Goal: Transaction & Acquisition: Purchase product/service

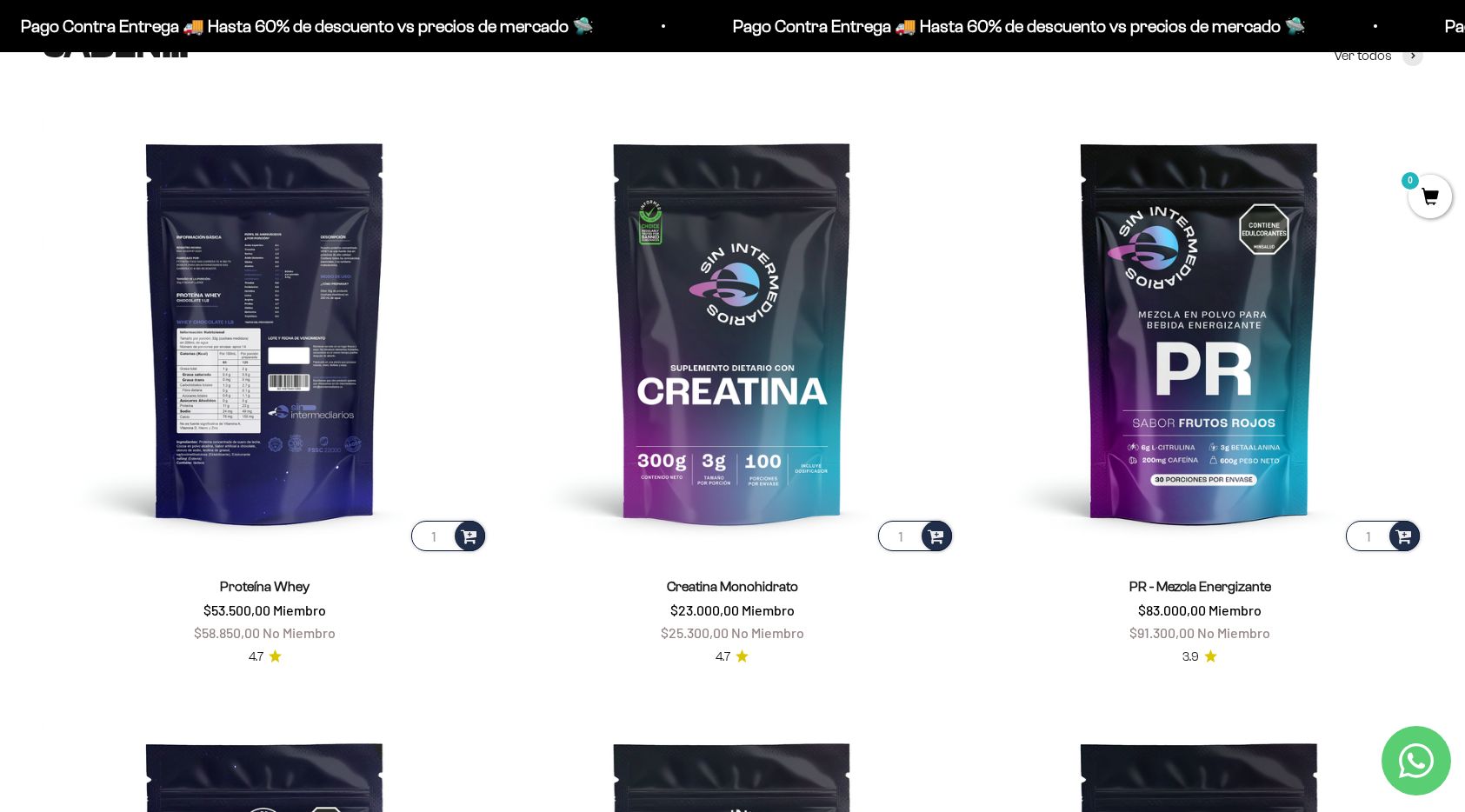
scroll to position [760, 0]
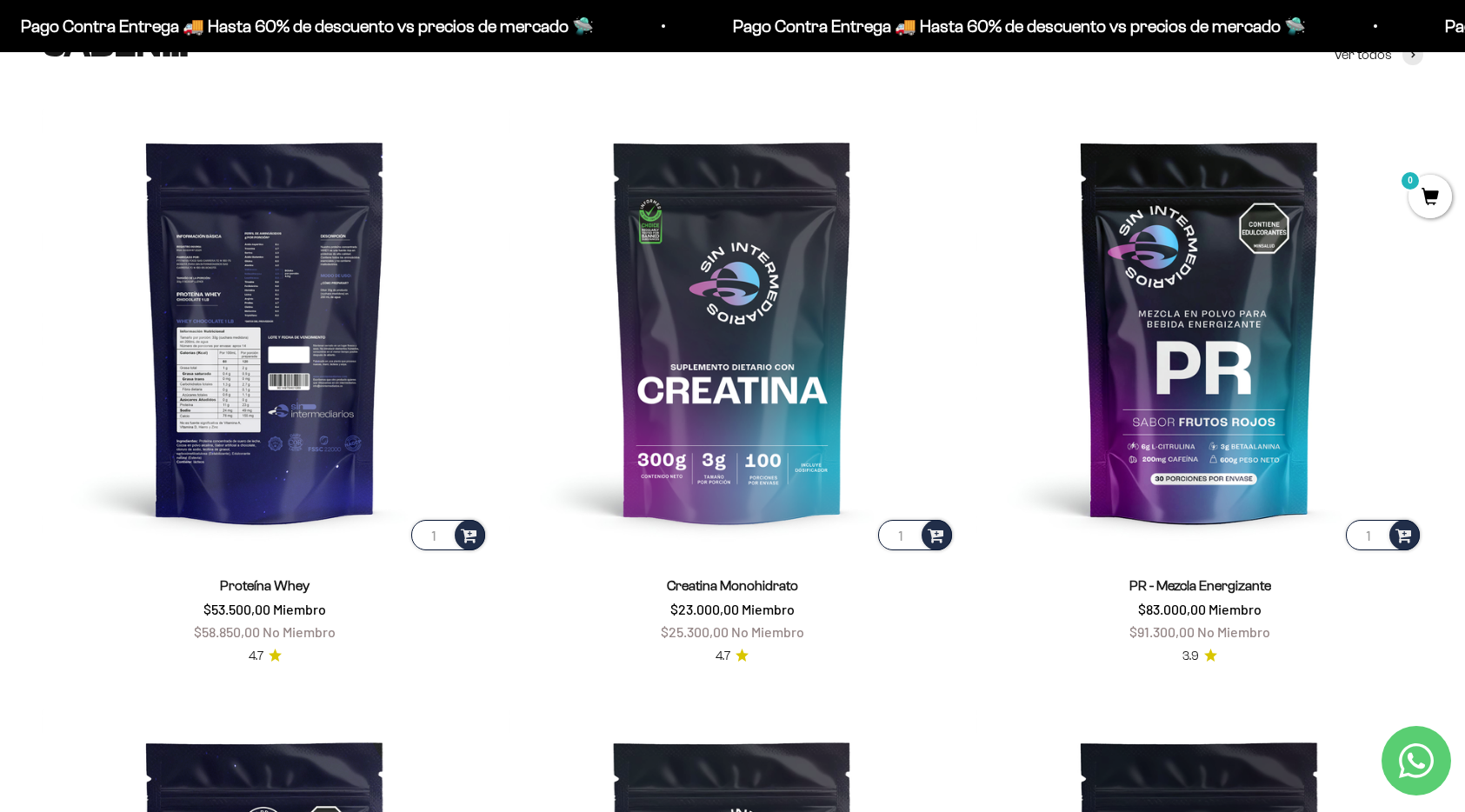
click at [194, 340] on img at bounding box center [265, 331] width 447 height 447
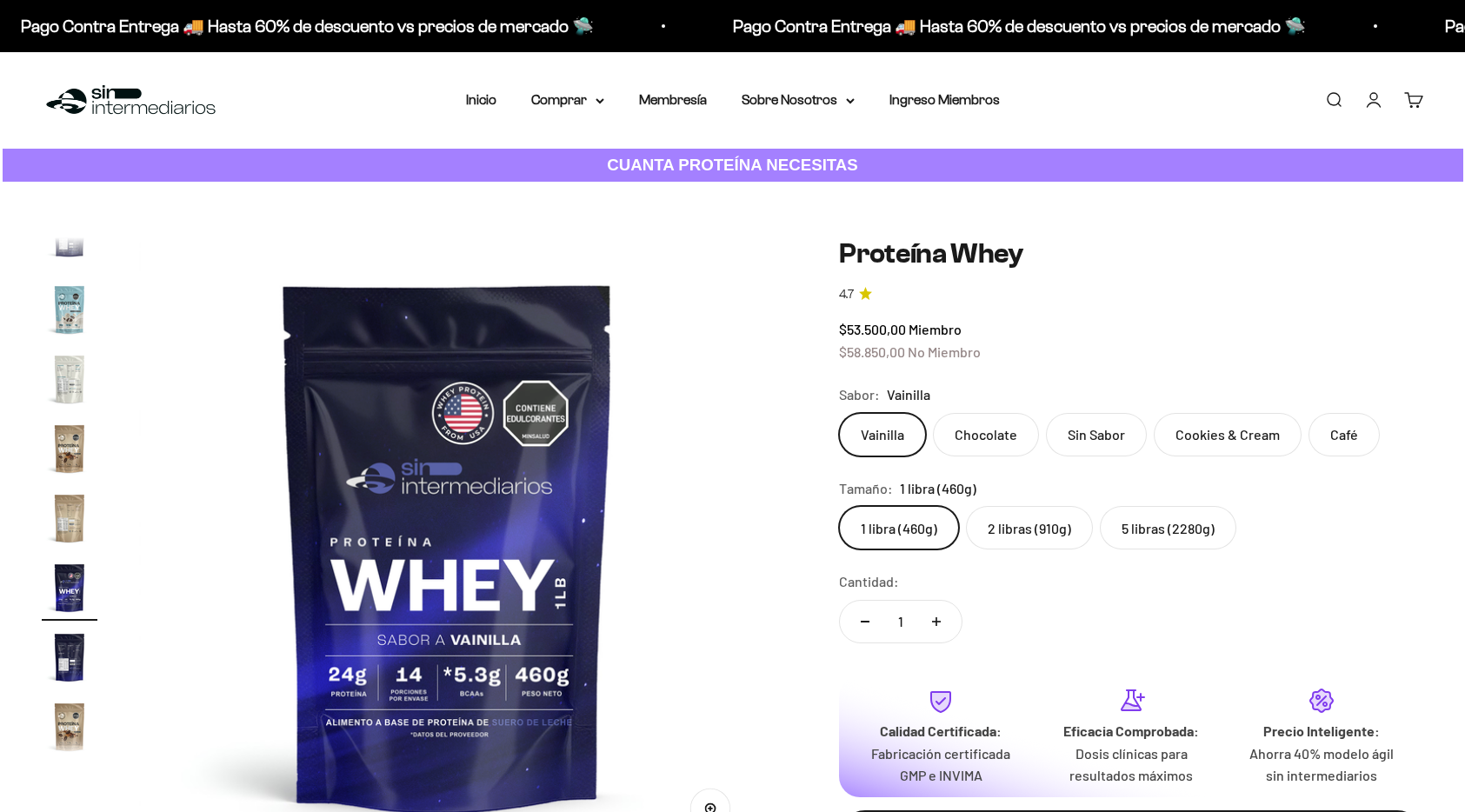
scroll to position [836, 0]
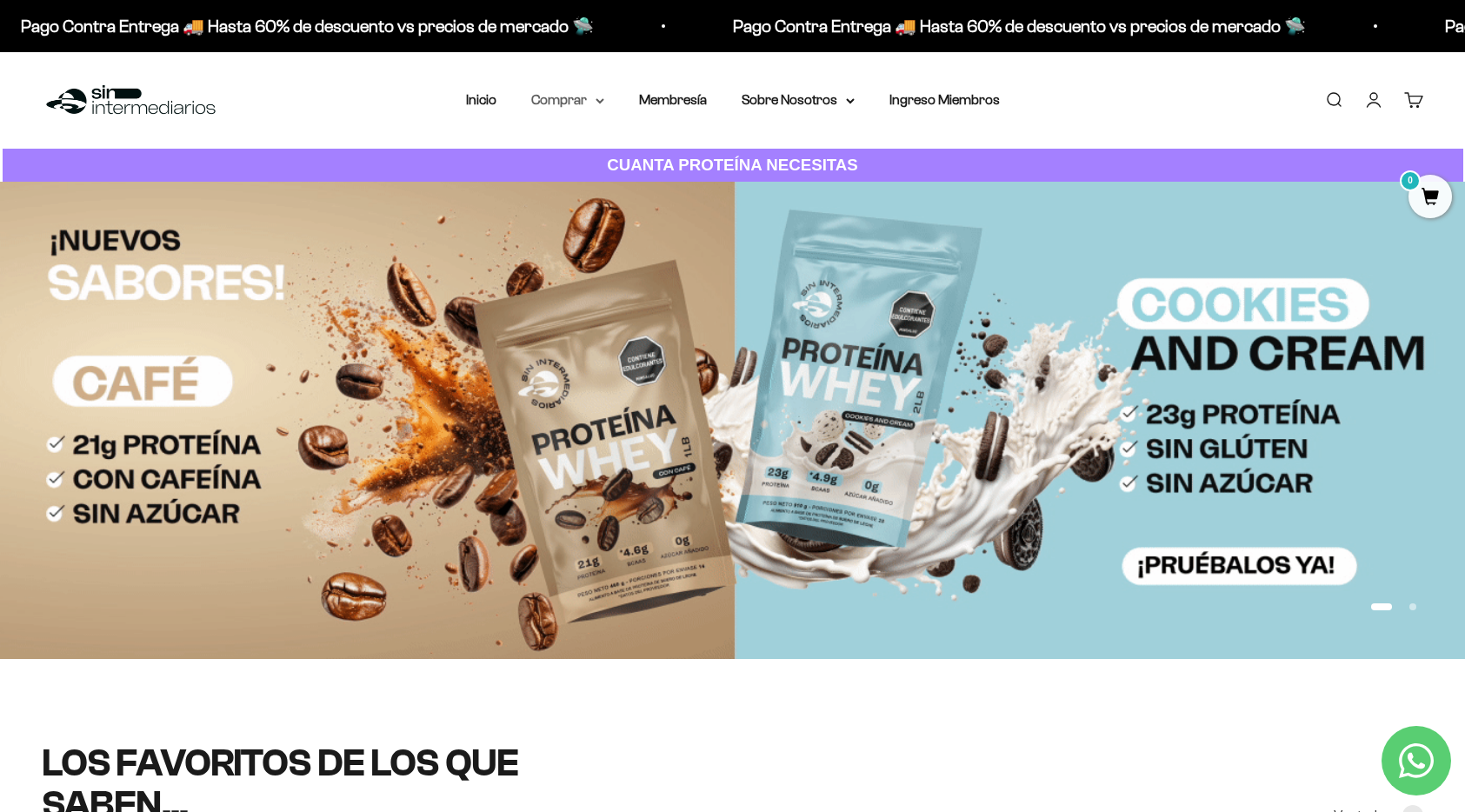
click at [576, 100] on summary "Comprar" at bounding box center [568, 100] width 73 height 23
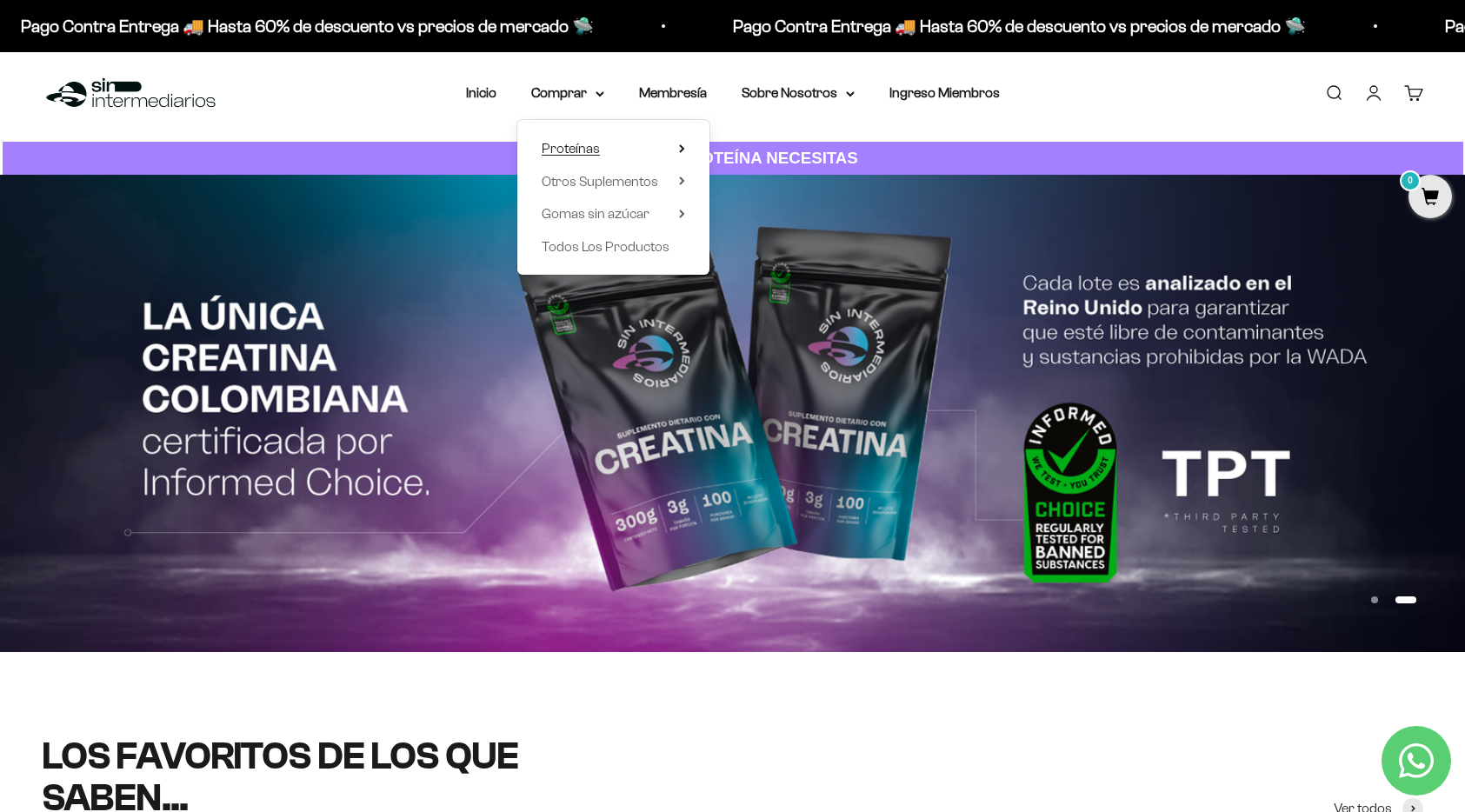
scroll to position [3, 0]
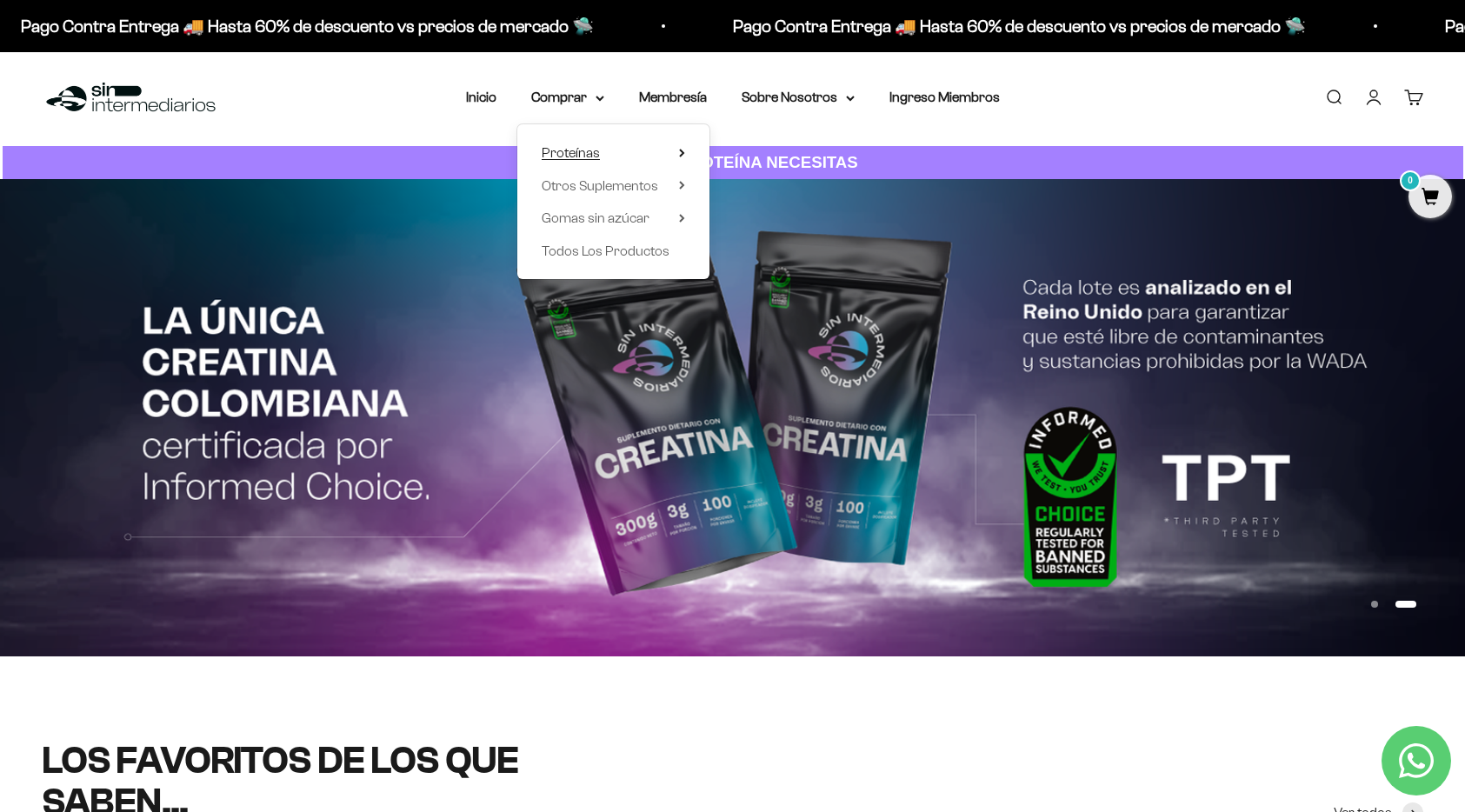
click at [575, 152] on span "Proteínas" at bounding box center [570, 152] width 58 height 14
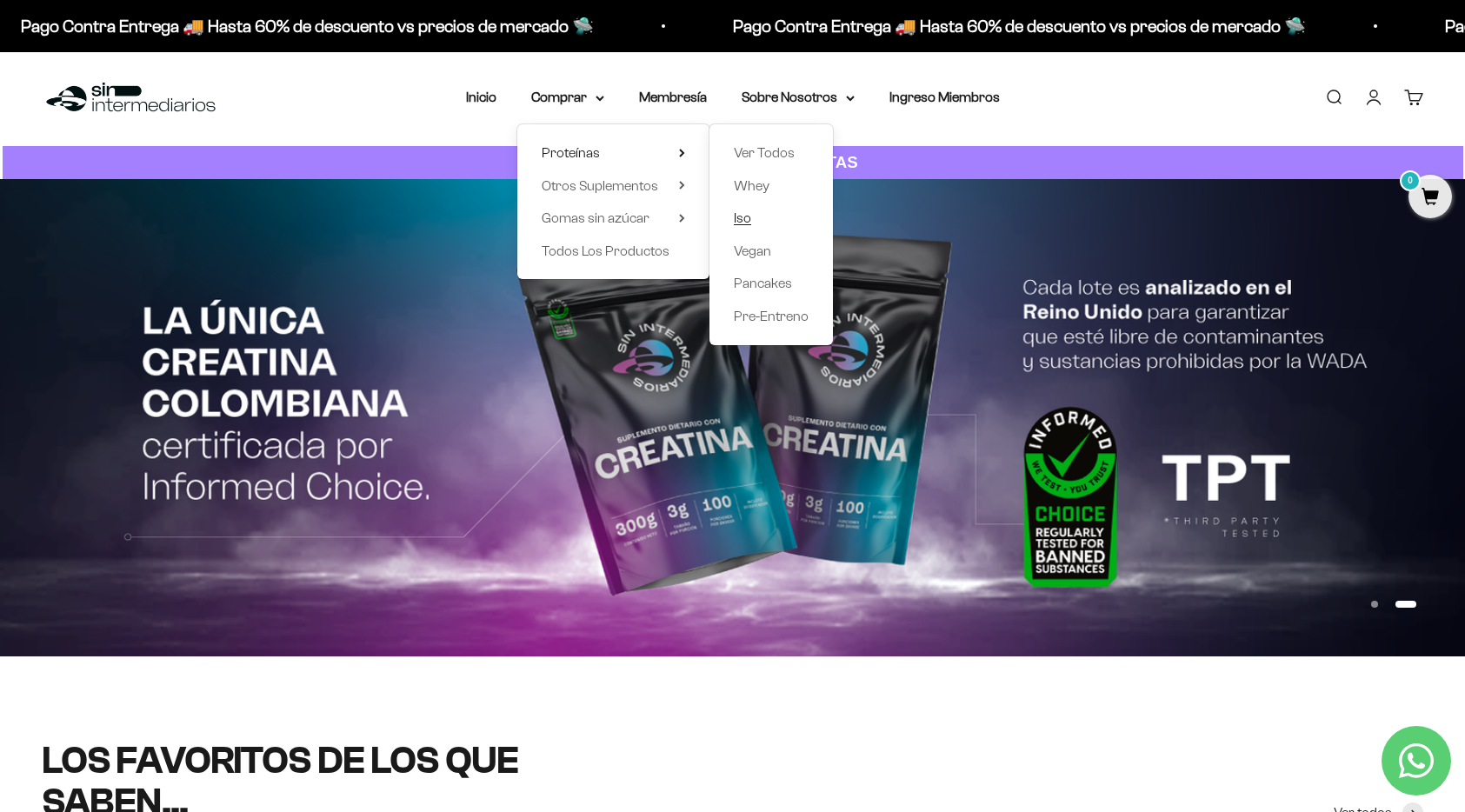
click at [753, 218] on link "Iso" at bounding box center [771, 218] width 75 height 23
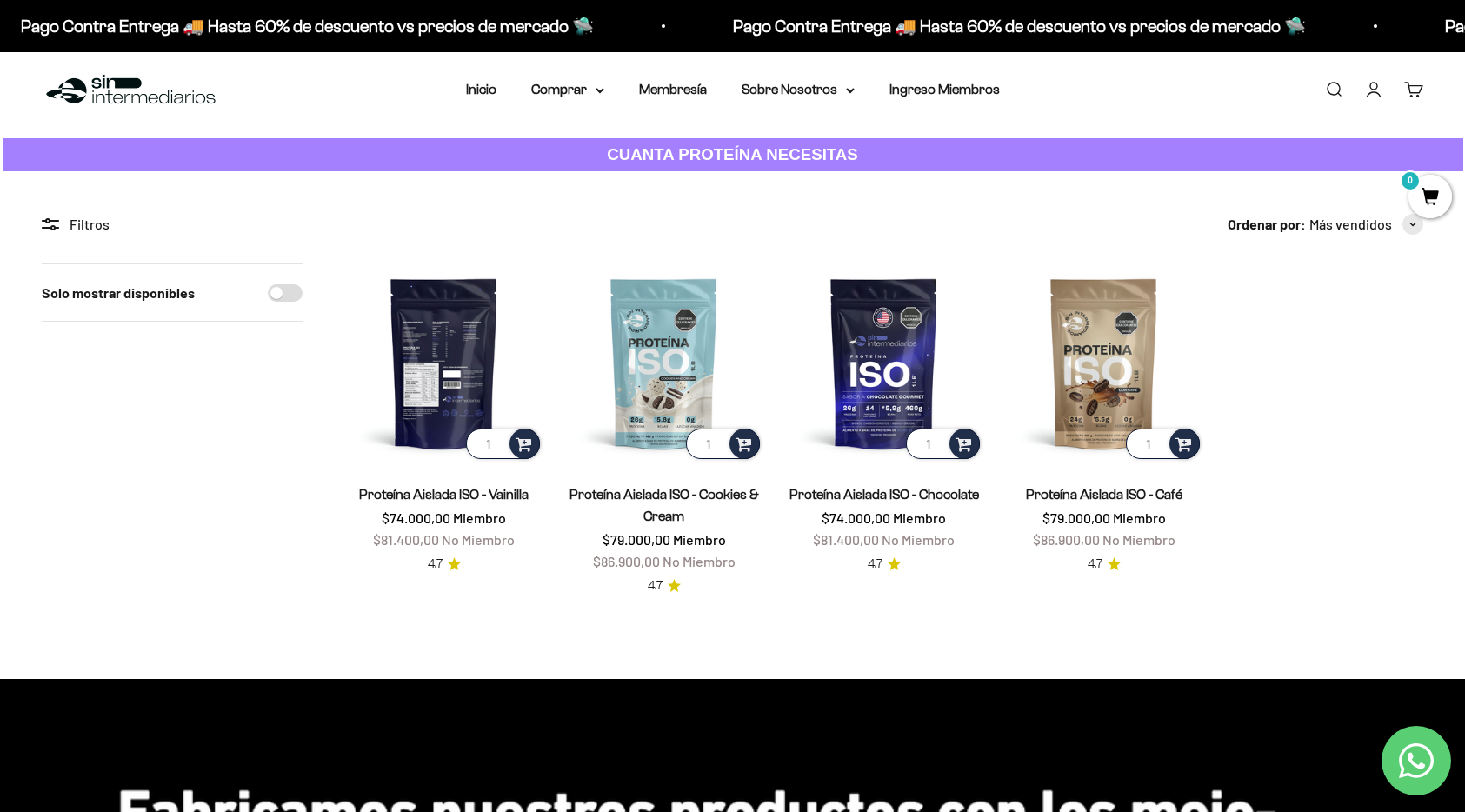
scroll to position [8, 0]
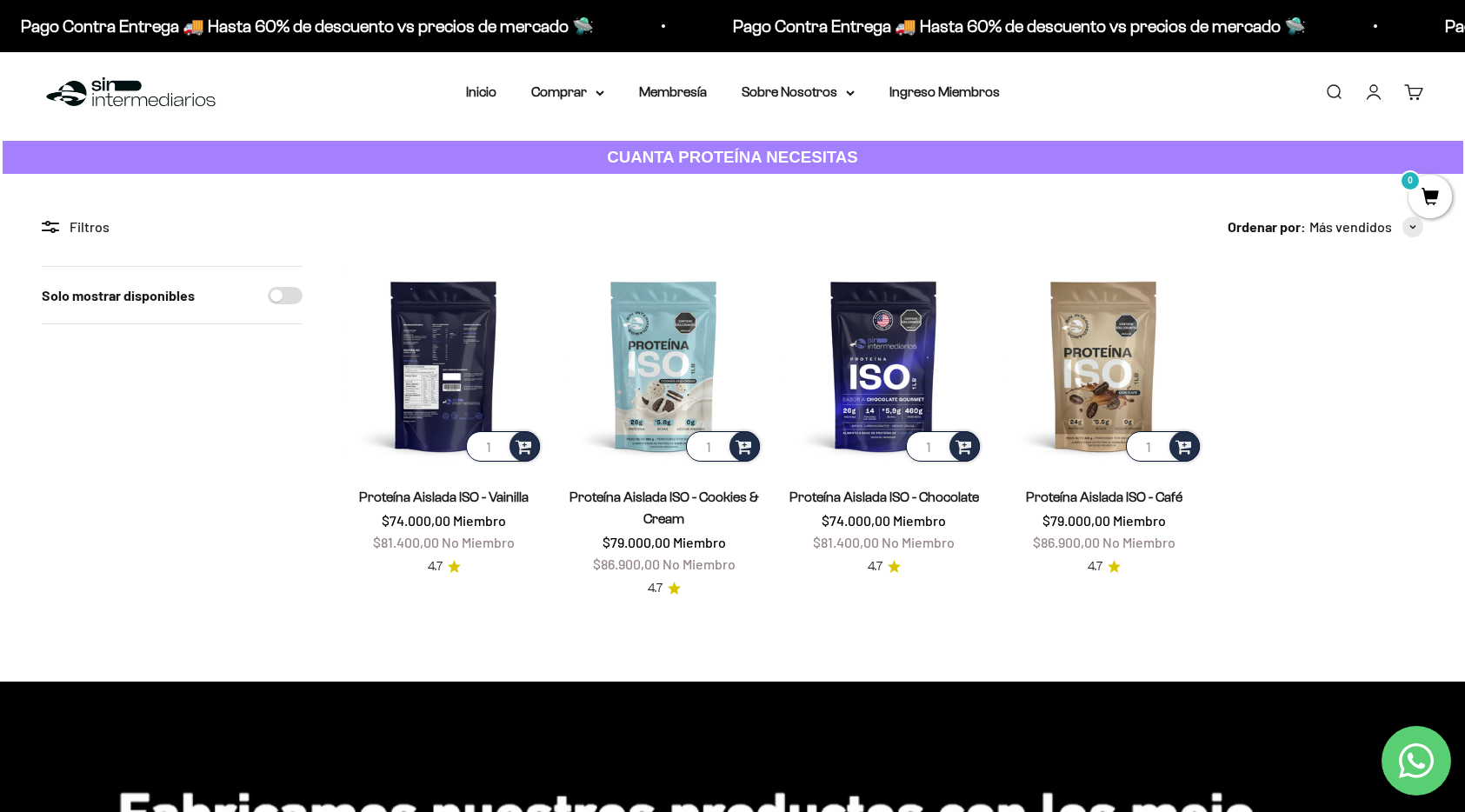
click at [453, 376] on img at bounding box center [444, 366] width 199 height 199
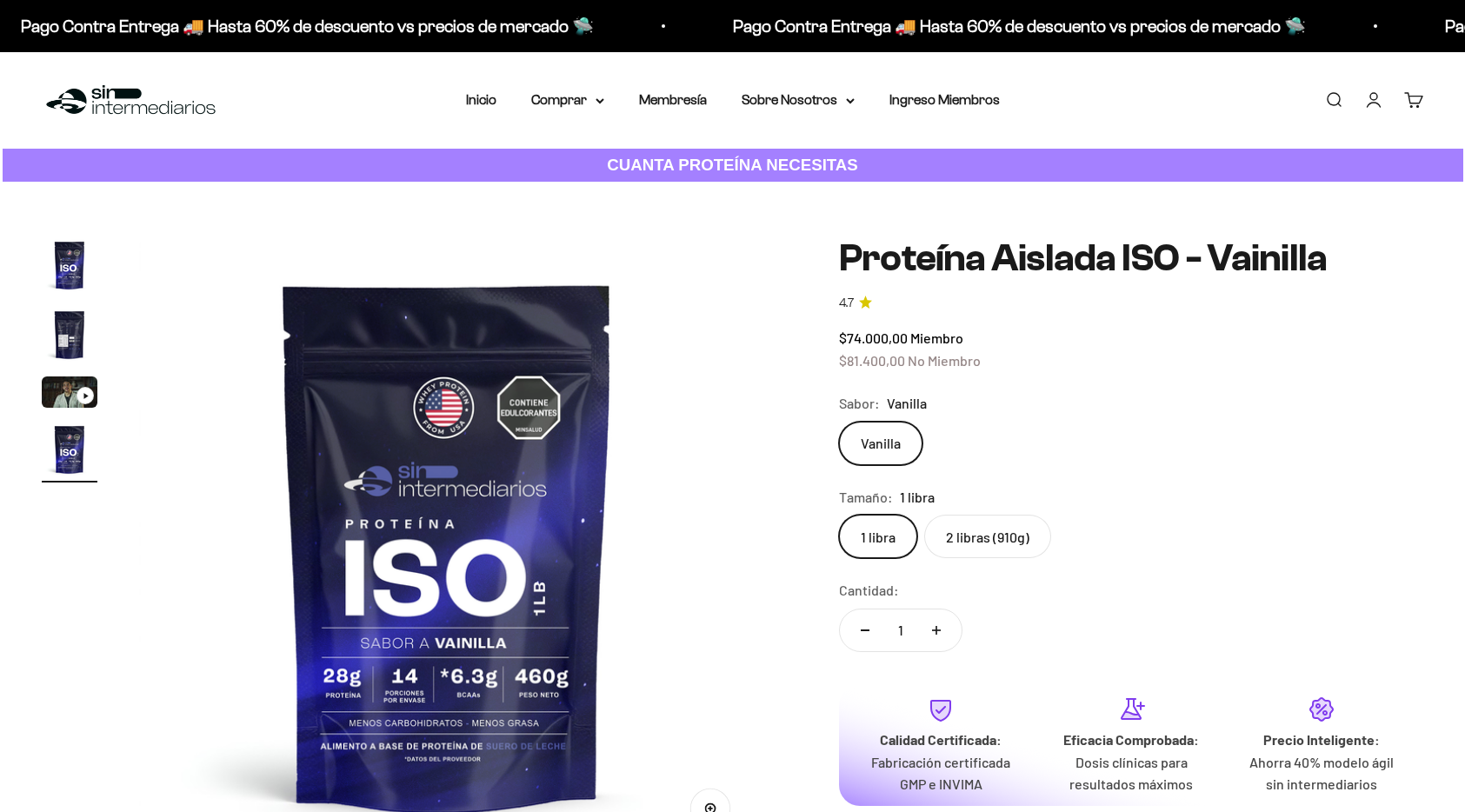
scroll to position [0, 1911]
click at [66, 328] on img "Ir al artículo 2" at bounding box center [69, 334] width 55 height 55
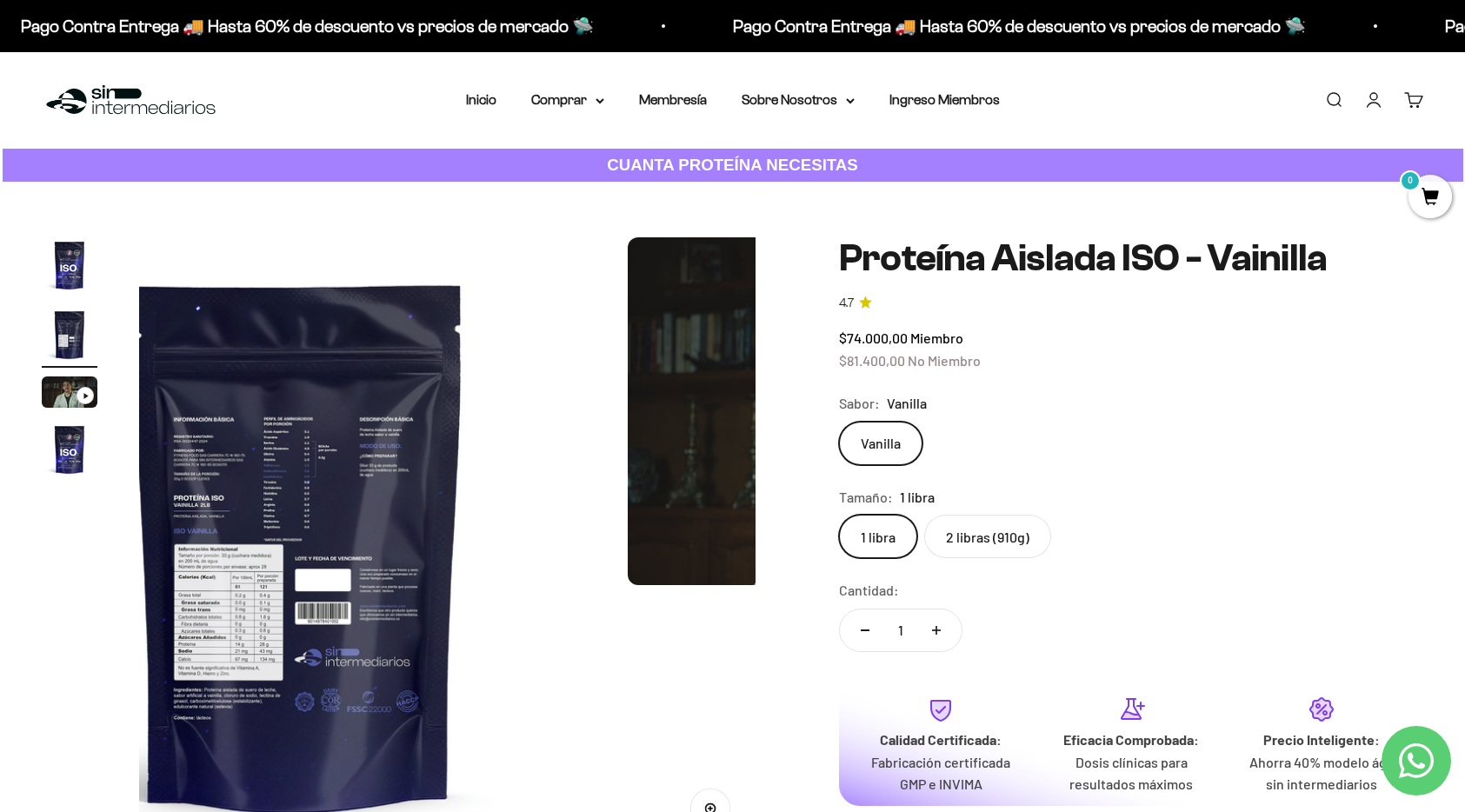
scroll to position [0, 637]
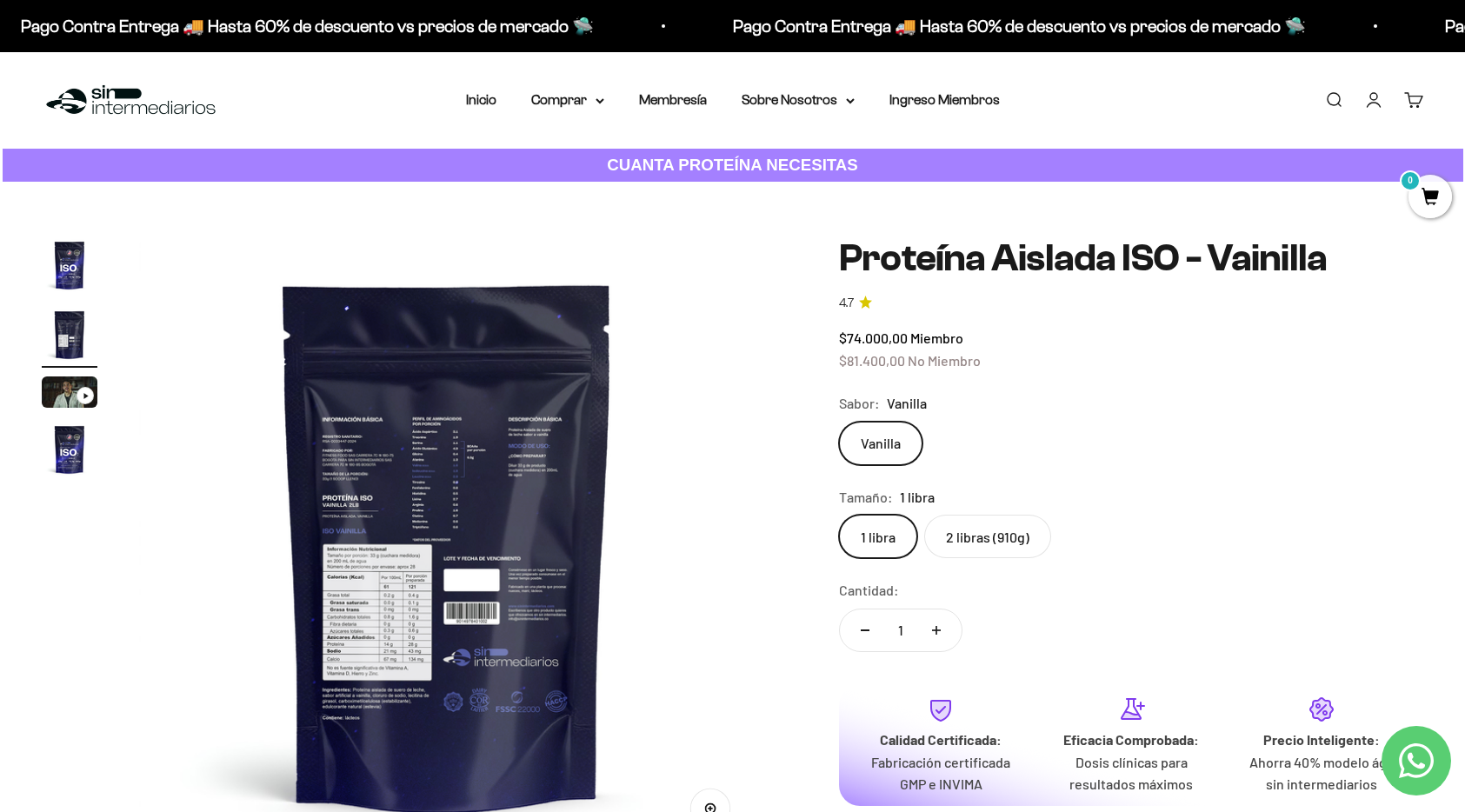
click at [388, 557] on img at bounding box center [447, 545] width 617 height 616
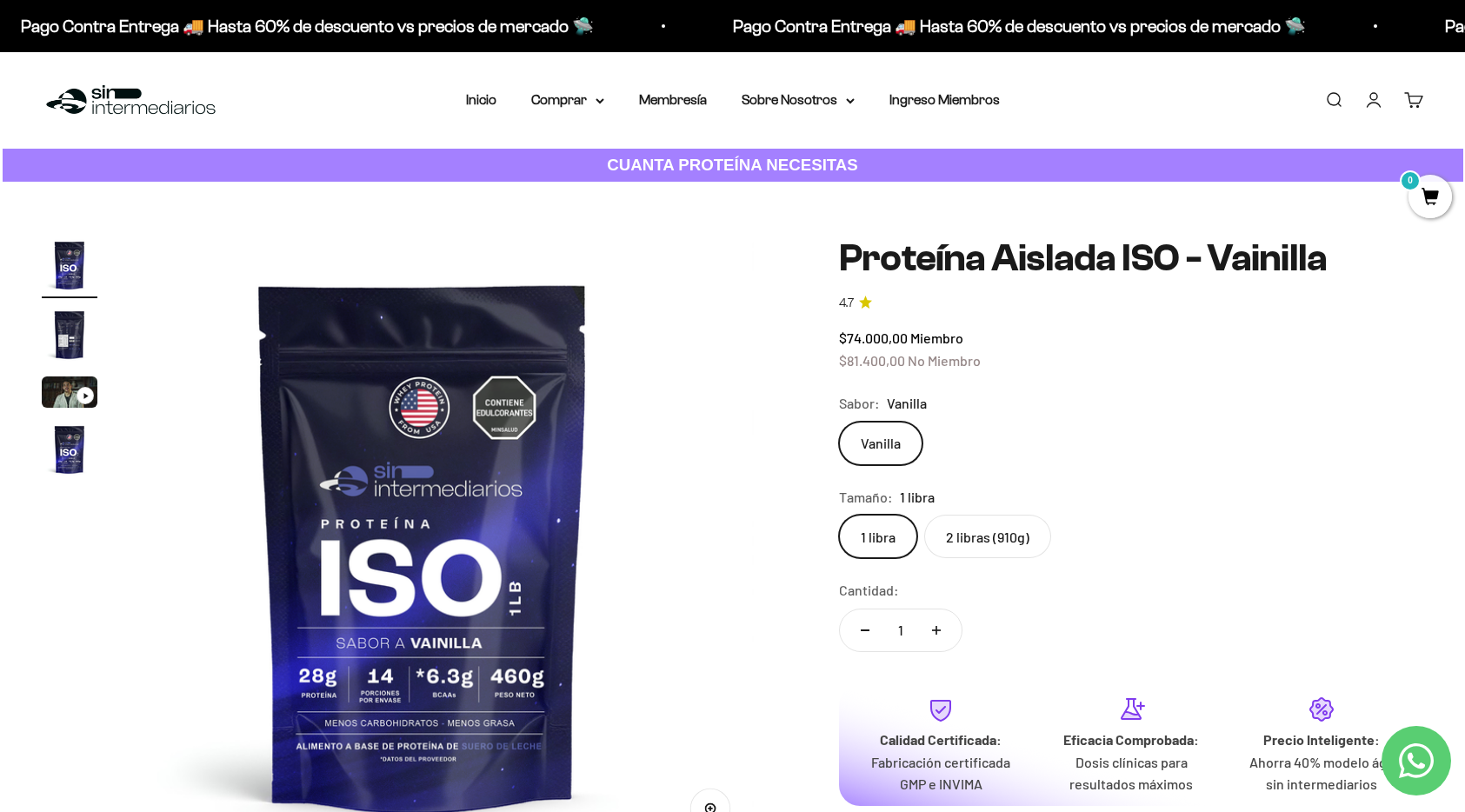
scroll to position [0, 0]
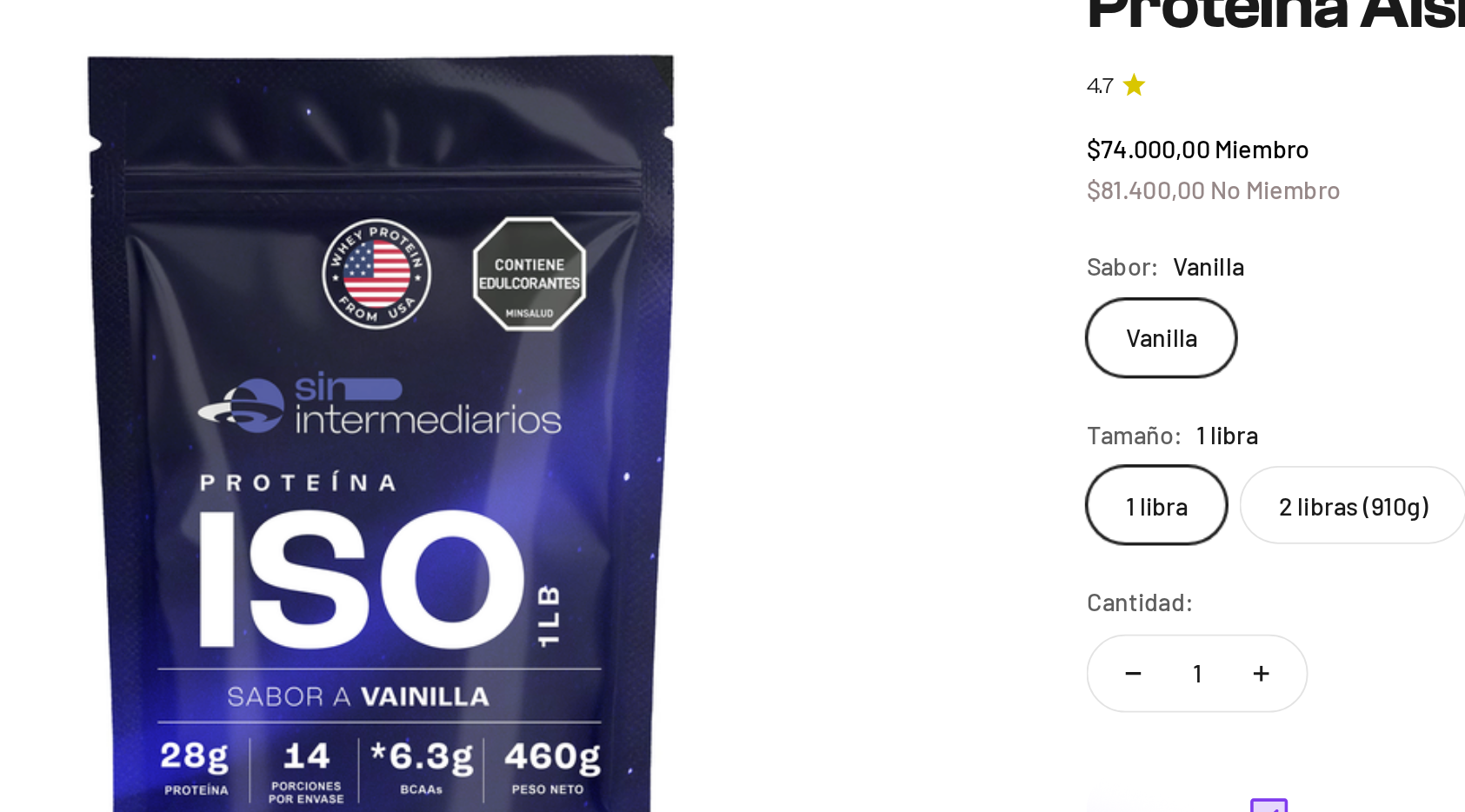
click at [517, 484] on img at bounding box center [447, 545] width 617 height 616
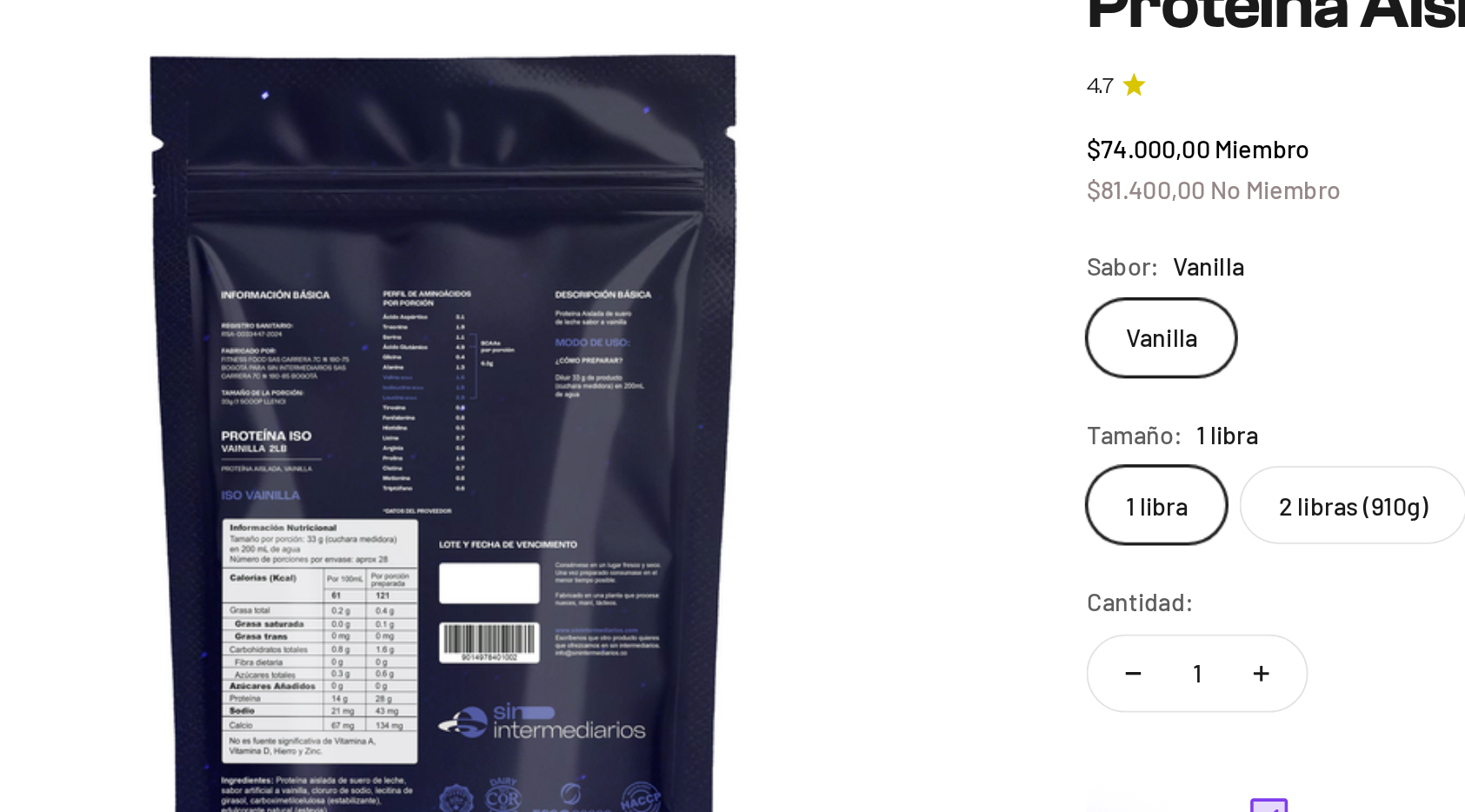
scroll to position [0, 637]
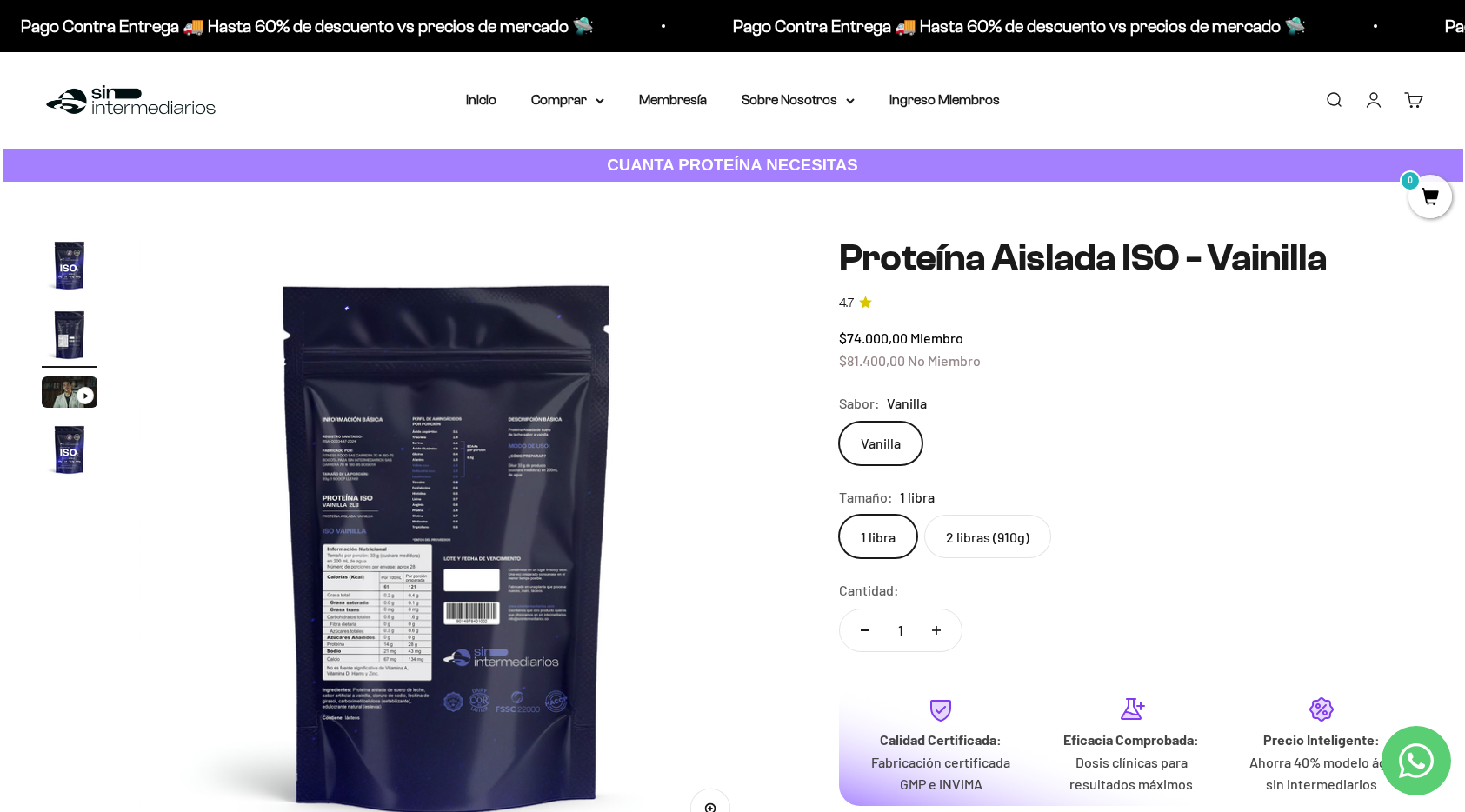
click at [70, 278] on img "Ir al artículo 1" at bounding box center [69, 264] width 55 height 55
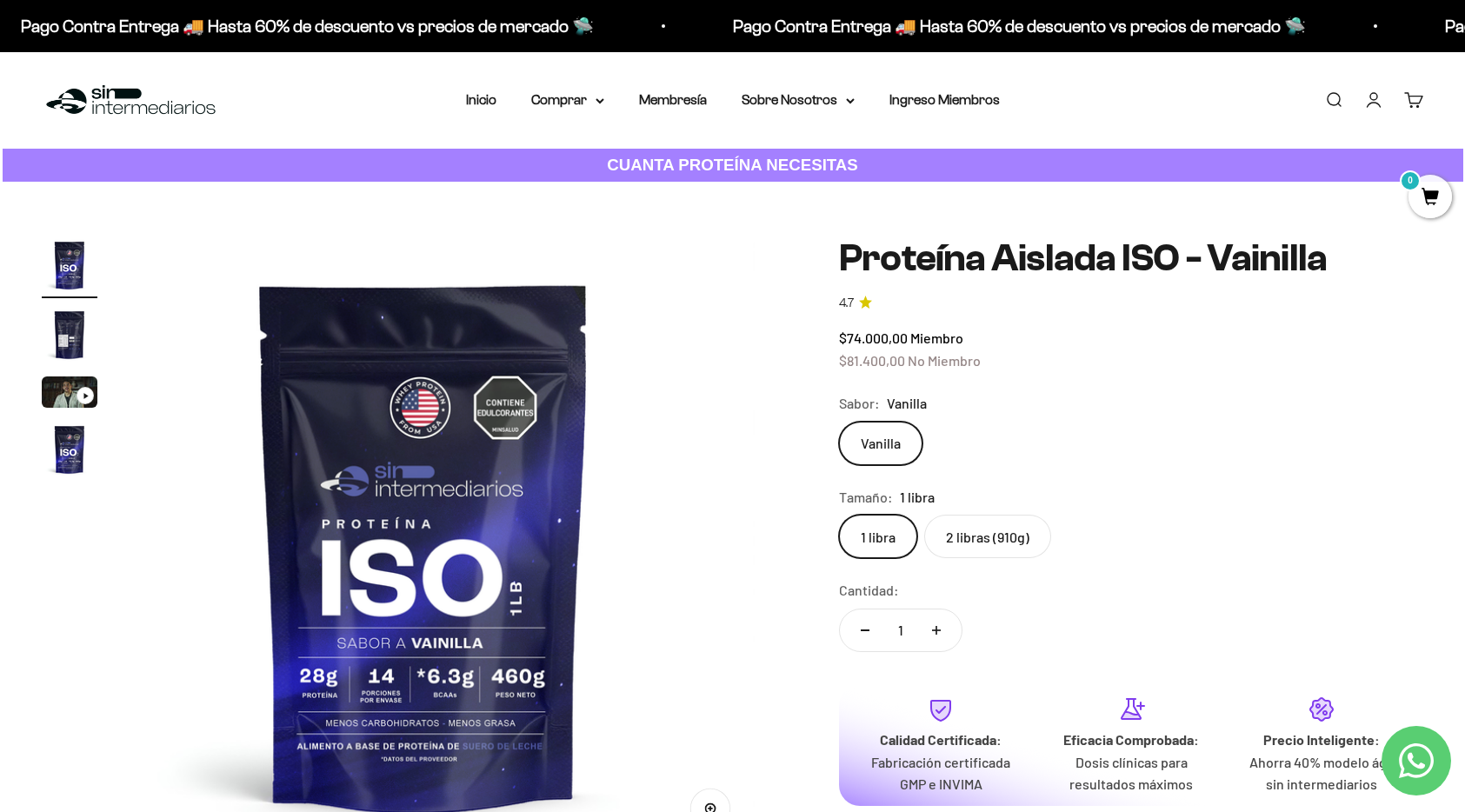
scroll to position [0, 0]
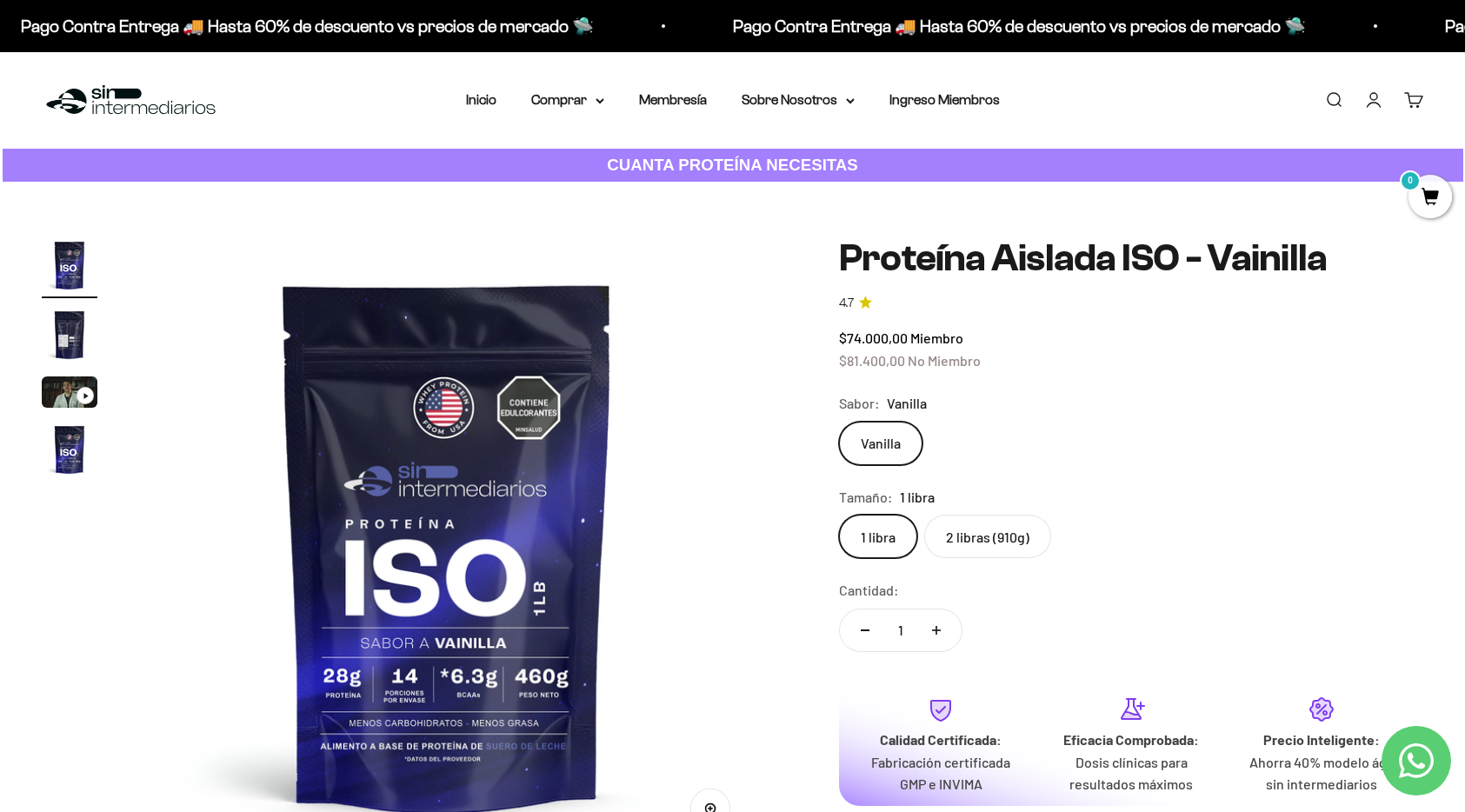
click at [83, 389] on div "Ir al artículo 3" at bounding box center [84, 395] width 17 height 17
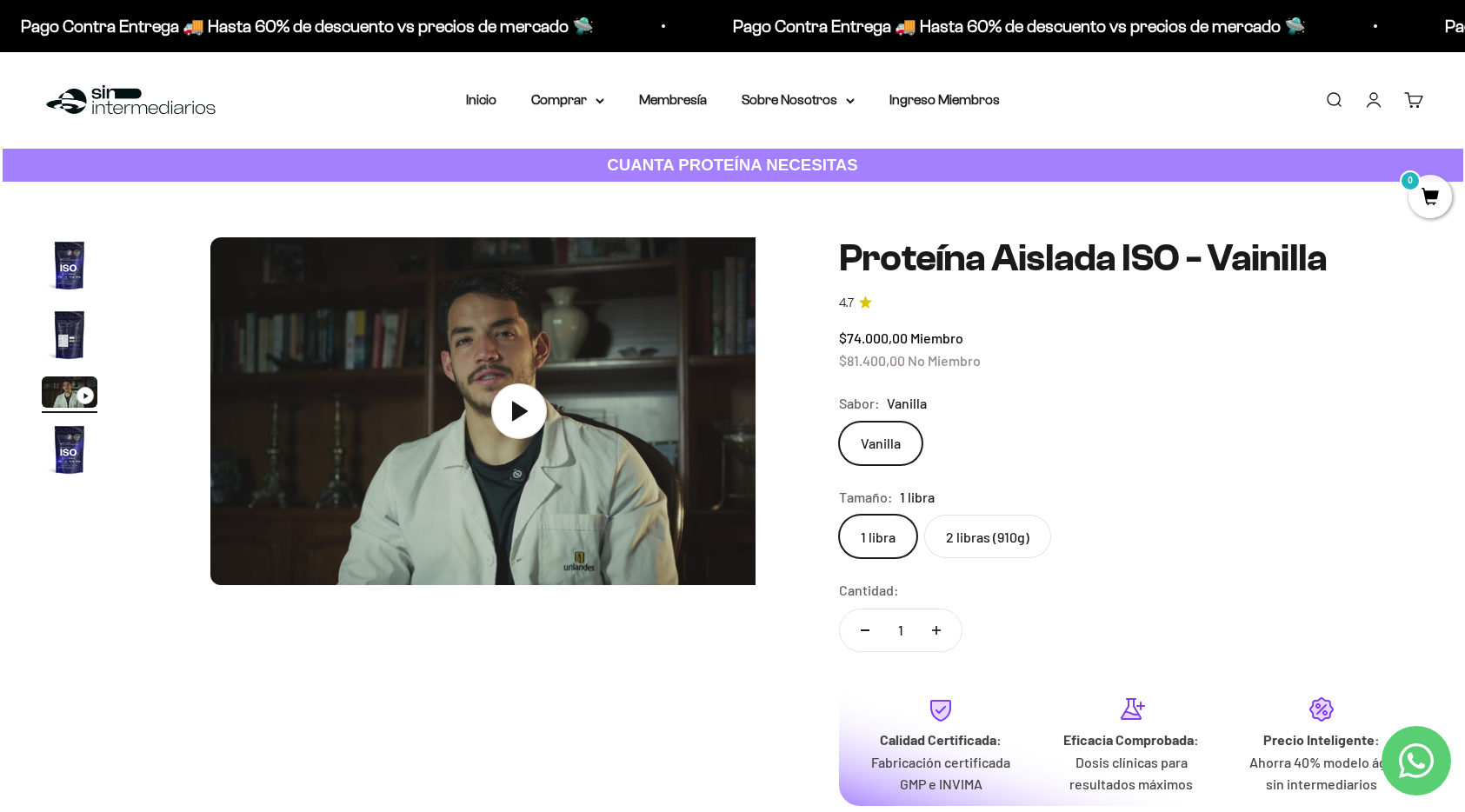
scroll to position [0, 1275]
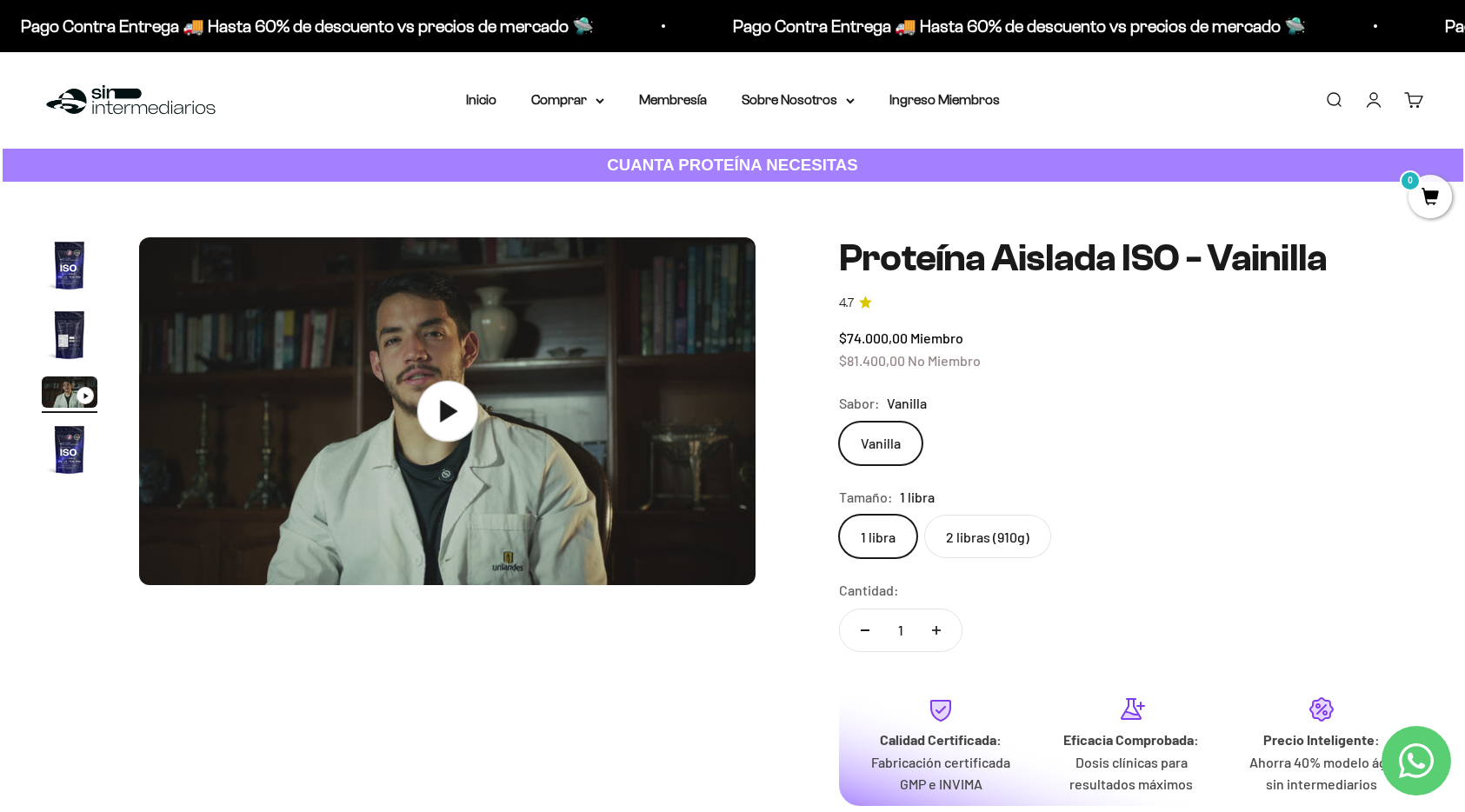
click at [474, 417] on icon at bounding box center [447, 411] width 61 height 61
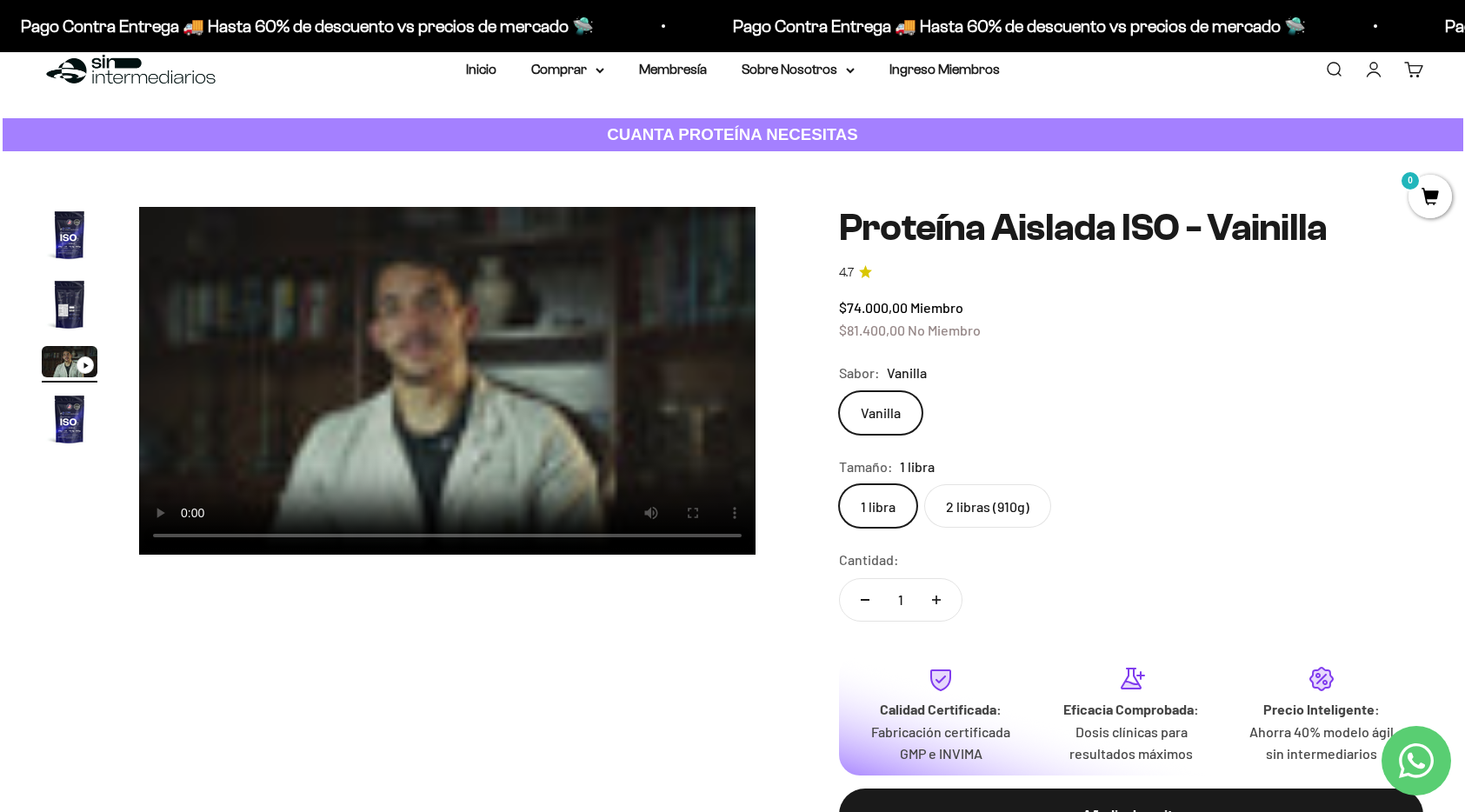
scroll to position [33, 0]
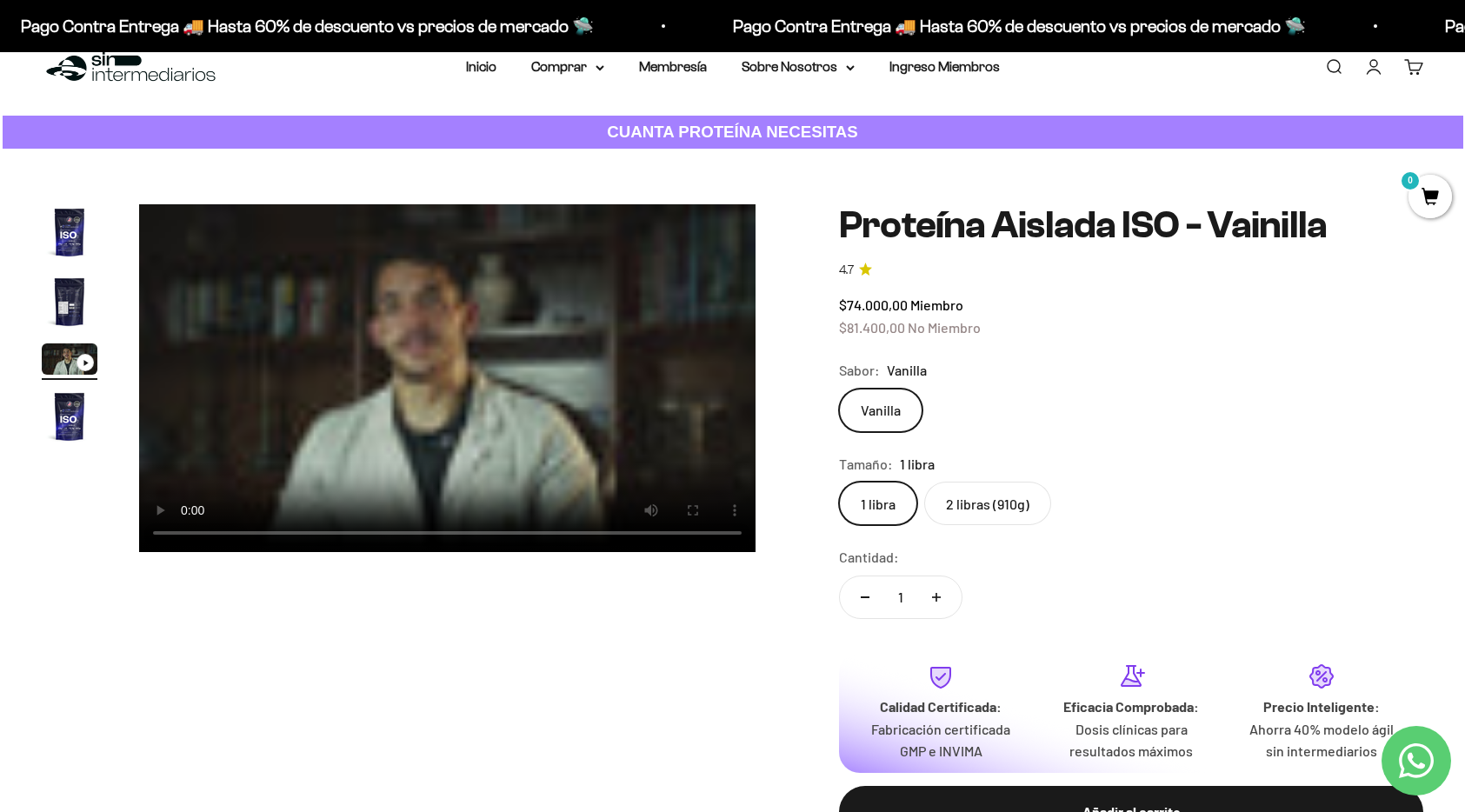
click at [981, 512] on label "2 libras (910g)" at bounding box center [988, 503] width 127 height 43
click at [839, 482] on input "2 libras (910g)" at bounding box center [838, 481] width 1 height 1
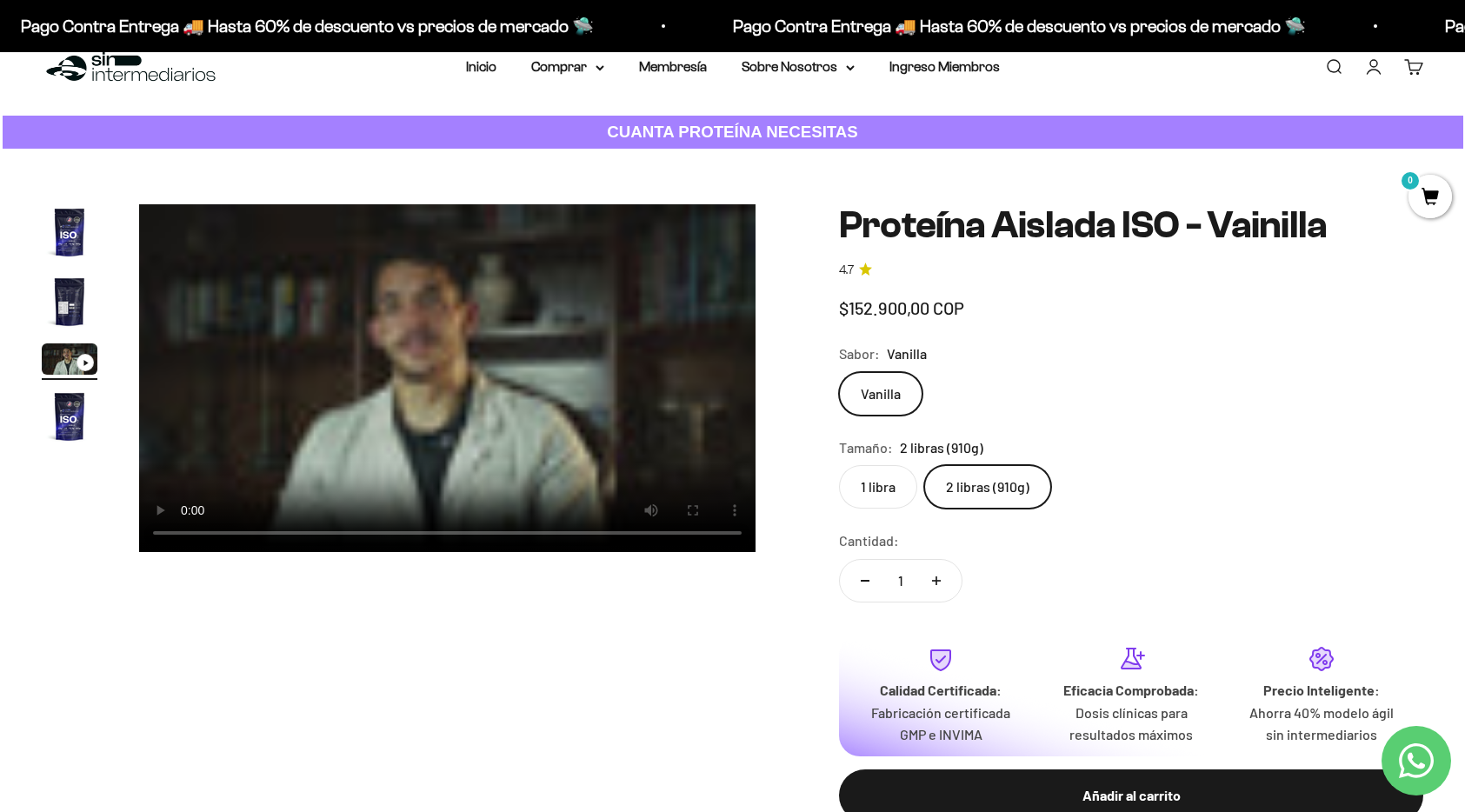
scroll to position [36, 0]
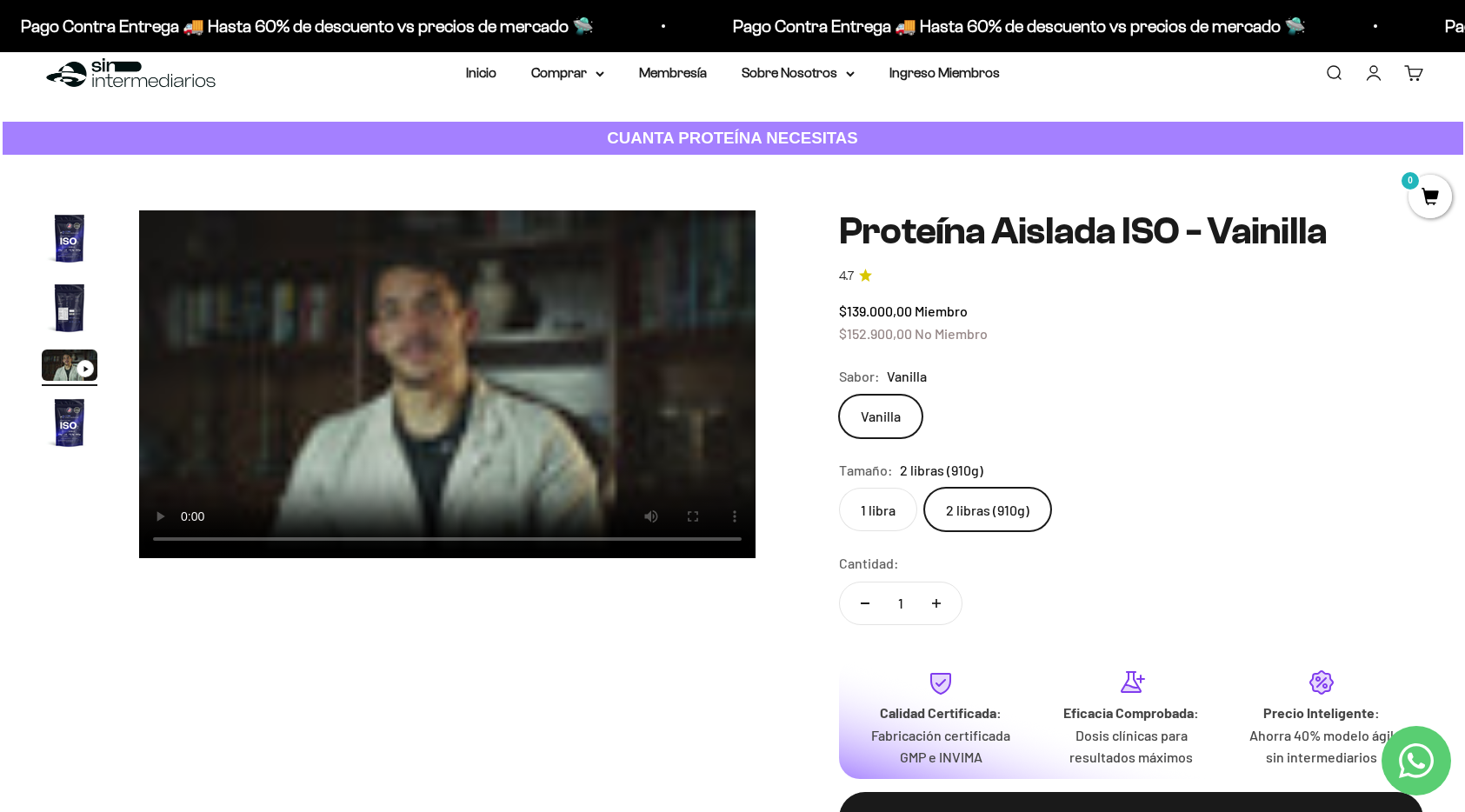
click at [891, 497] on label "1 libra" at bounding box center [878, 510] width 78 height 43
click at [839, 488] on input "1 libra" at bounding box center [838, 487] width 1 height 1
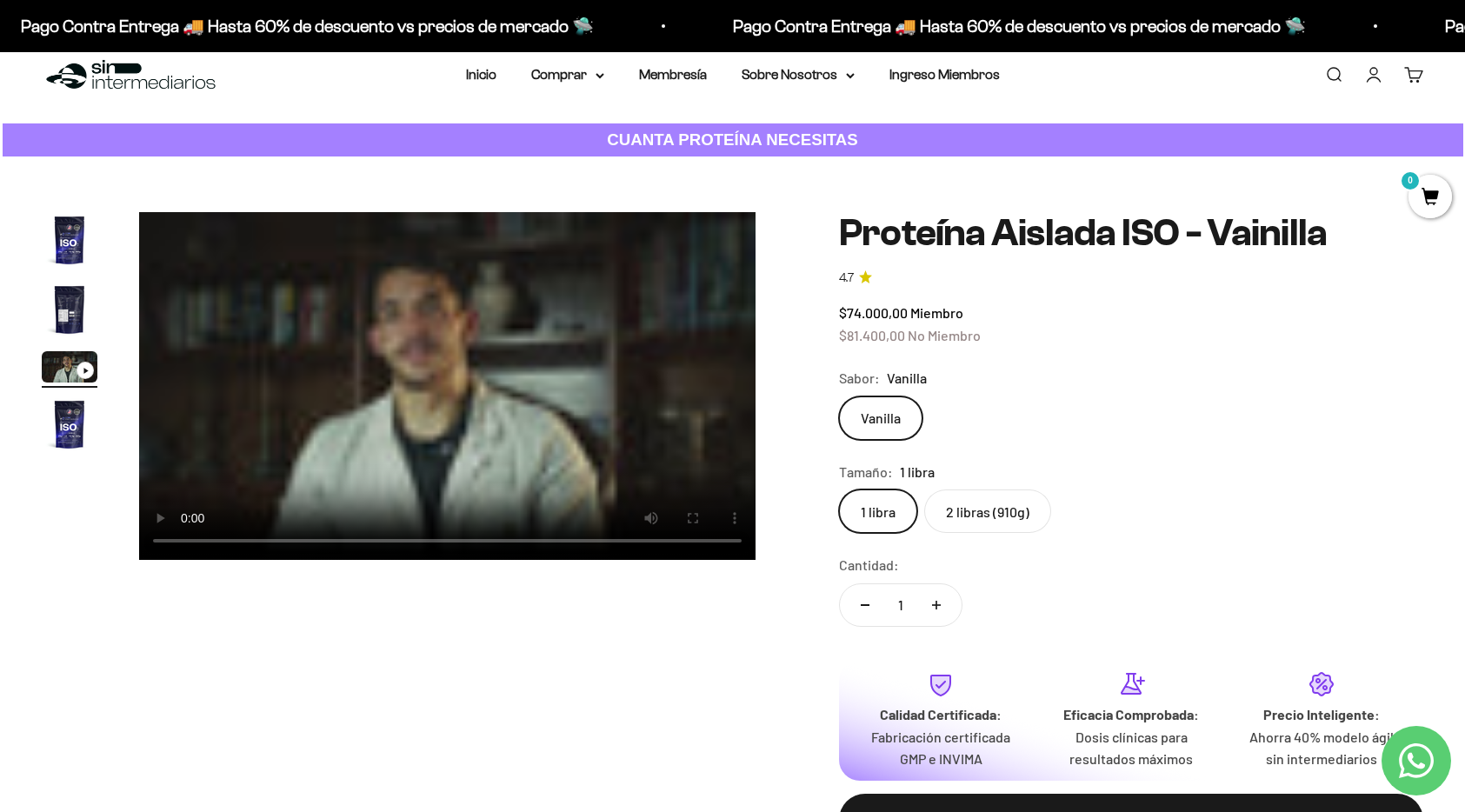
click at [1013, 502] on label "2 libras (910g)" at bounding box center [988, 511] width 127 height 43
click at [839, 490] on input "2 libras (910g)" at bounding box center [838, 489] width 1 height 1
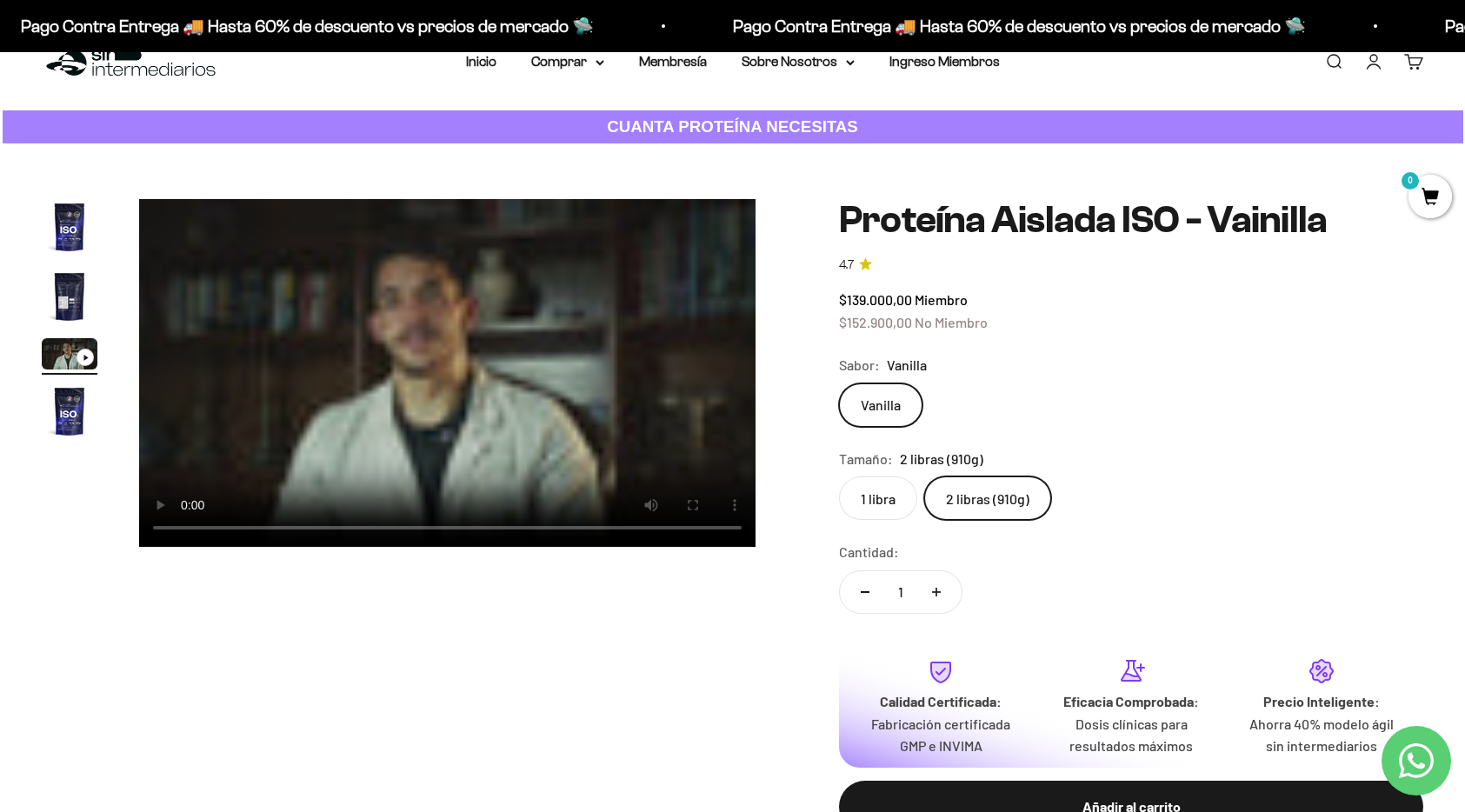
scroll to position [41, 0]
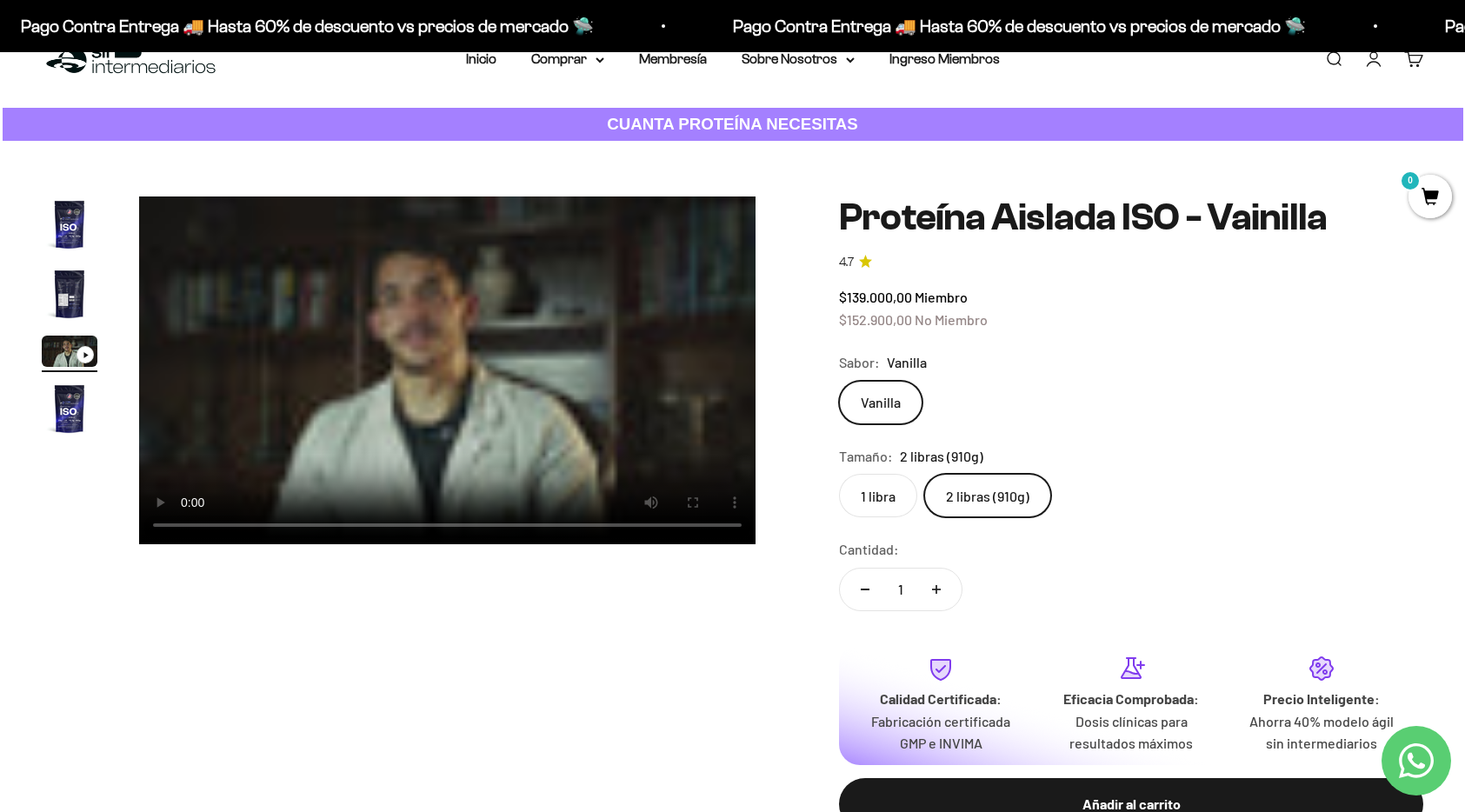
click at [61, 408] on img "Ir al artículo 4" at bounding box center [69, 408] width 55 height 55
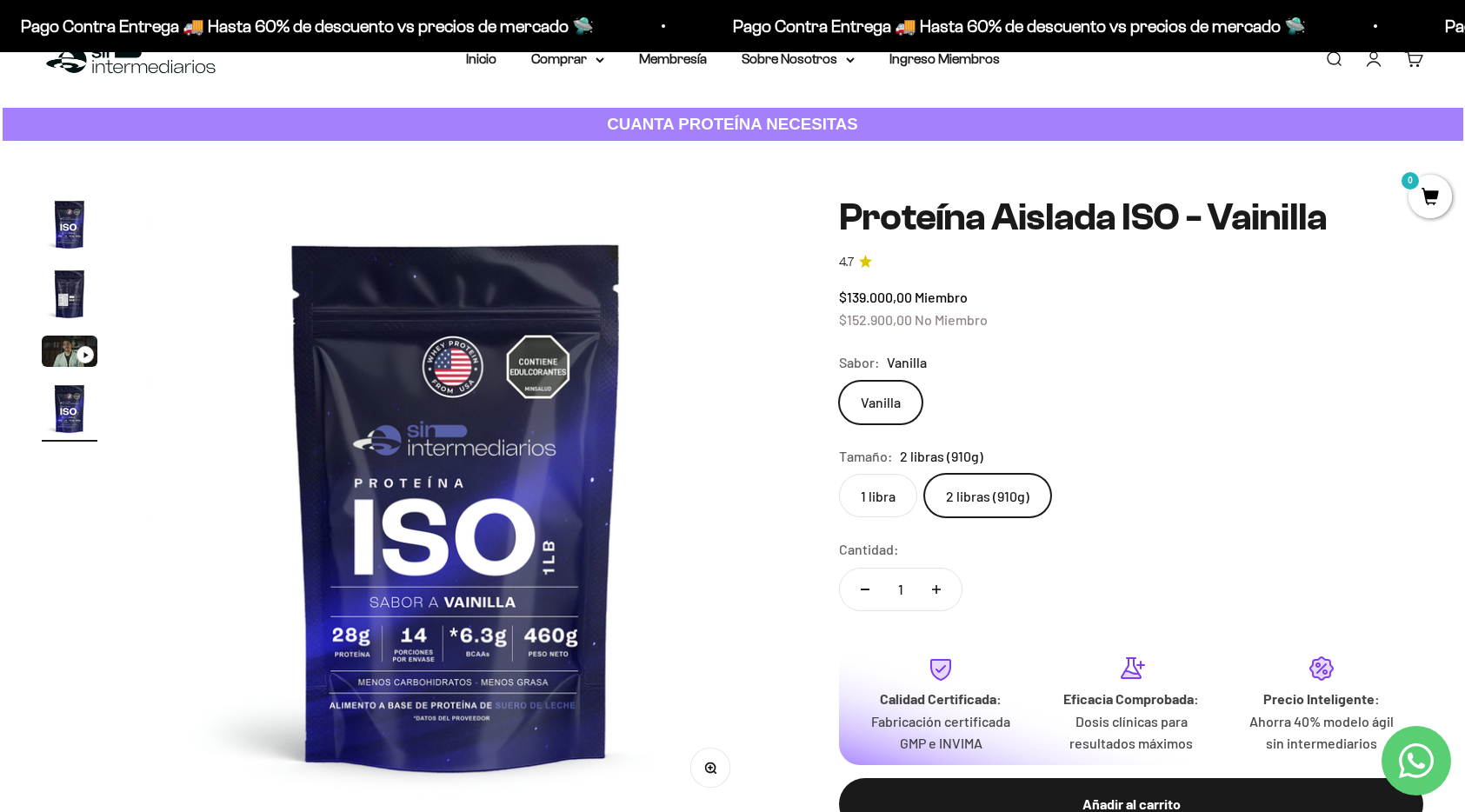
scroll to position [0, 1911]
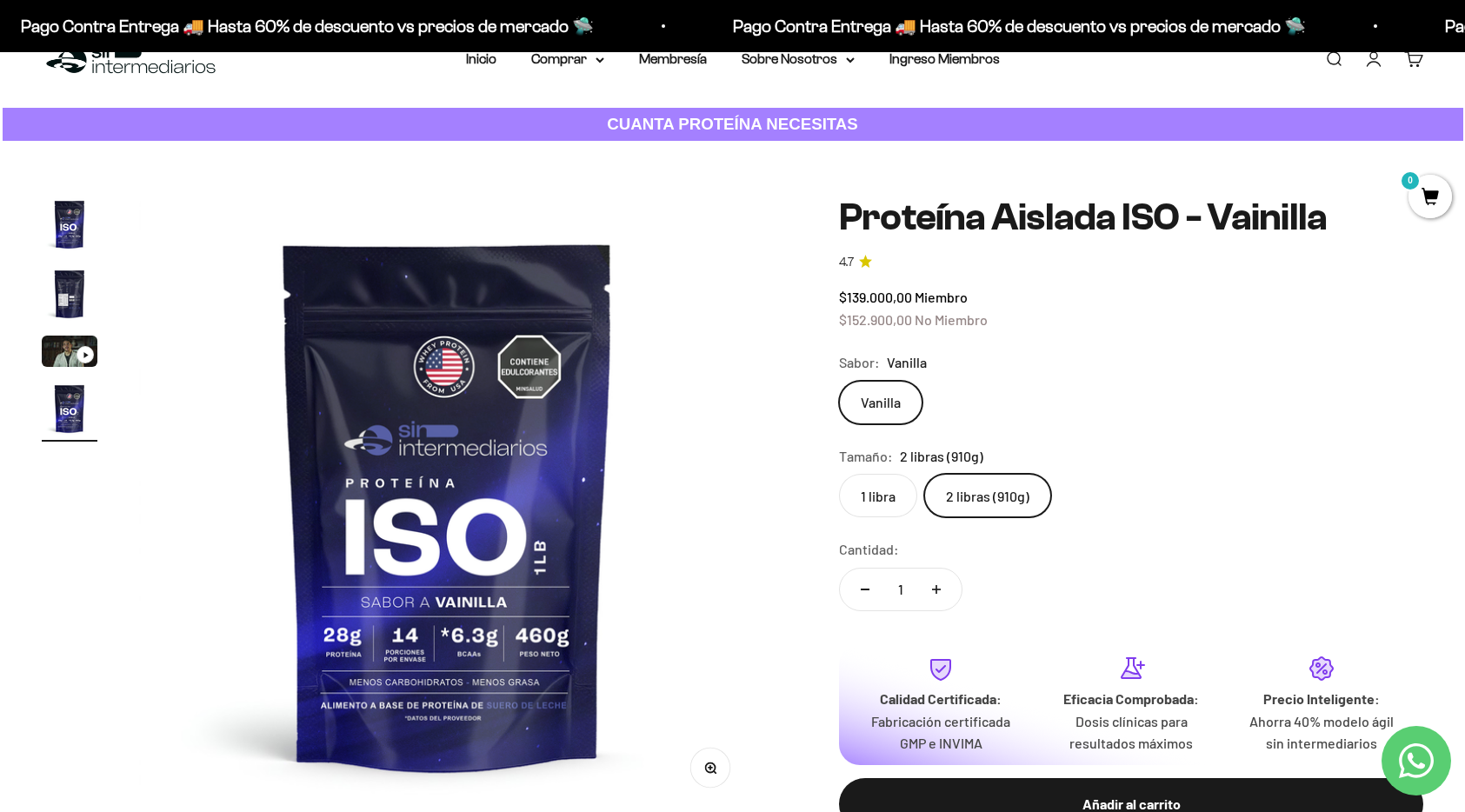
click at [65, 297] on img "Ir al artículo 2" at bounding box center [69, 293] width 55 height 55
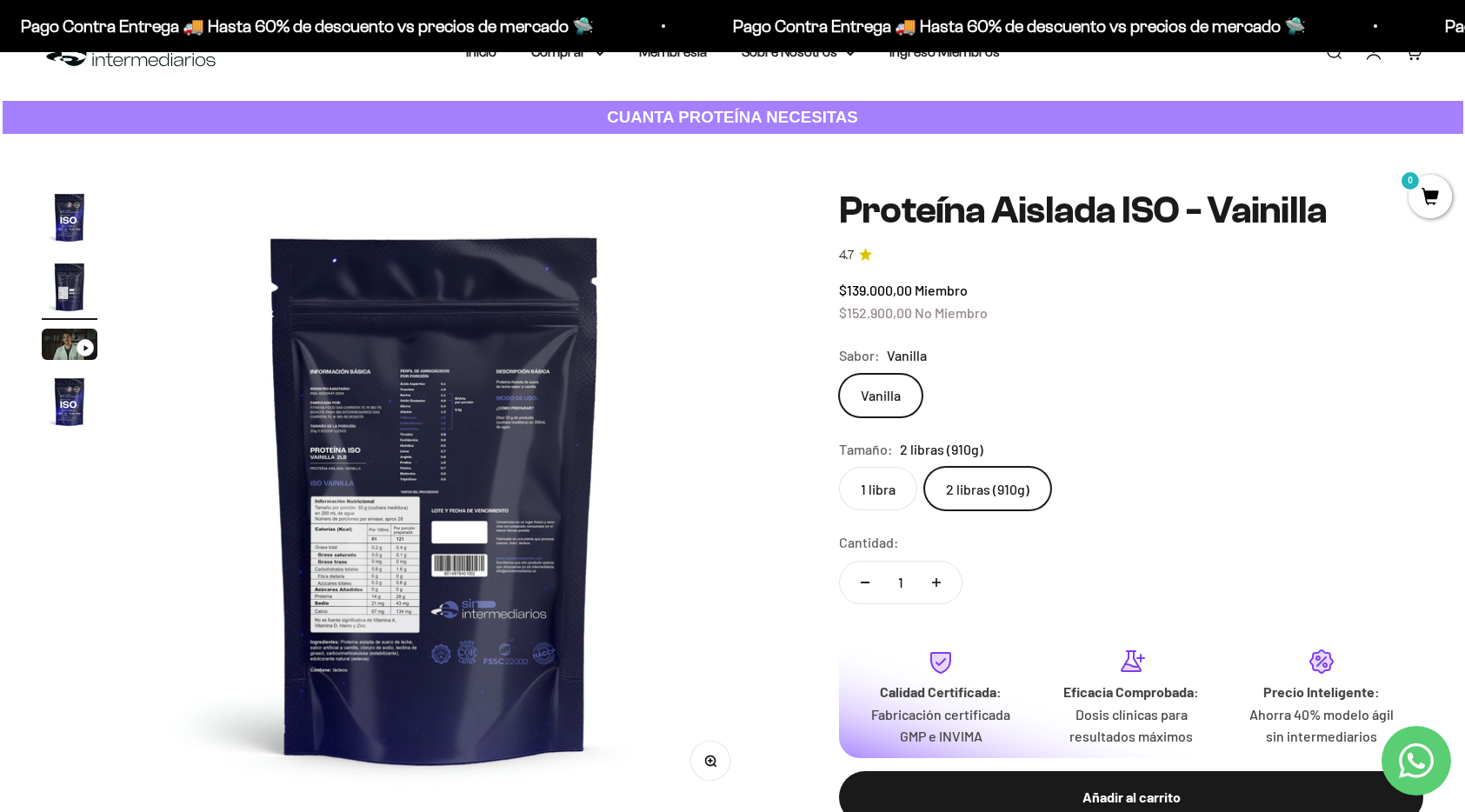
scroll to position [0, 637]
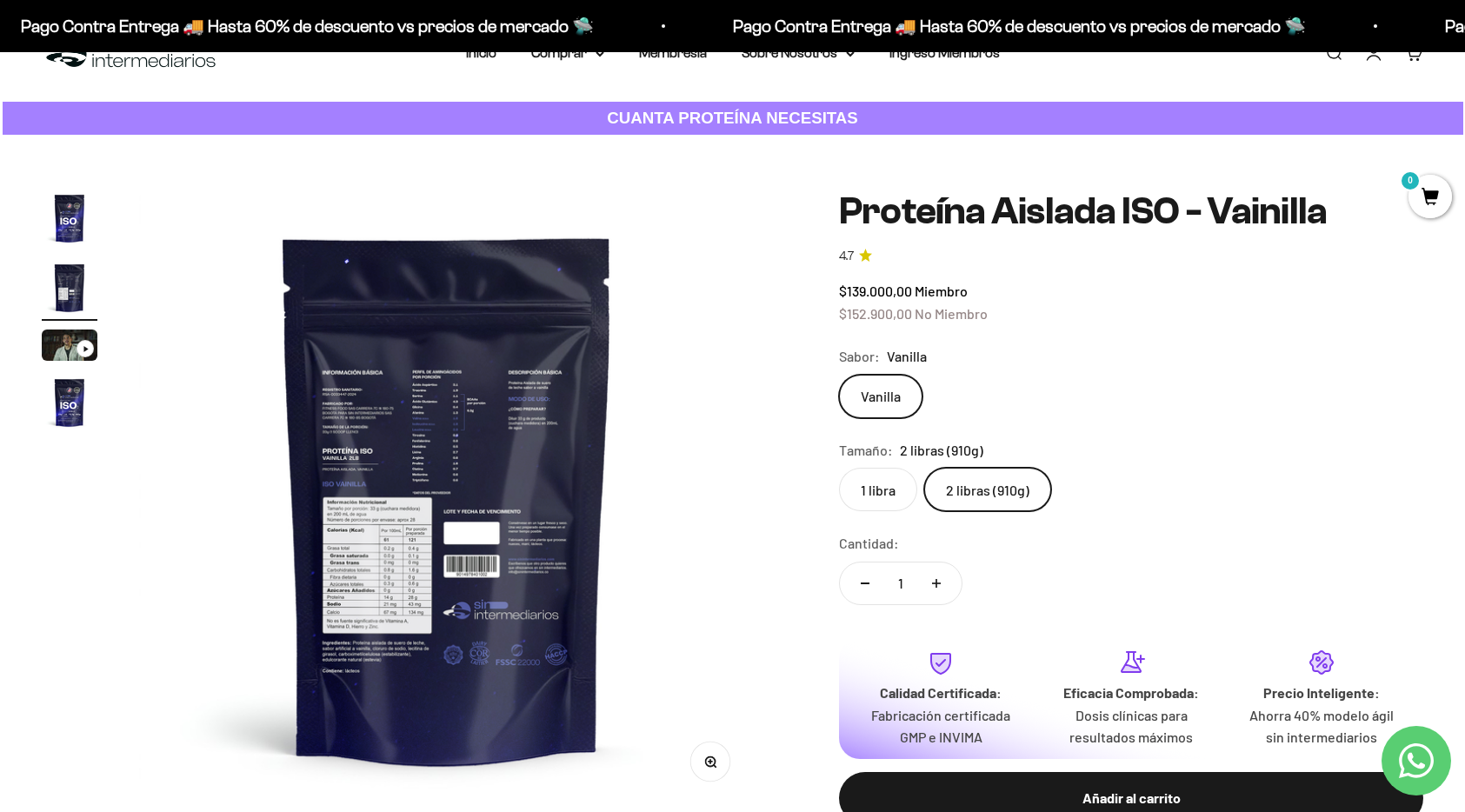
click at [885, 480] on label "1 libra" at bounding box center [878, 490] width 78 height 43
click at [839, 468] on input "1 libra" at bounding box center [838, 467] width 1 height 1
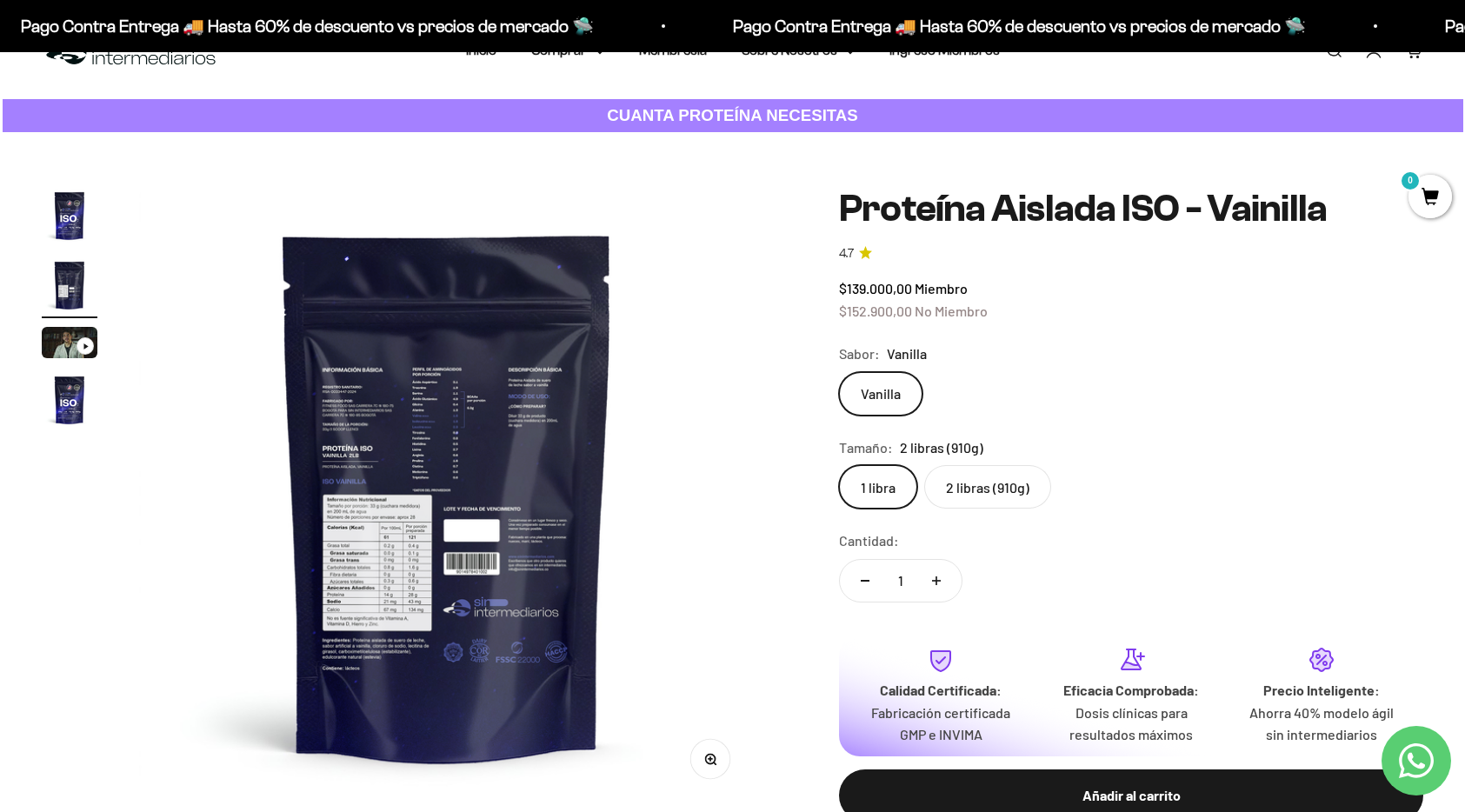
scroll to position [53, 0]
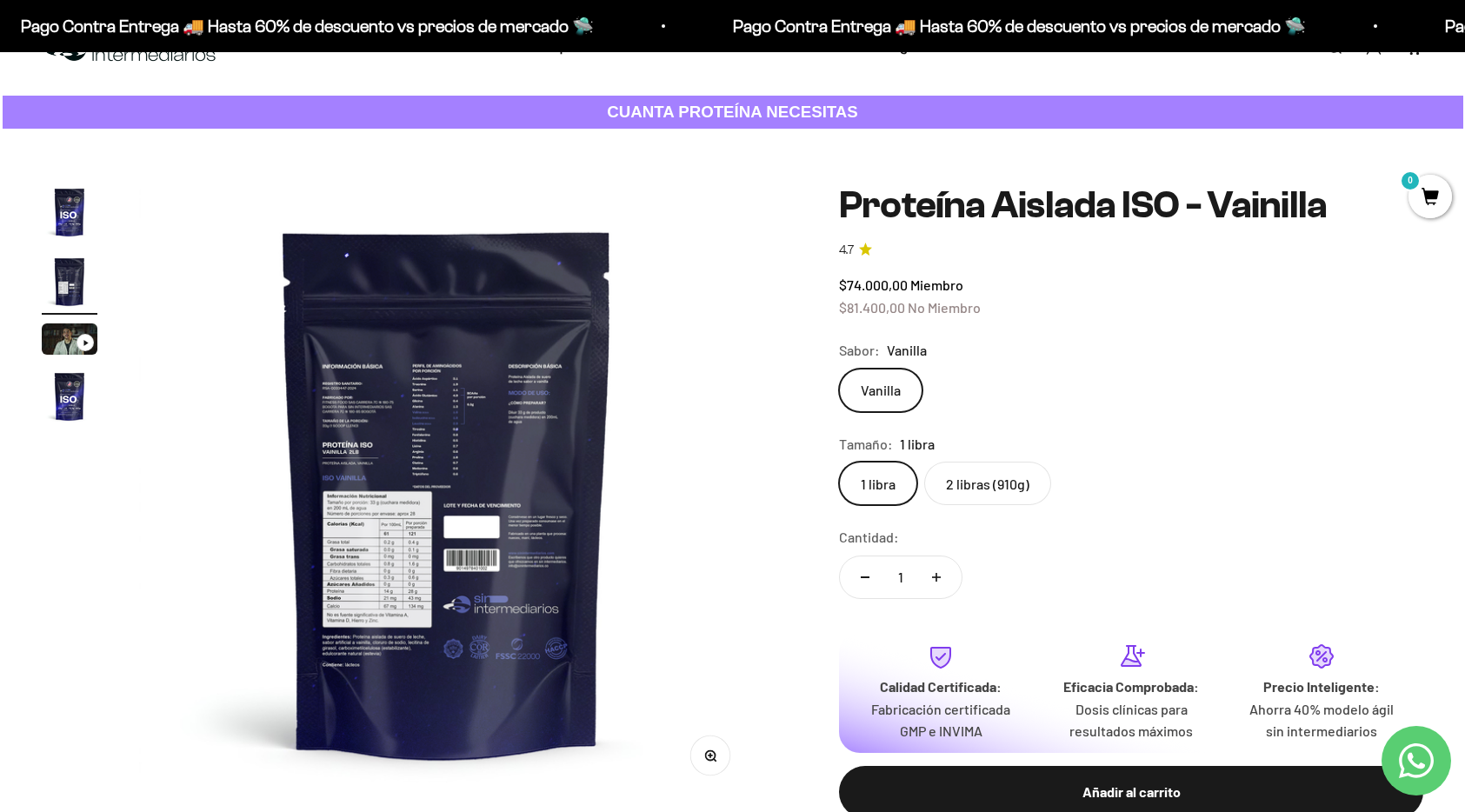
click at [76, 335] on img "Ir al artículo 3" at bounding box center [69, 339] width 55 height 32
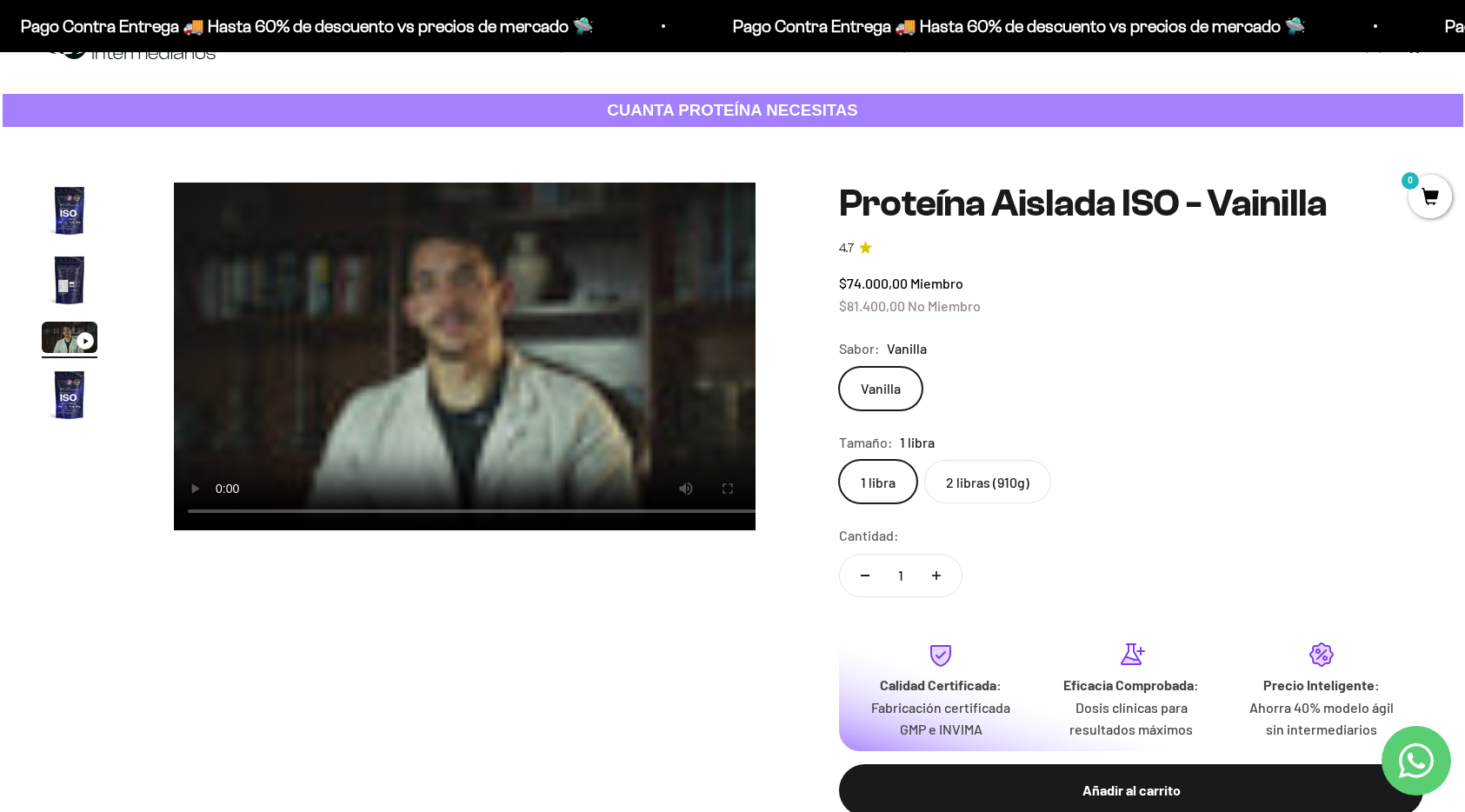
scroll to position [0, 1275]
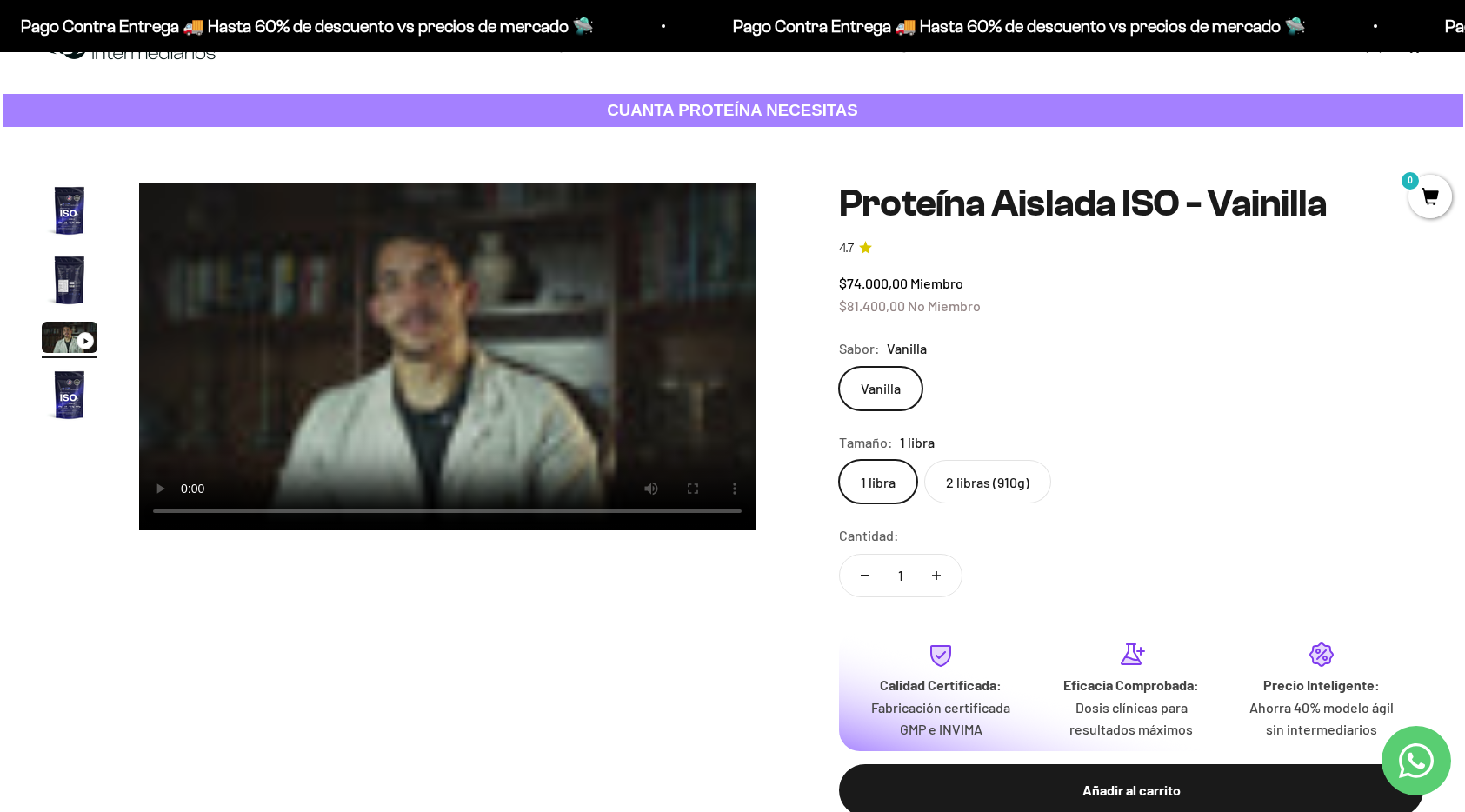
click at [460, 392] on video "Proteína Aislada ISO - Vainilla" at bounding box center [447, 357] width 617 height 348
click at [426, 391] on video "Proteína Aislada ISO - Vainilla" at bounding box center [447, 357] width 617 height 348
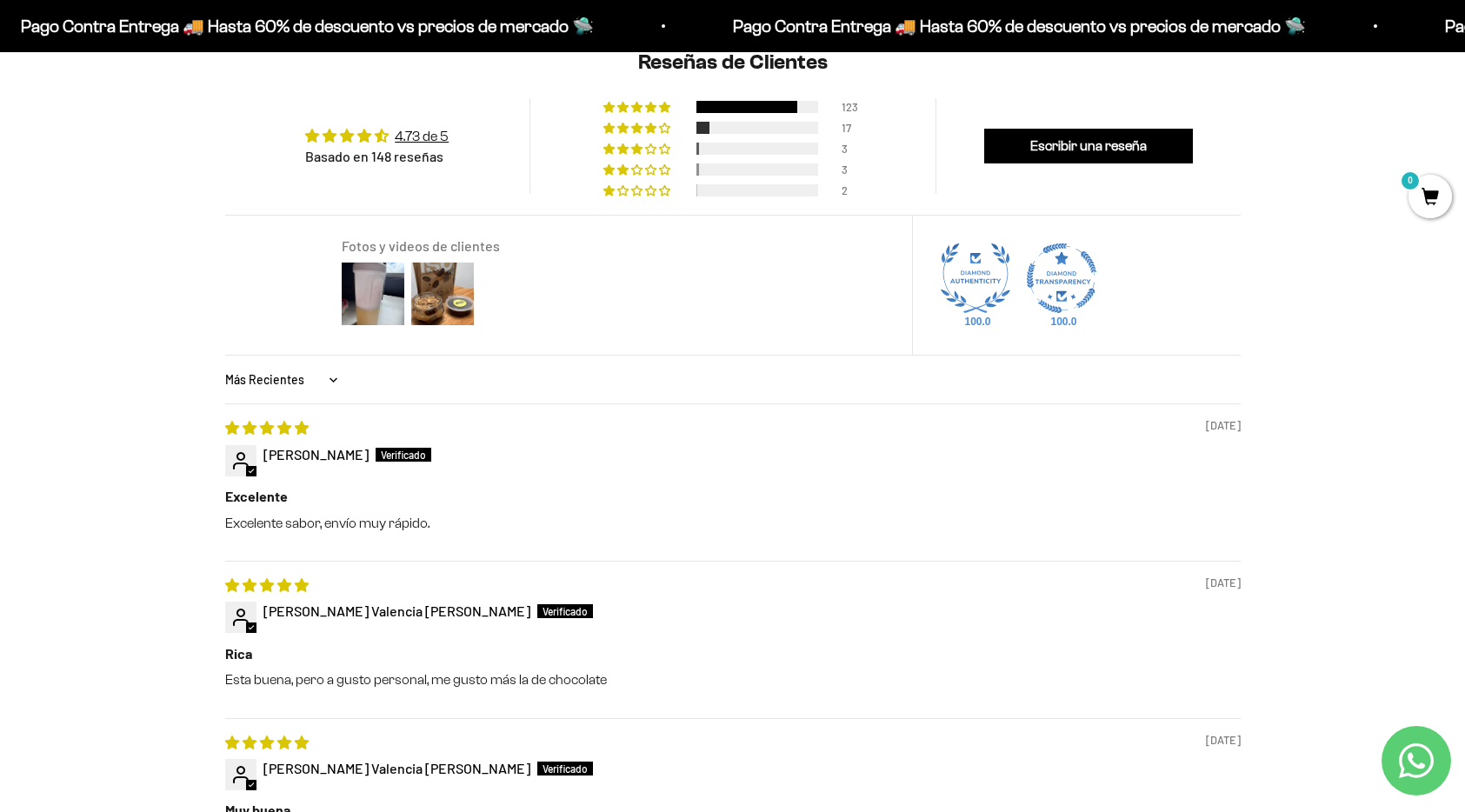
scroll to position [1398, 0]
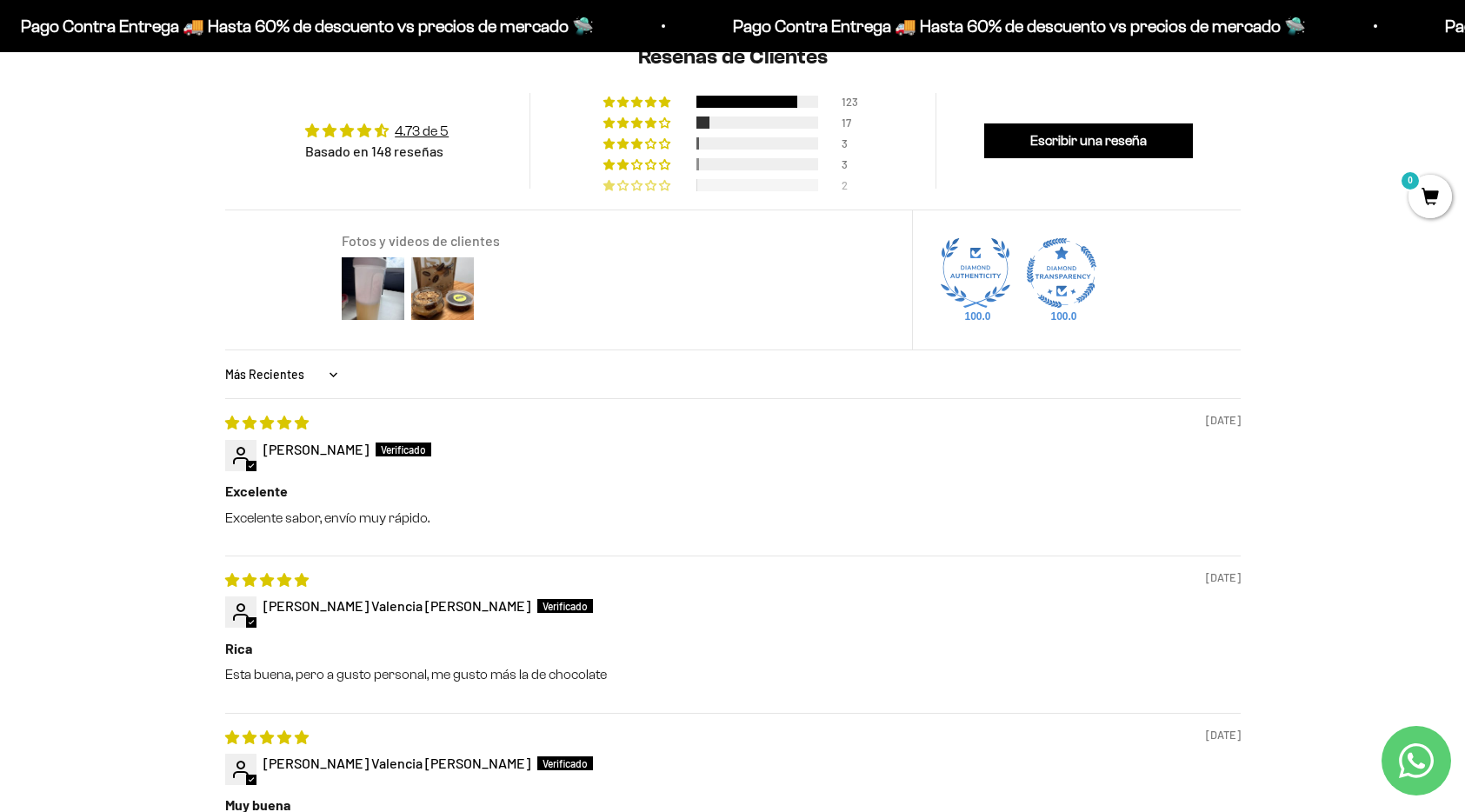
click at [812, 185] on div at bounding box center [757, 185] width 121 height 12
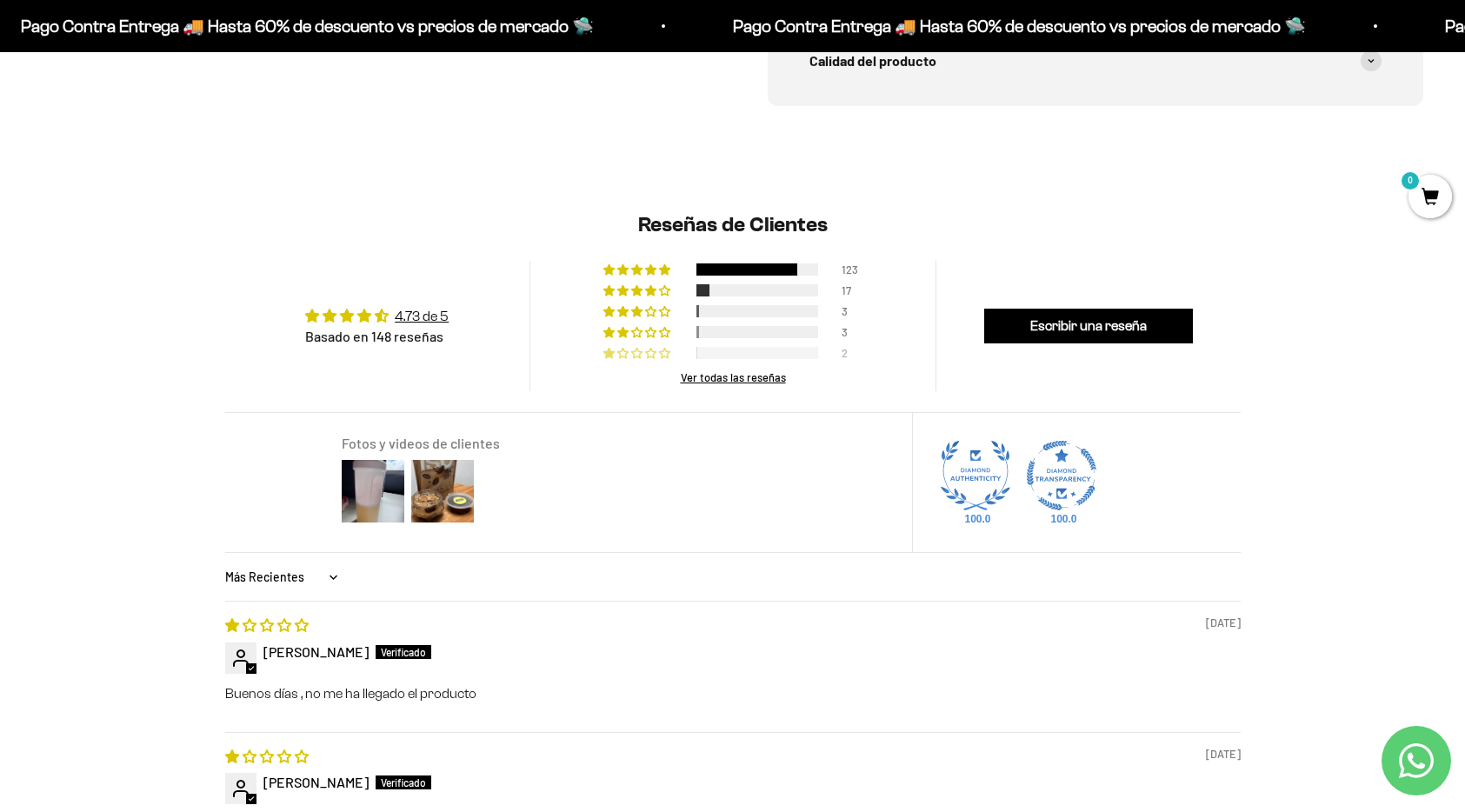
scroll to position [1242, 0]
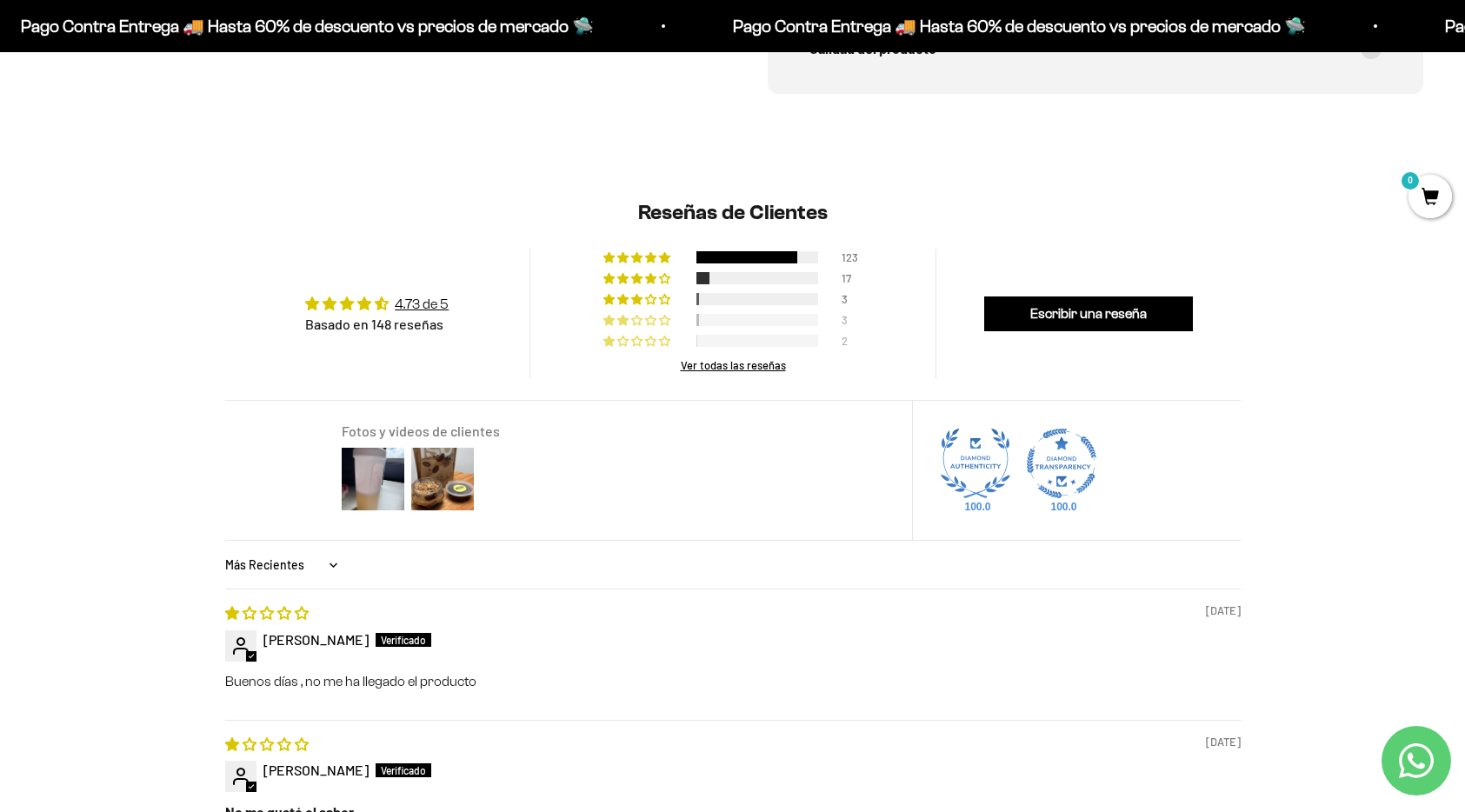
click at [645, 318] on span "2% (3) reviews with 2 star rating" at bounding box center [651, 320] width 14 height 11
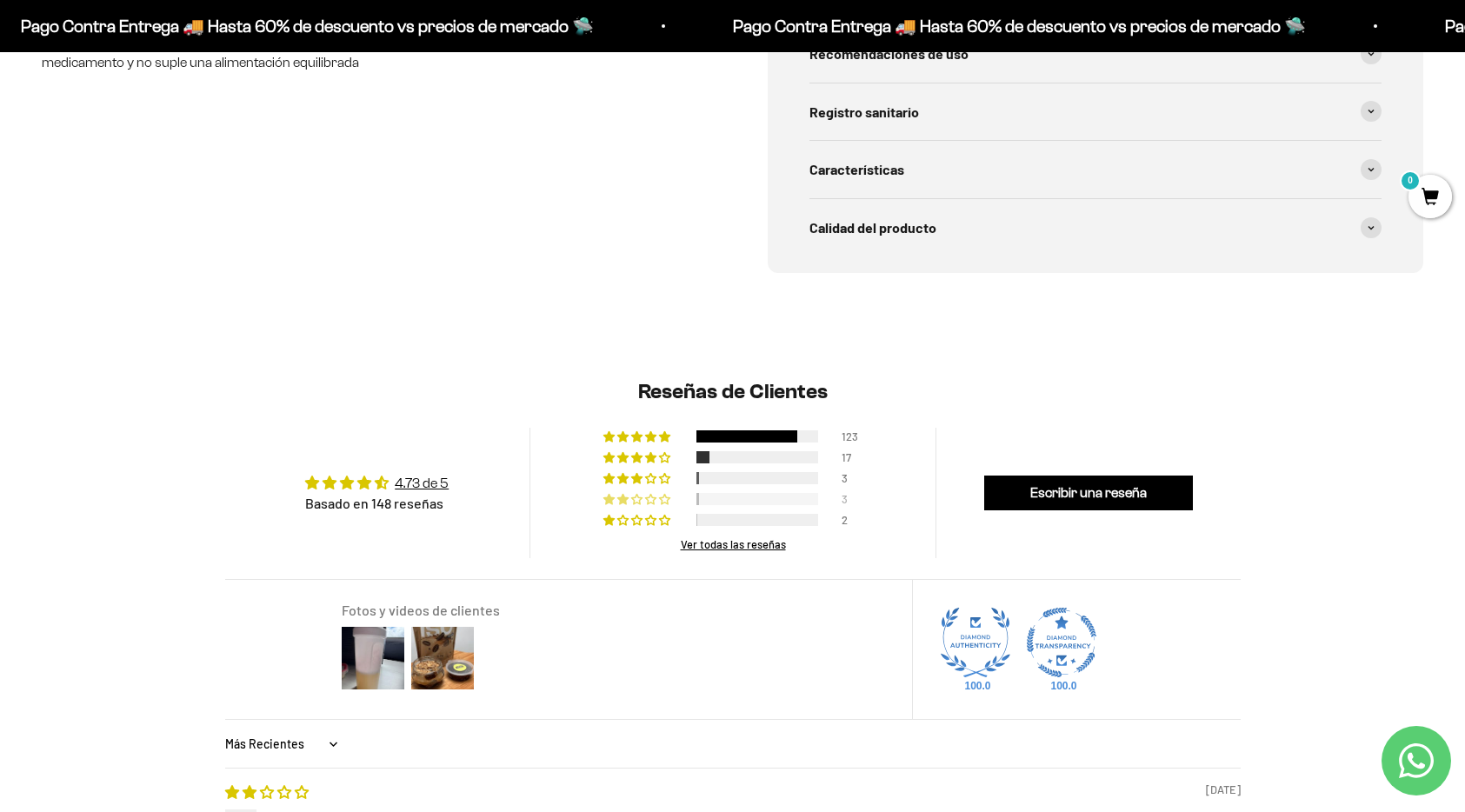
scroll to position [1057, 0]
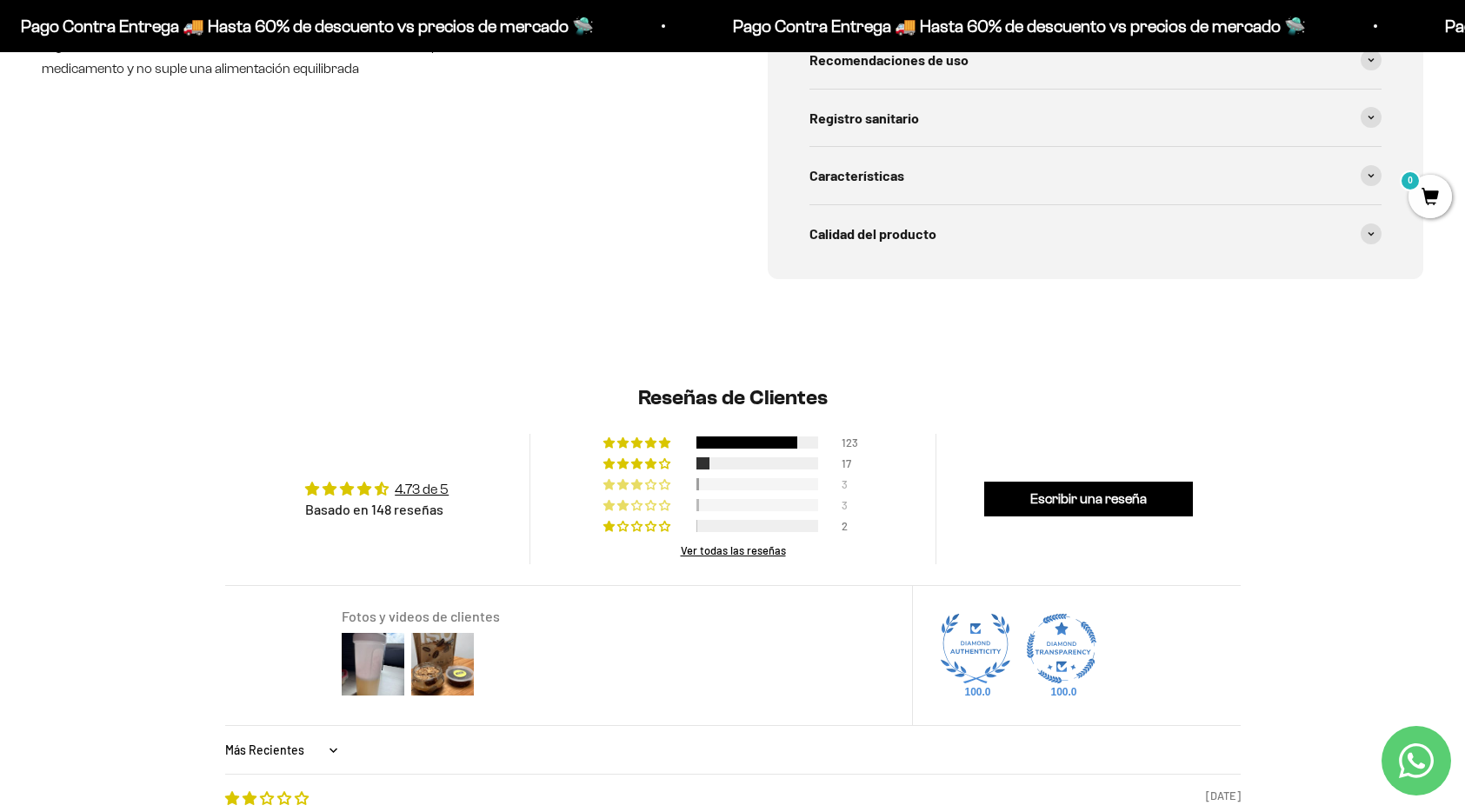
click at [726, 483] on div at bounding box center [757, 483] width 121 height 12
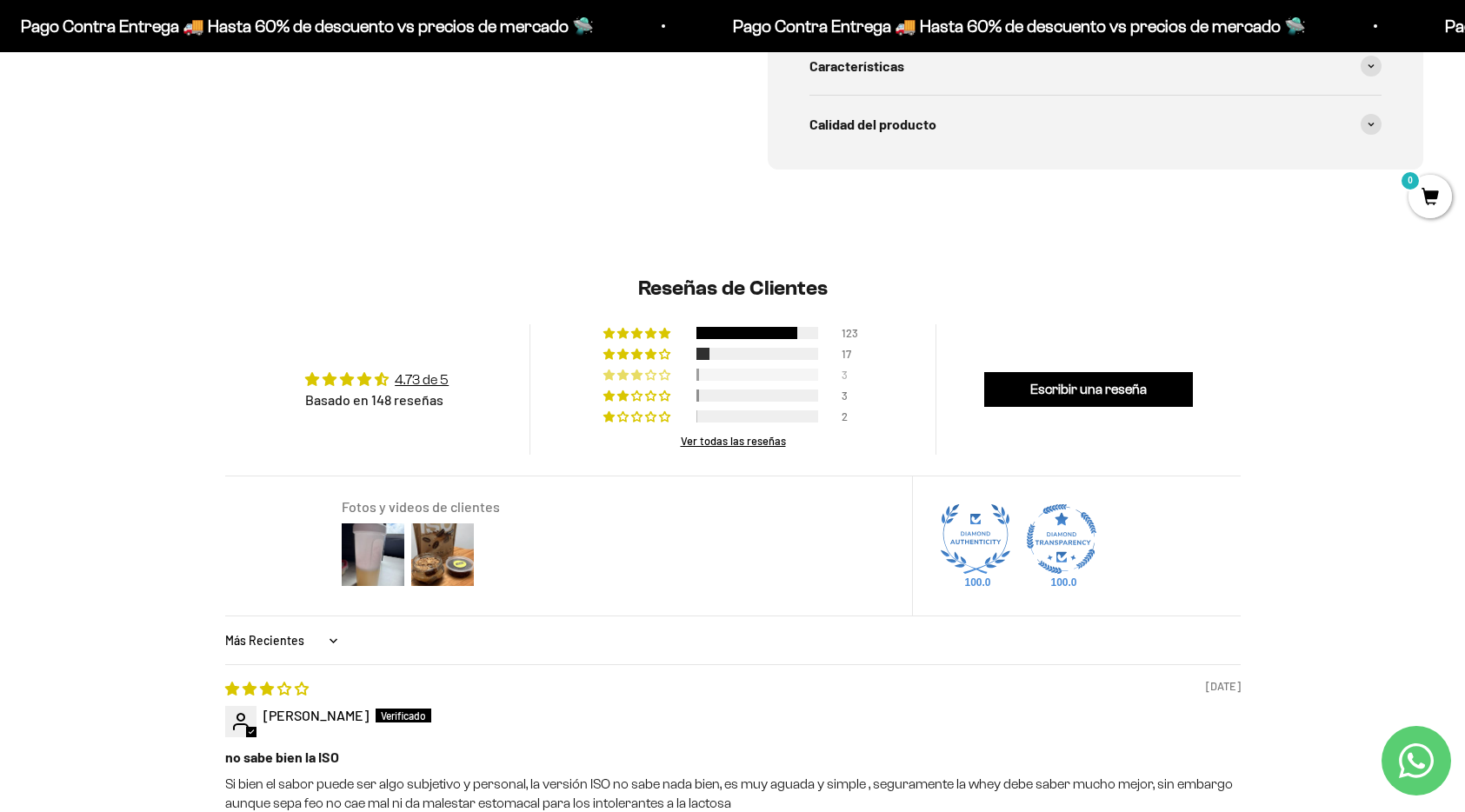
scroll to position [1160, 0]
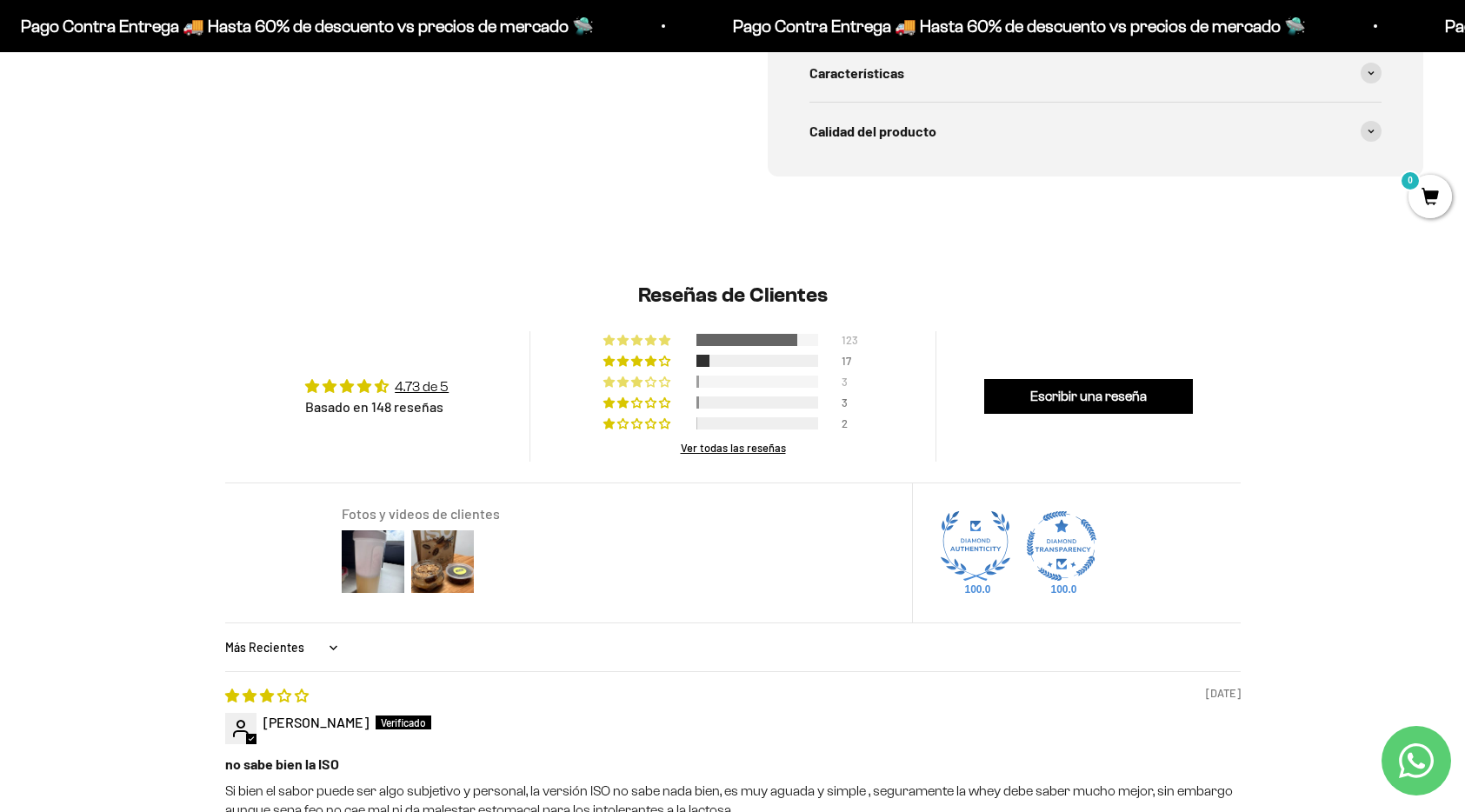
click at [752, 341] on div at bounding box center [746, 339] width 101 height 12
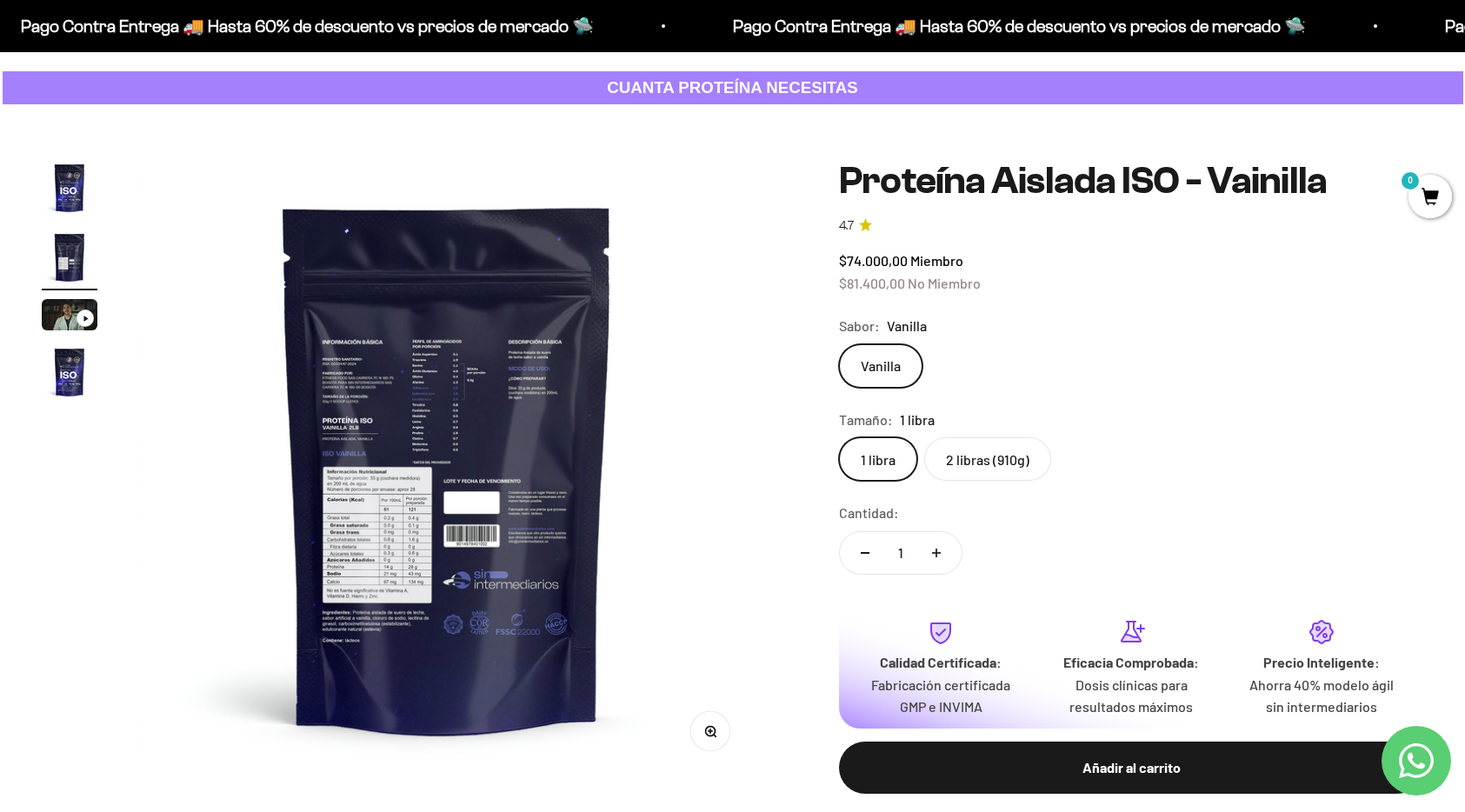
scroll to position [0, 0]
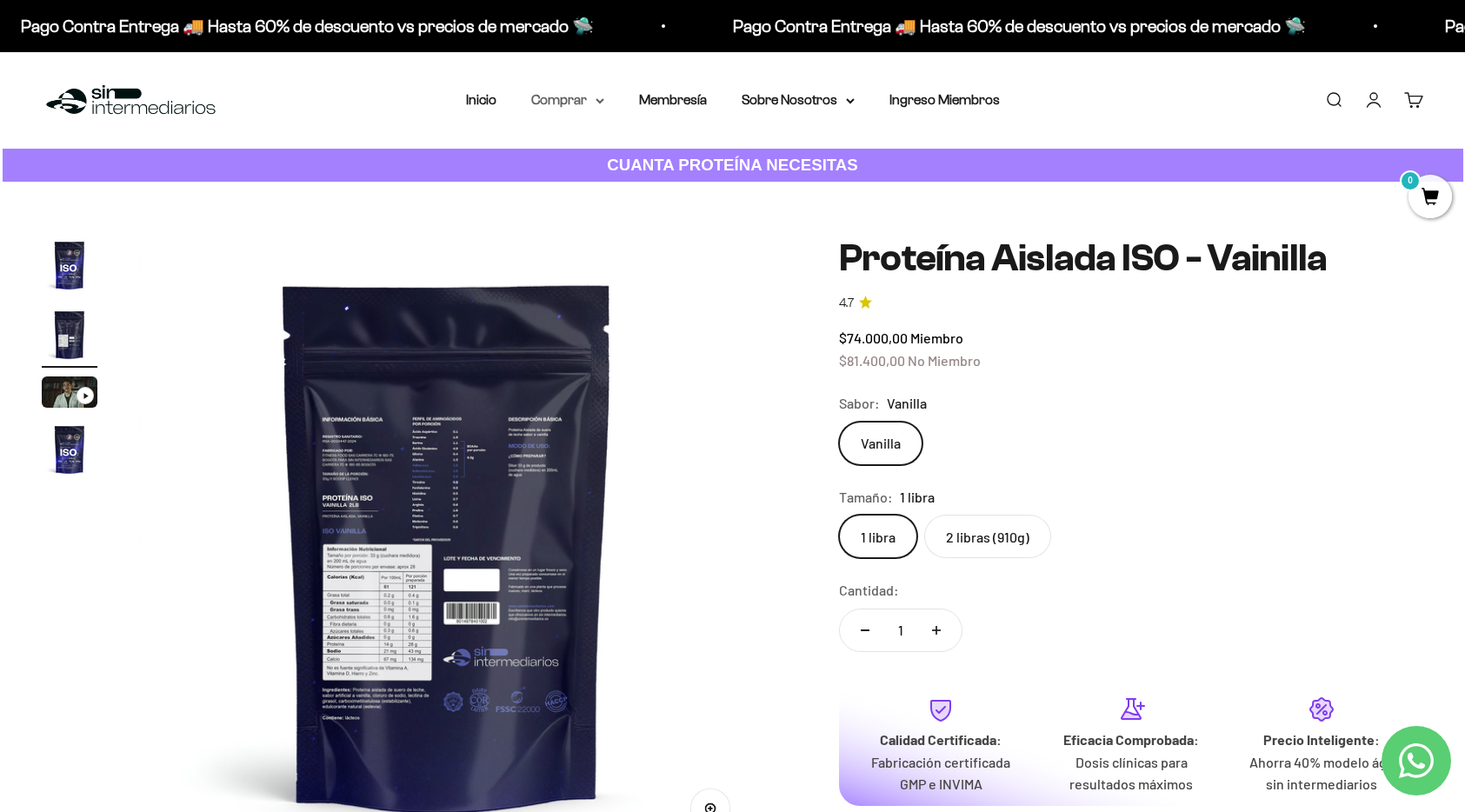
click at [575, 100] on summary "Comprar" at bounding box center [568, 100] width 73 height 23
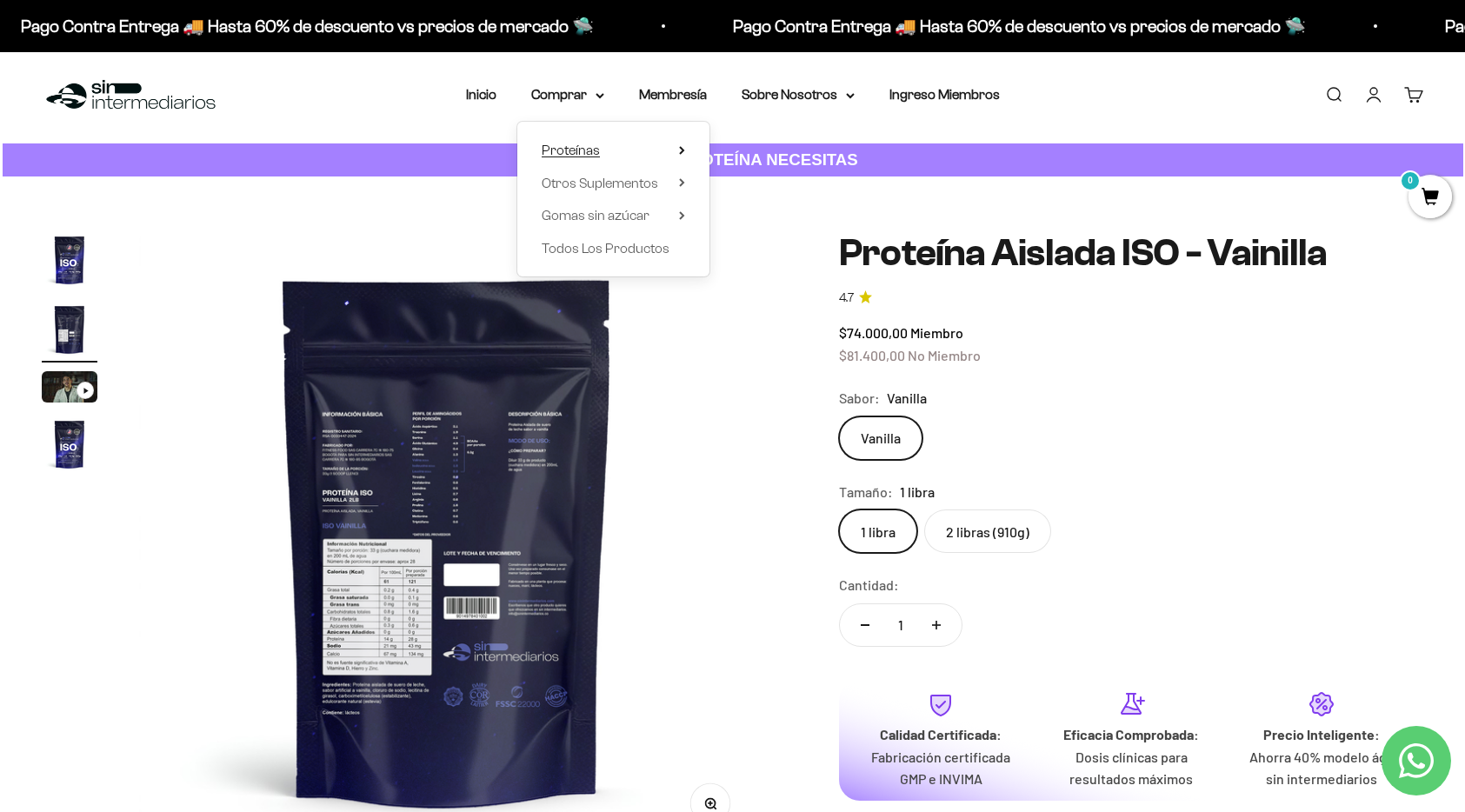
scroll to position [6, 0]
click at [589, 191] on span "Otros Suplementos" at bounding box center [599, 182] width 117 height 23
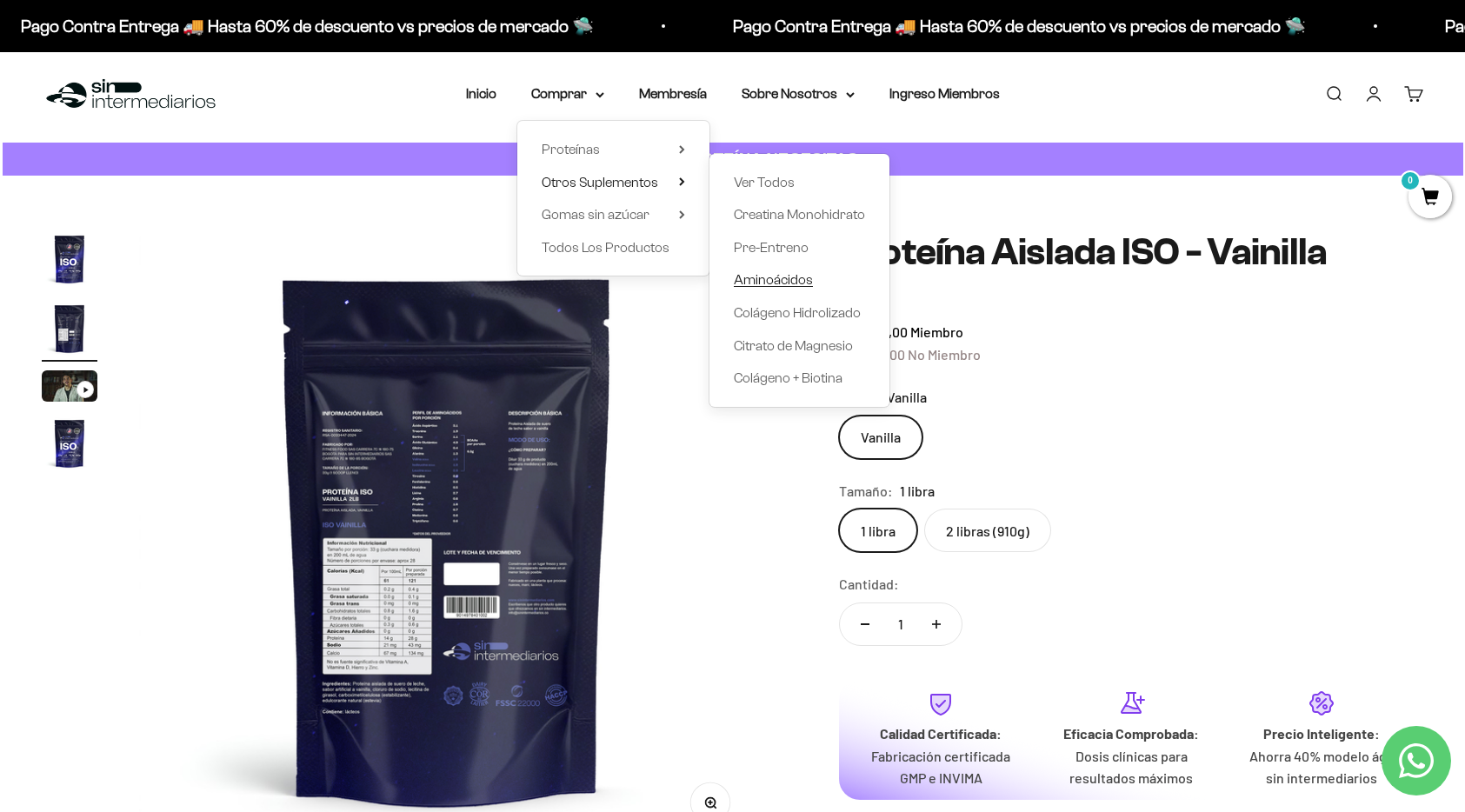
scroll to position [7, 0]
click at [768, 279] on span "Aminoácidos" at bounding box center [772, 279] width 79 height 14
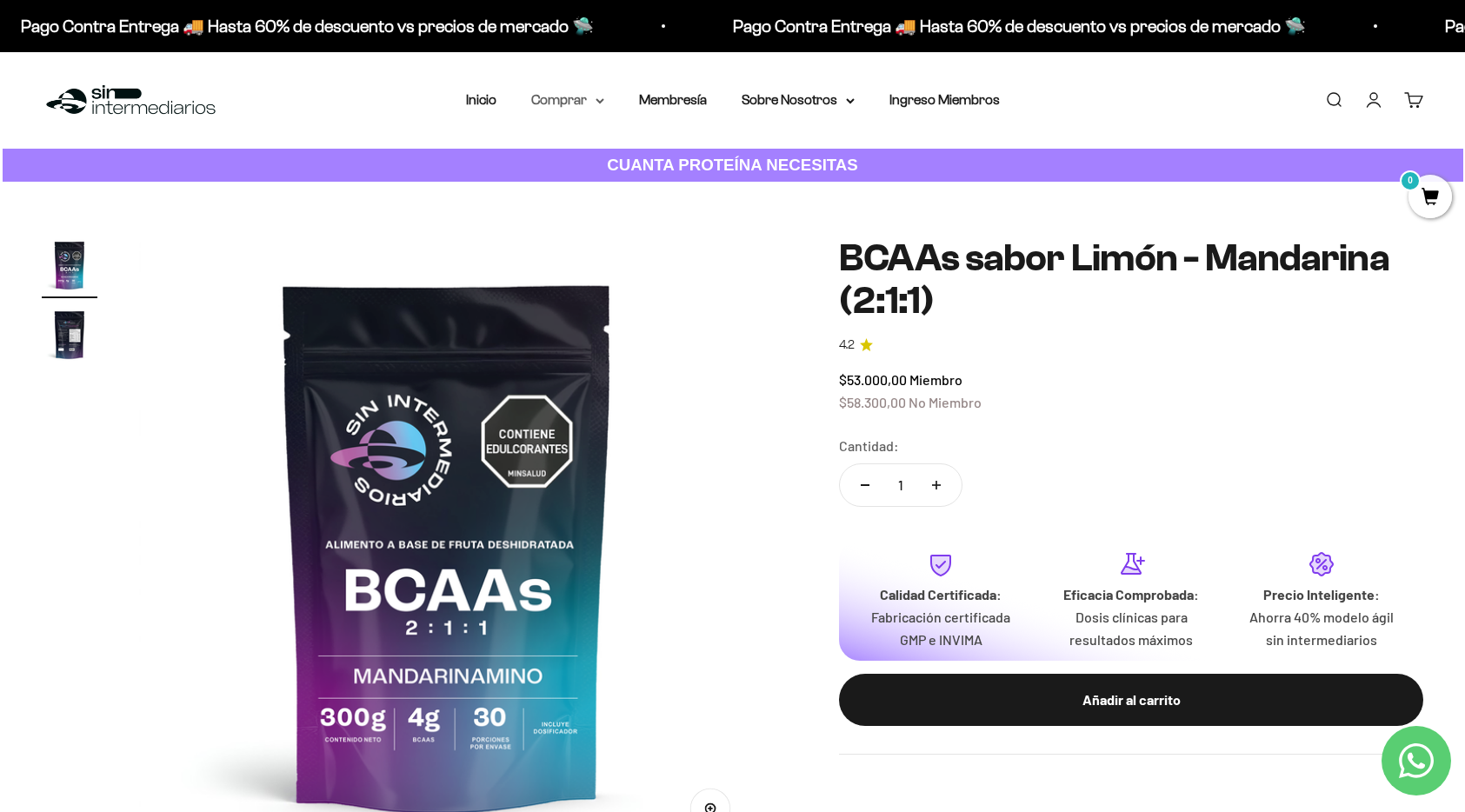
click at [573, 100] on summary "Comprar" at bounding box center [568, 100] width 73 height 23
click at [651, 224] on summary "Gomas sin azúcar" at bounding box center [613, 220] width 143 height 23
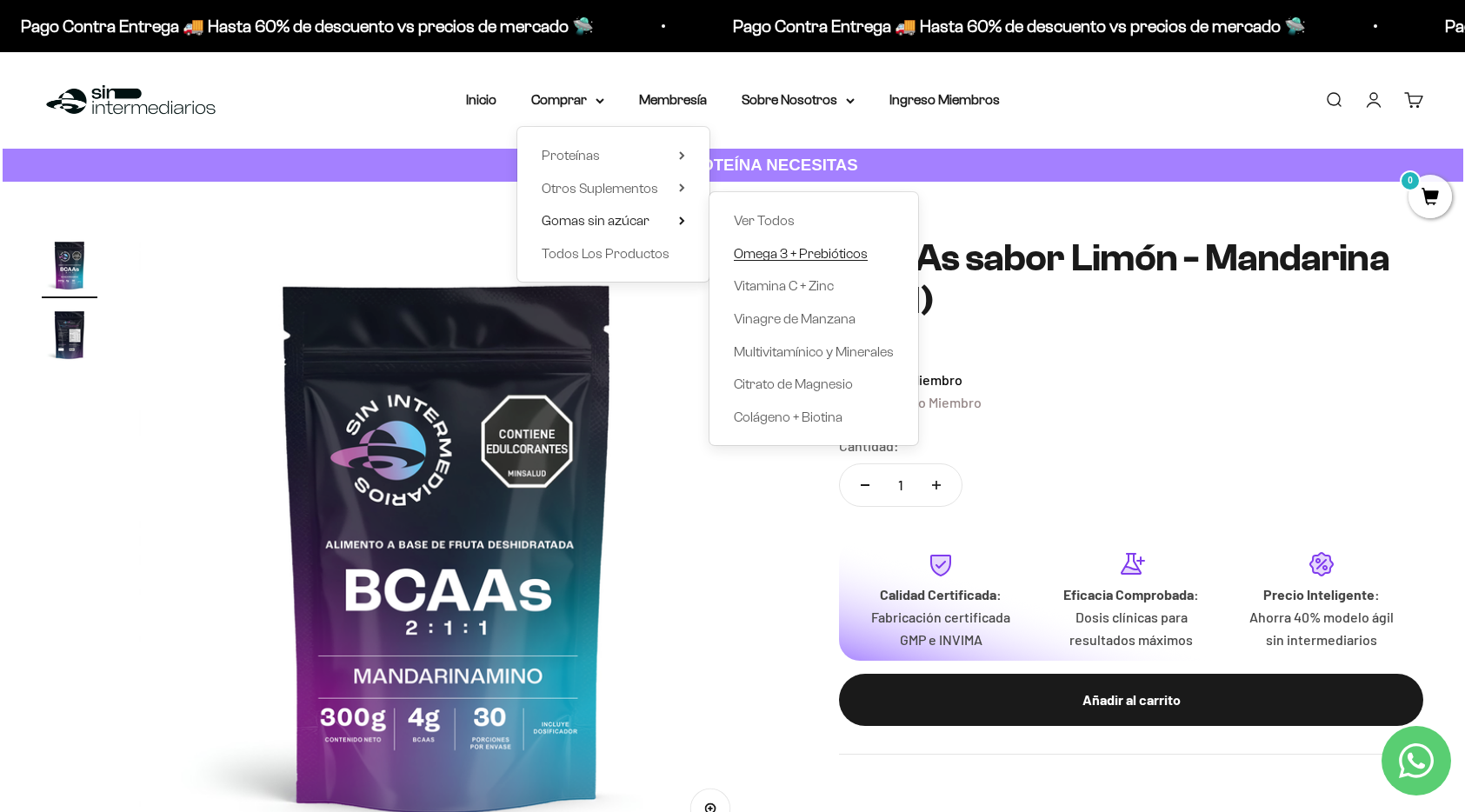
click at [798, 256] on span "Omega 3 + Prebióticos" at bounding box center [800, 253] width 134 height 14
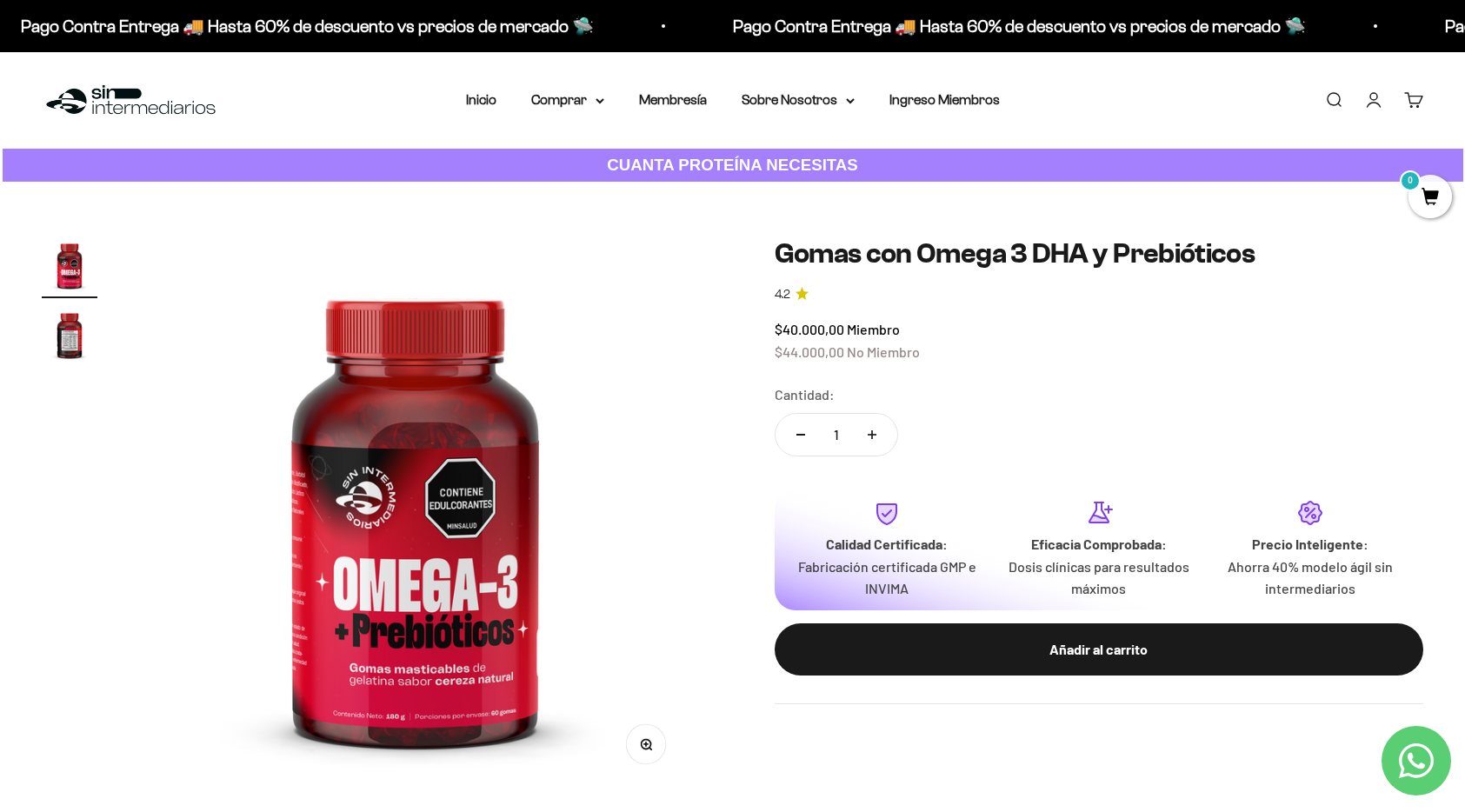
click at [1104, 653] on div "Añadir al carrito" at bounding box center [1099, 649] width 579 height 23
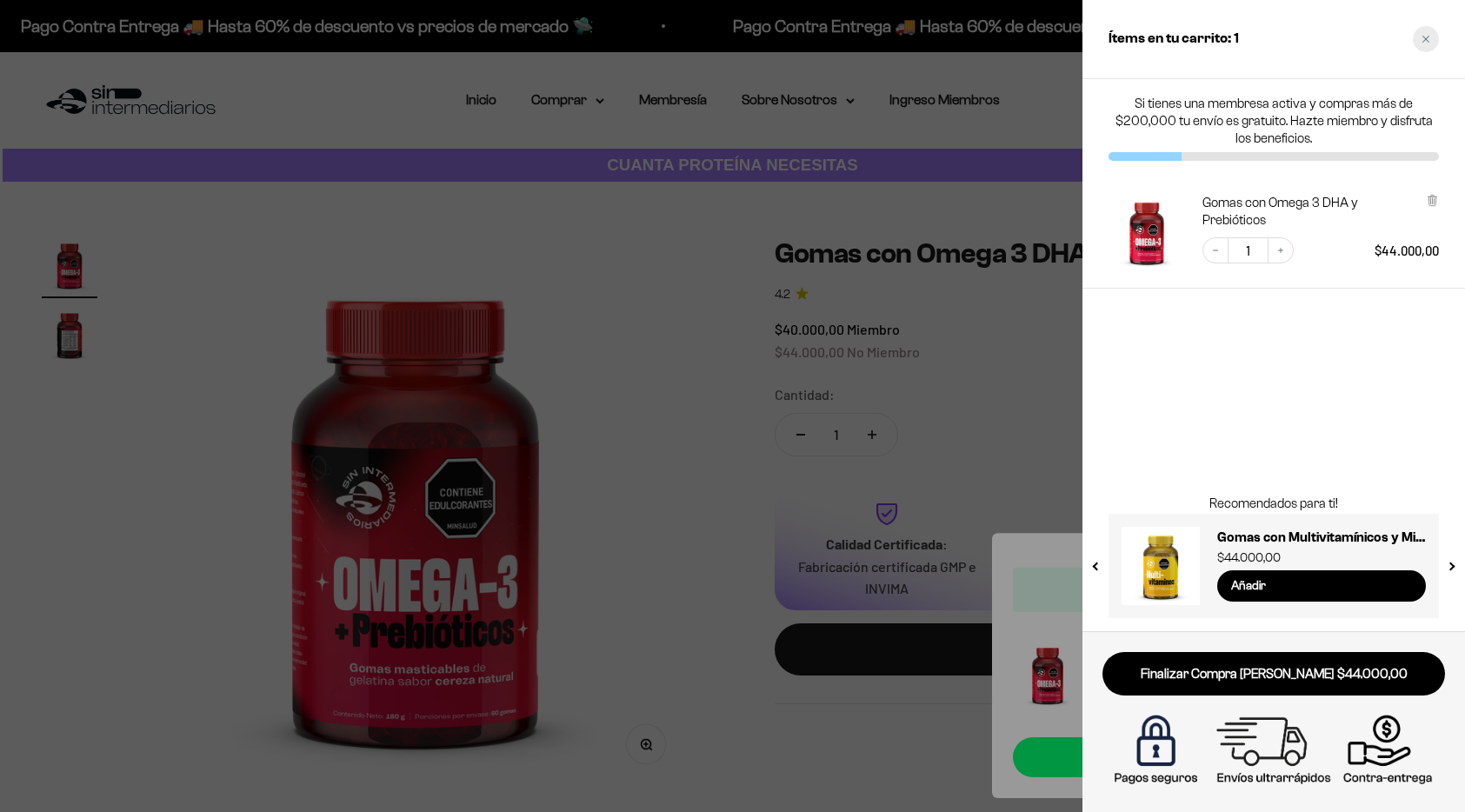
click at [1428, 35] on icon "Close cart" at bounding box center [1426, 39] width 7 height 7
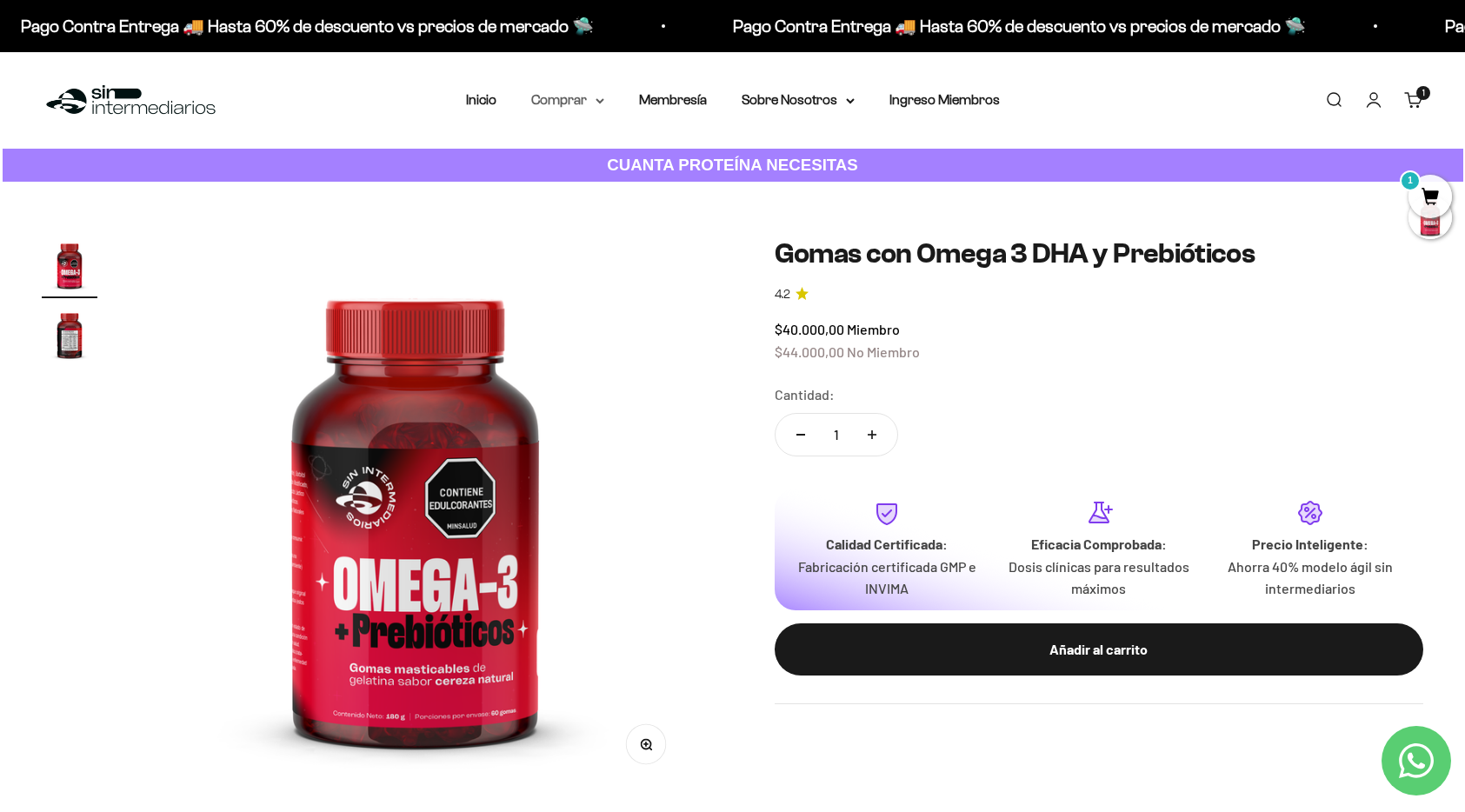
click at [573, 95] on summary "Comprar" at bounding box center [568, 100] width 73 height 23
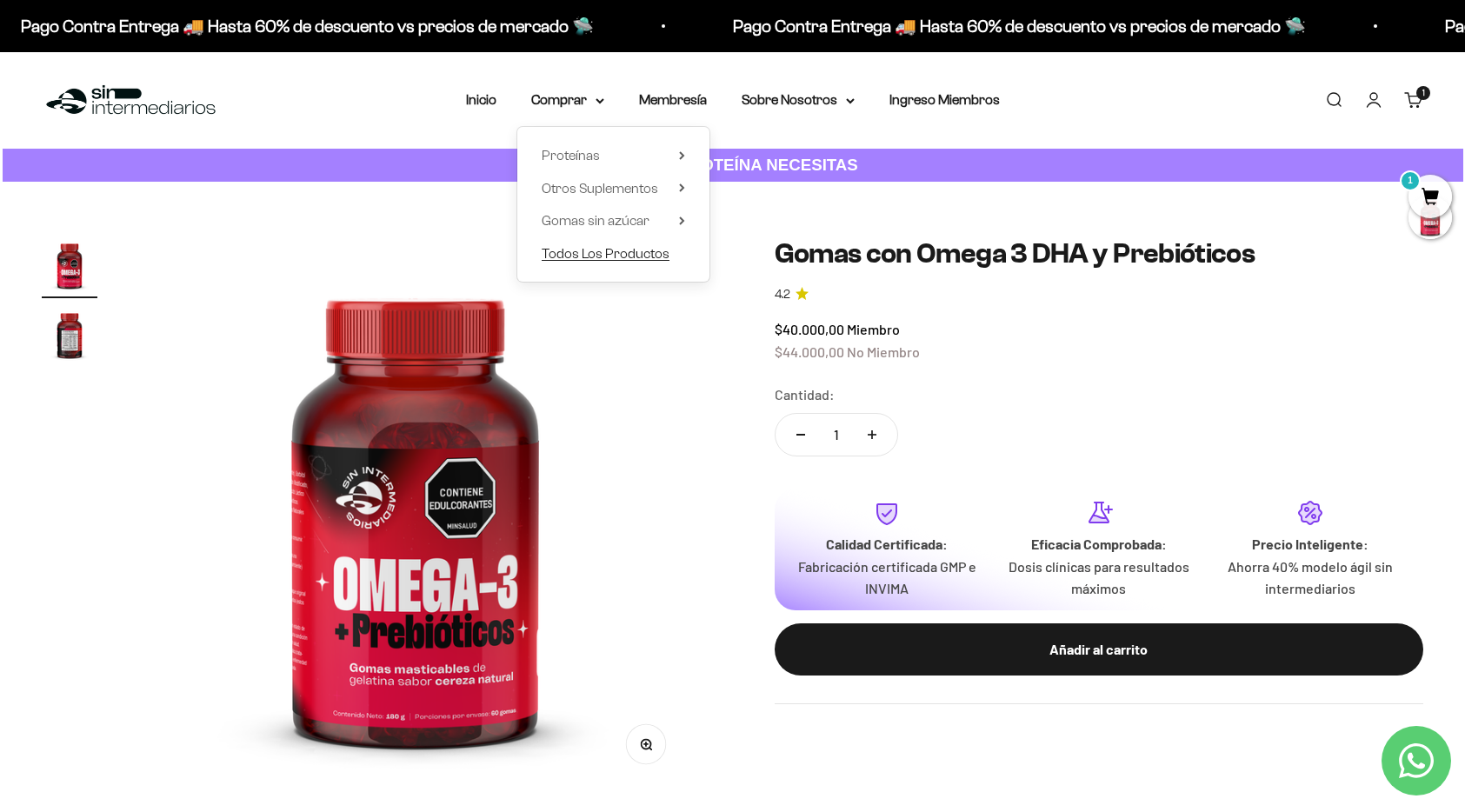
click at [608, 249] on span "Todos Los Productos" at bounding box center [605, 253] width 128 height 14
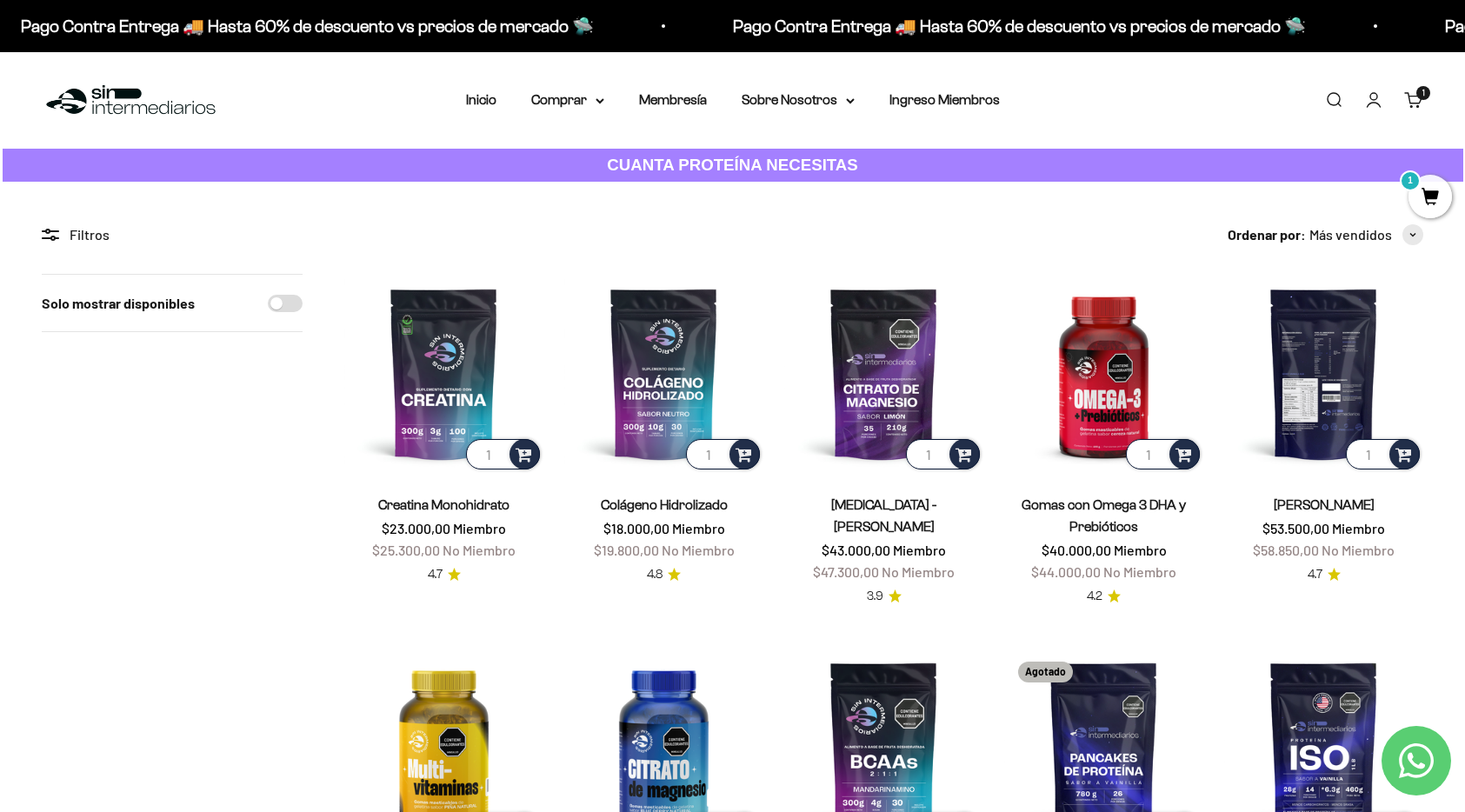
click at [1351, 412] on img at bounding box center [1324, 373] width 199 height 199
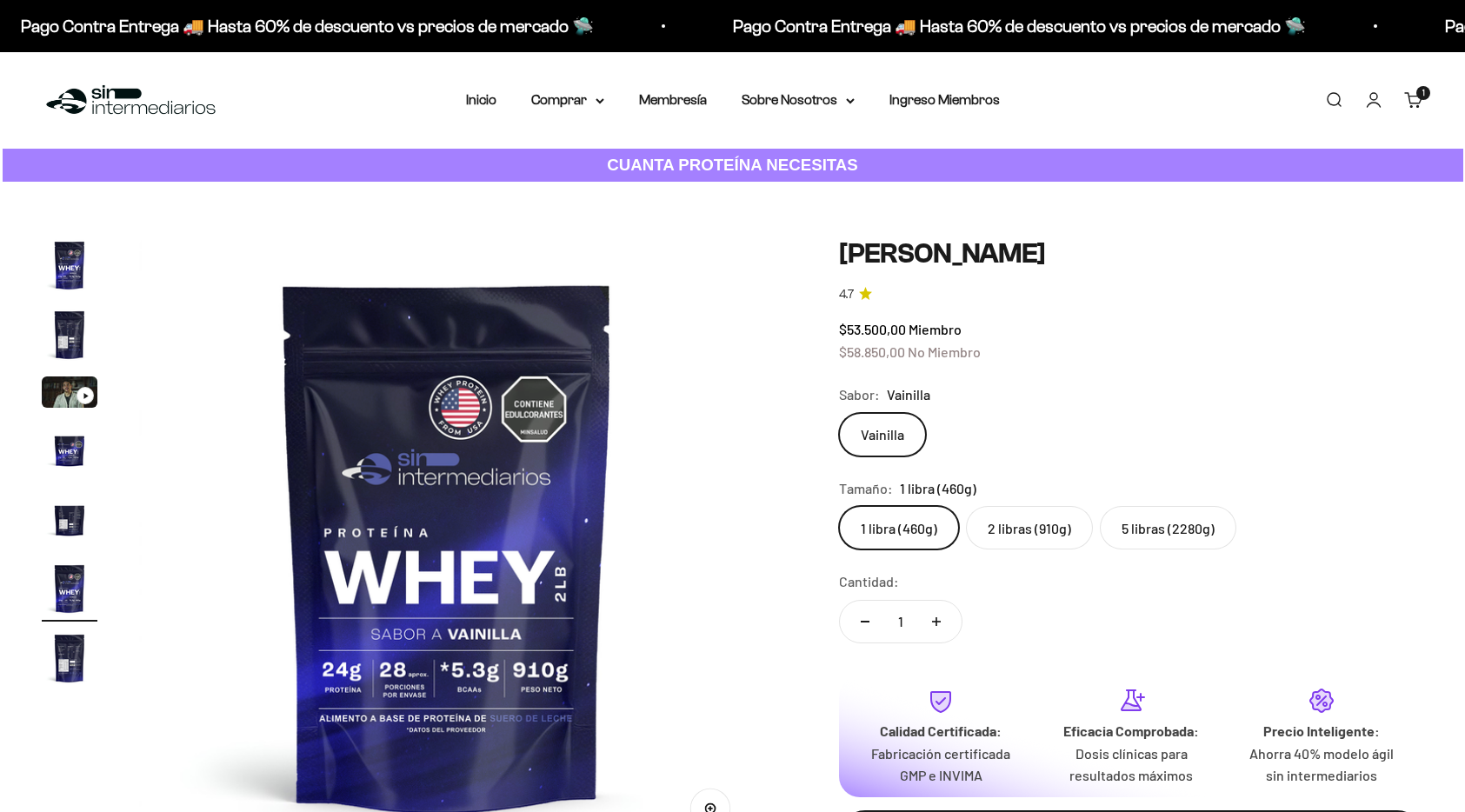
scroll to position [0, 3186]
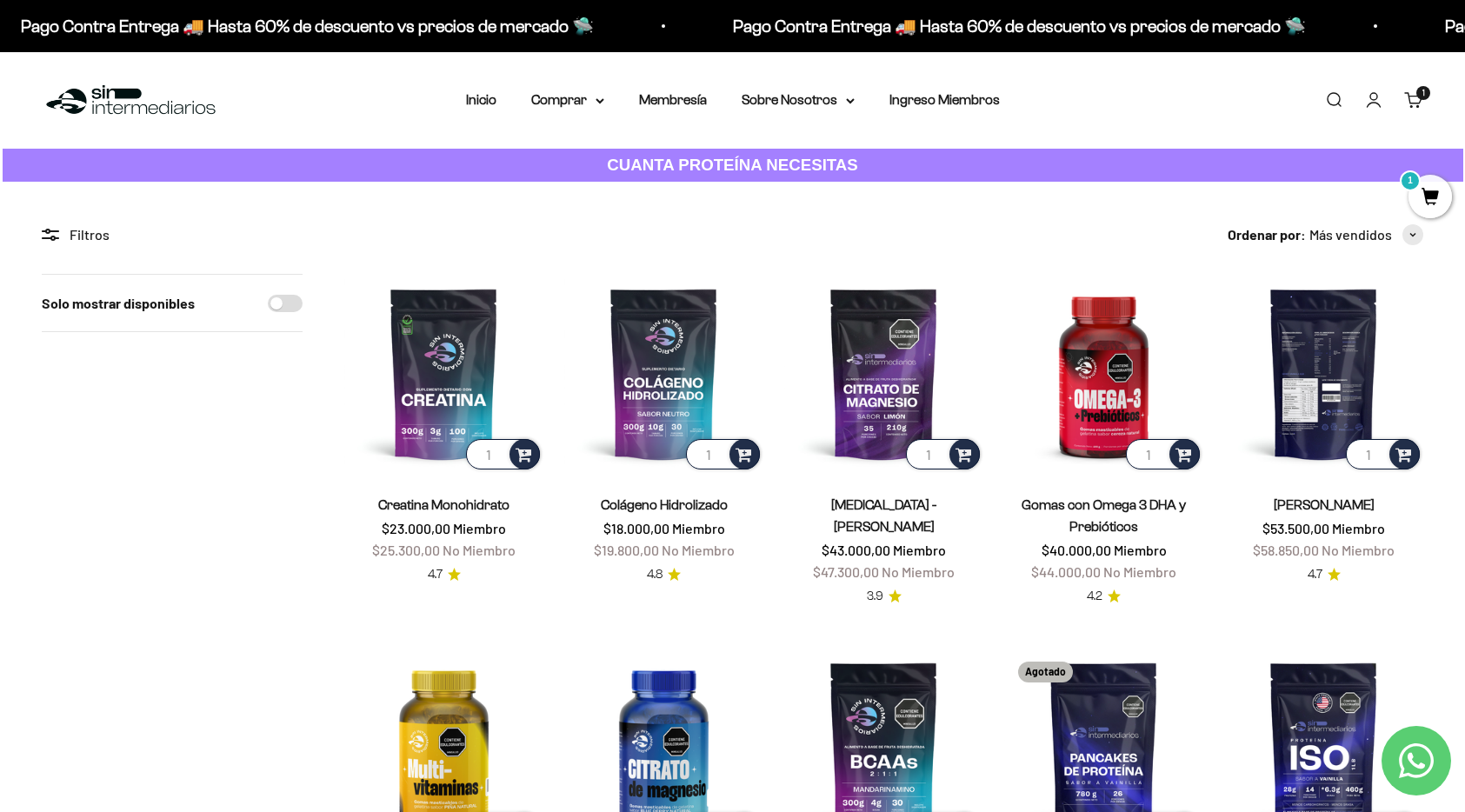
click at [1337, 414] on img at bounding box center [1324, 373] width 199 height 199
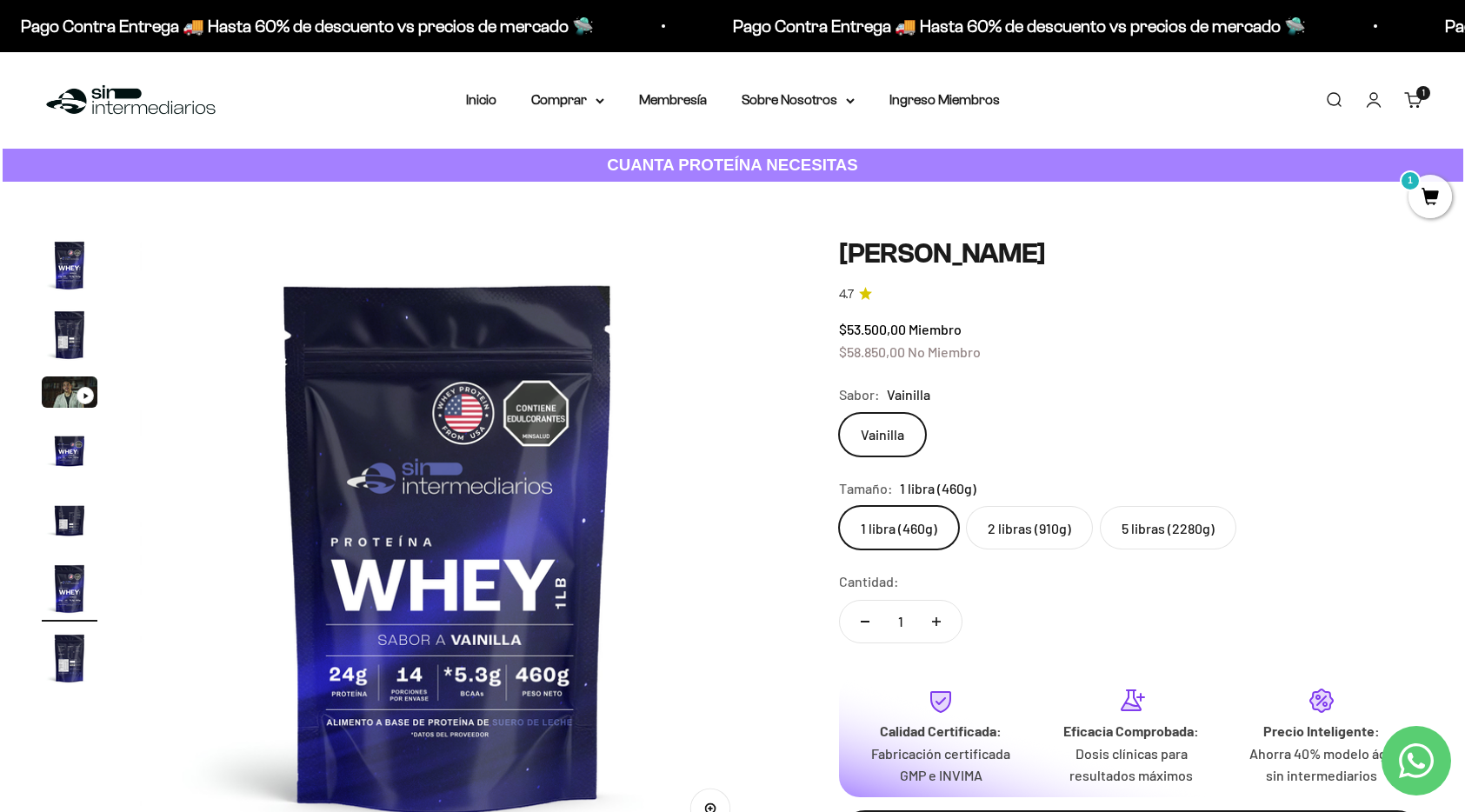
scroll to position [1, 0]
click at [1038, 535] on label "2 libras (910g)" at bounding box center [1029, 527] width 127 height 43
click at [839, 505] on input "2 libras (910g)" at bounding box center [838, 504] width 1 height 1
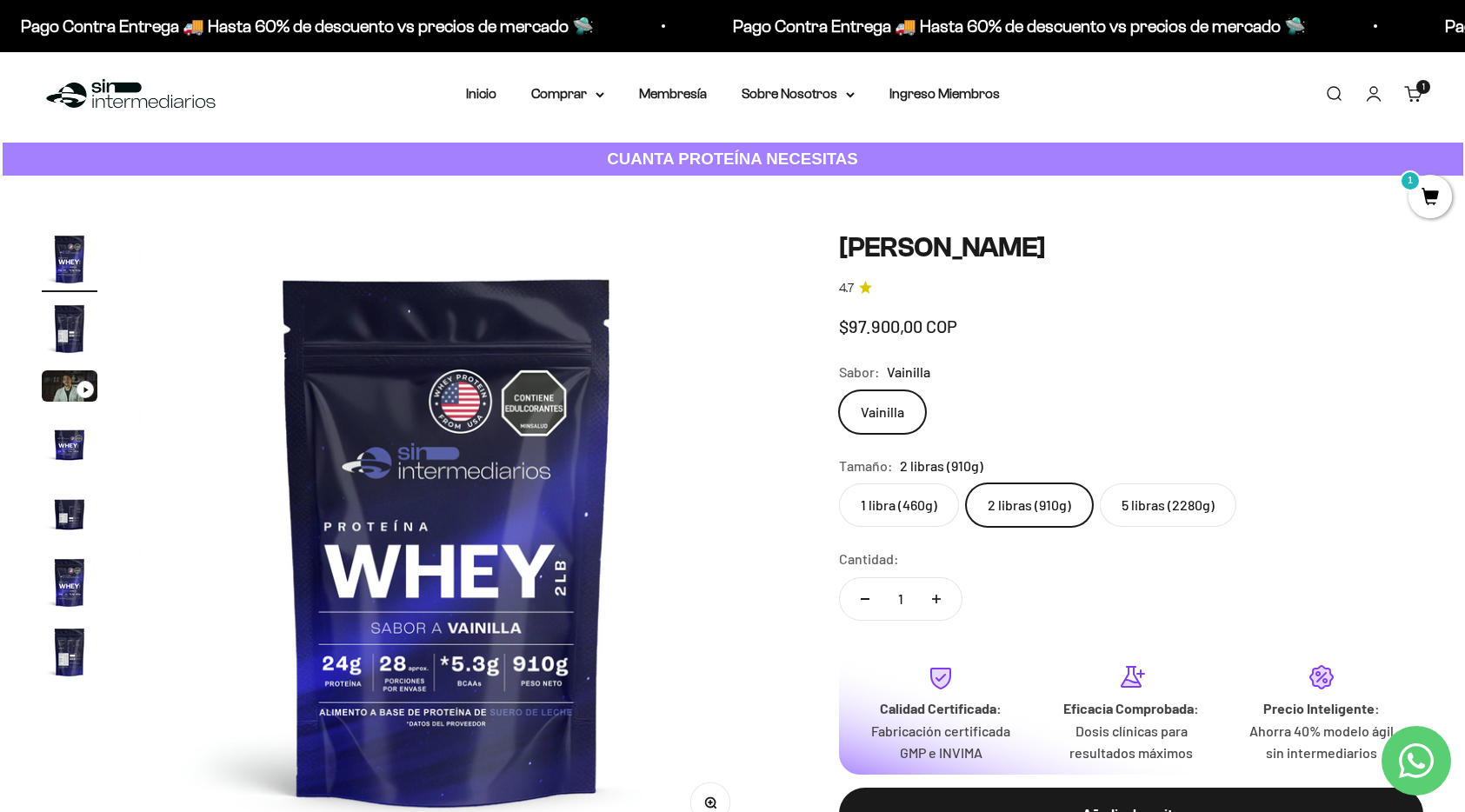
scroll to position [9, 0]
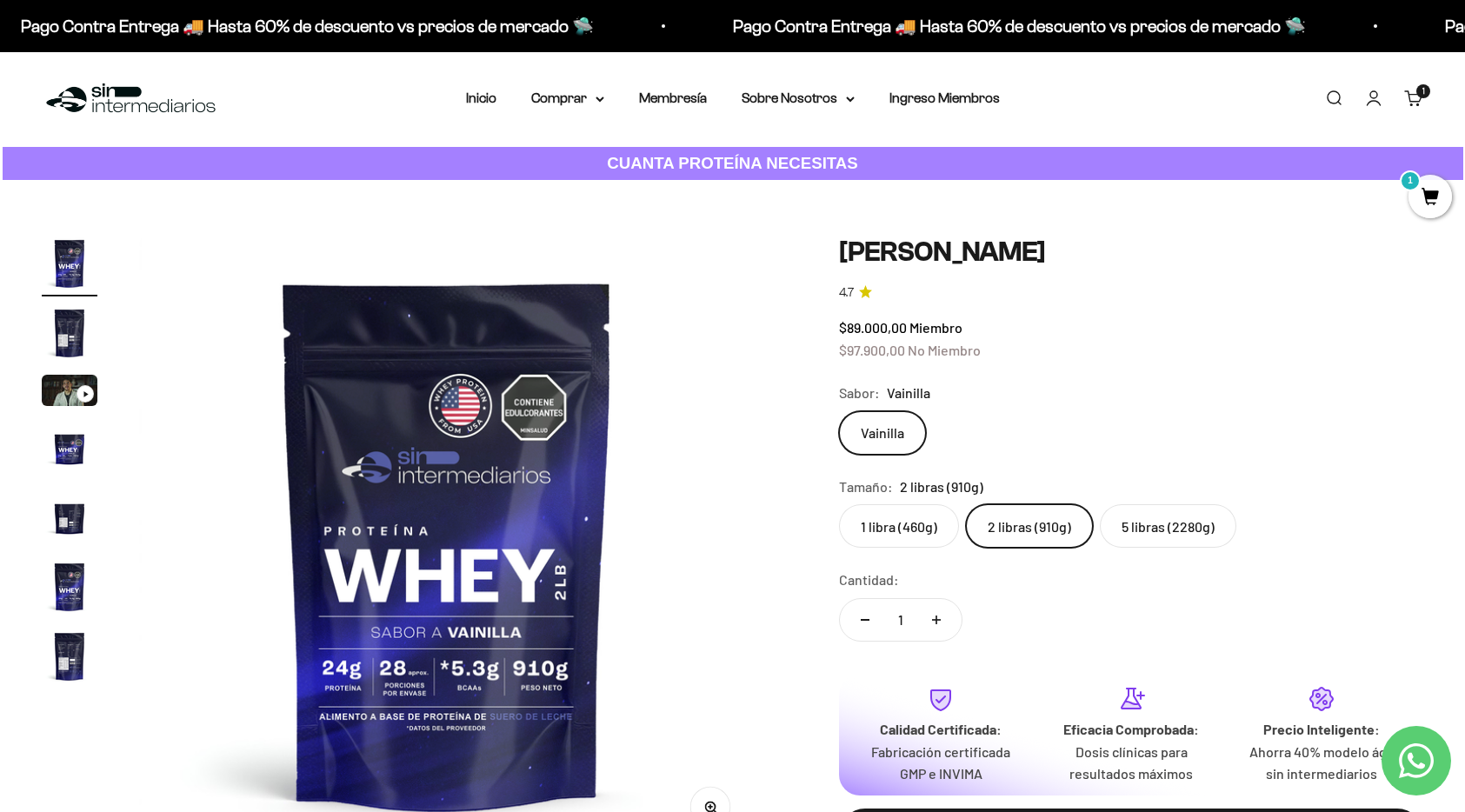
click at [1147, 530] on label "5 libras (2280g)" at bounding box center [1168, 526] width 137 height 43
click at [839, 504] on input "5 libras (2280g)" at bounding box center [838, 503] width 1 height 1
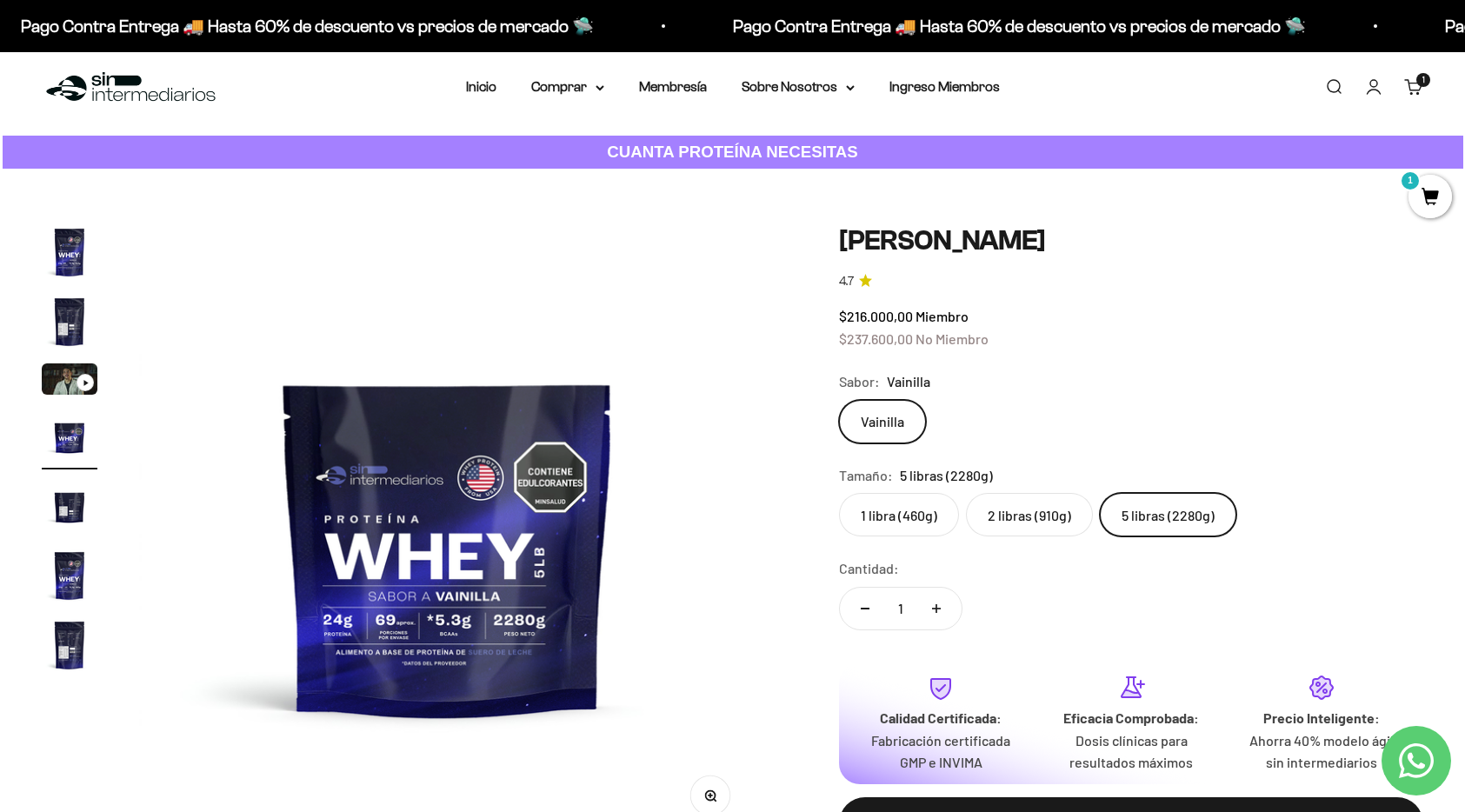
scroll to position [10, 0]
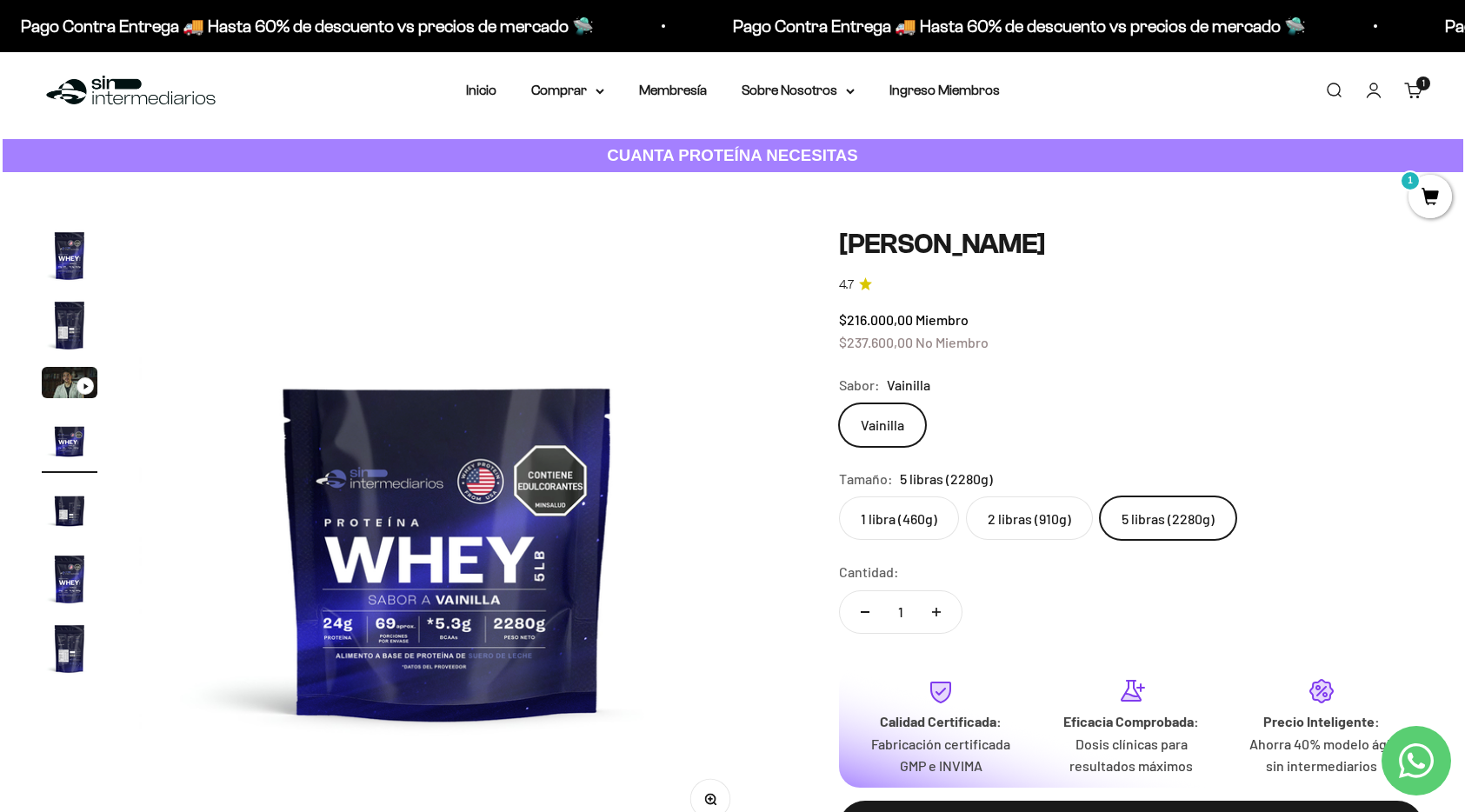
click at [1048, 528] on label "2 libras (910g)" at bounding box center [1029, 518] width 127 height 43
click at [839, 496] on input "2 libras (910g)" at bounding box center [838, 495] width 1 height 1
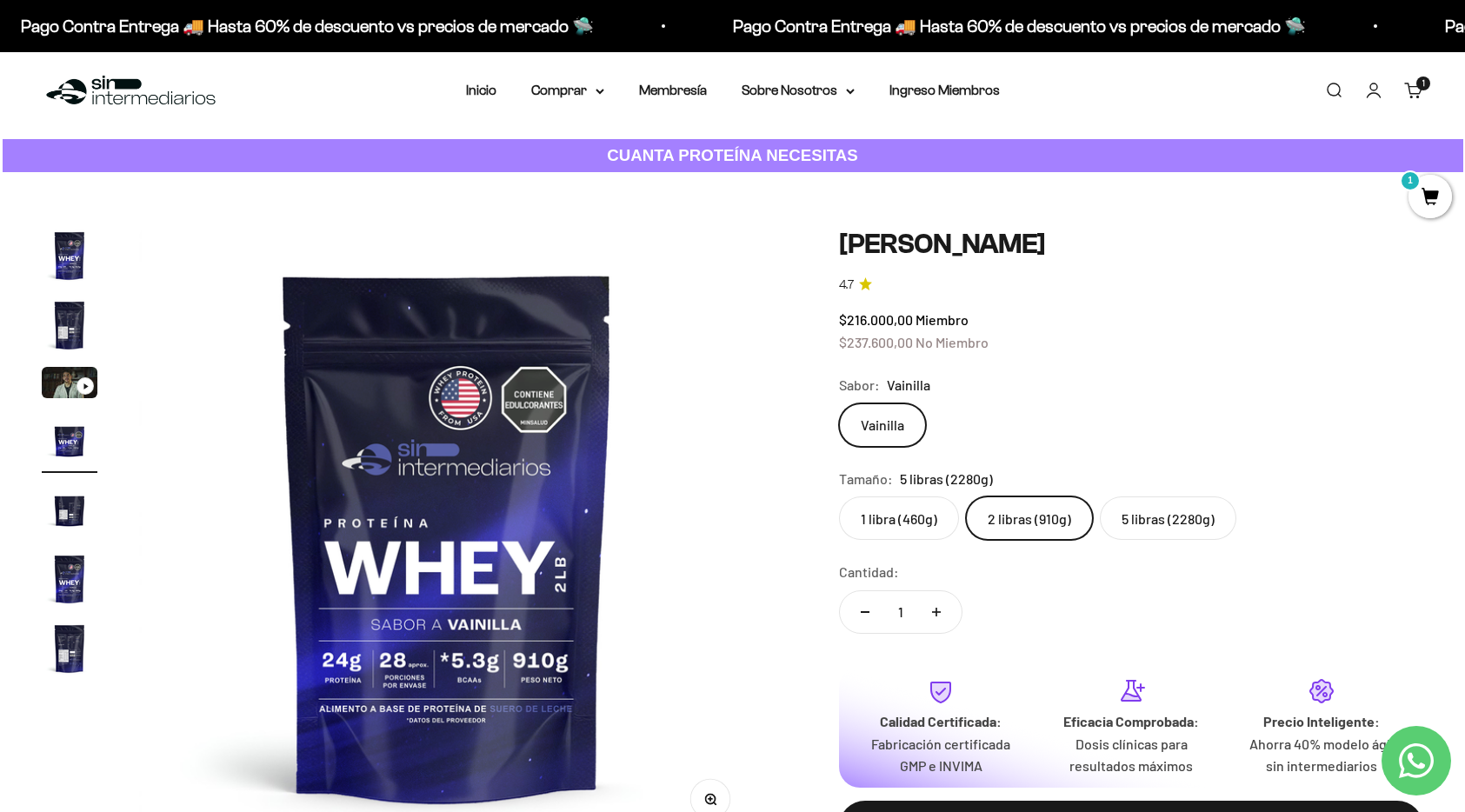
scroll to position [12, 0]
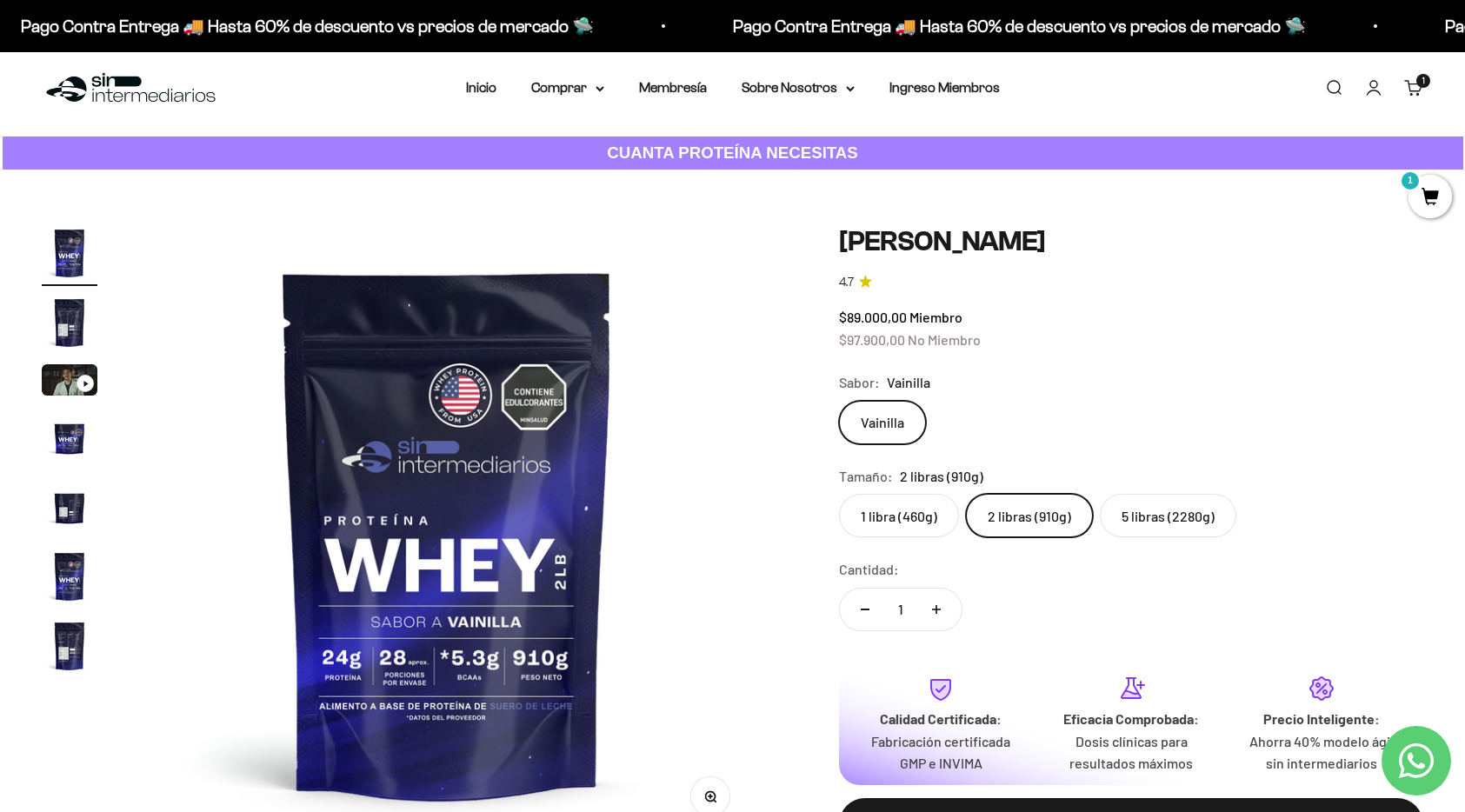
click at [60, 382] on img "Ir al artículo 3" at bounding box center [69, 379] width 55 height 32
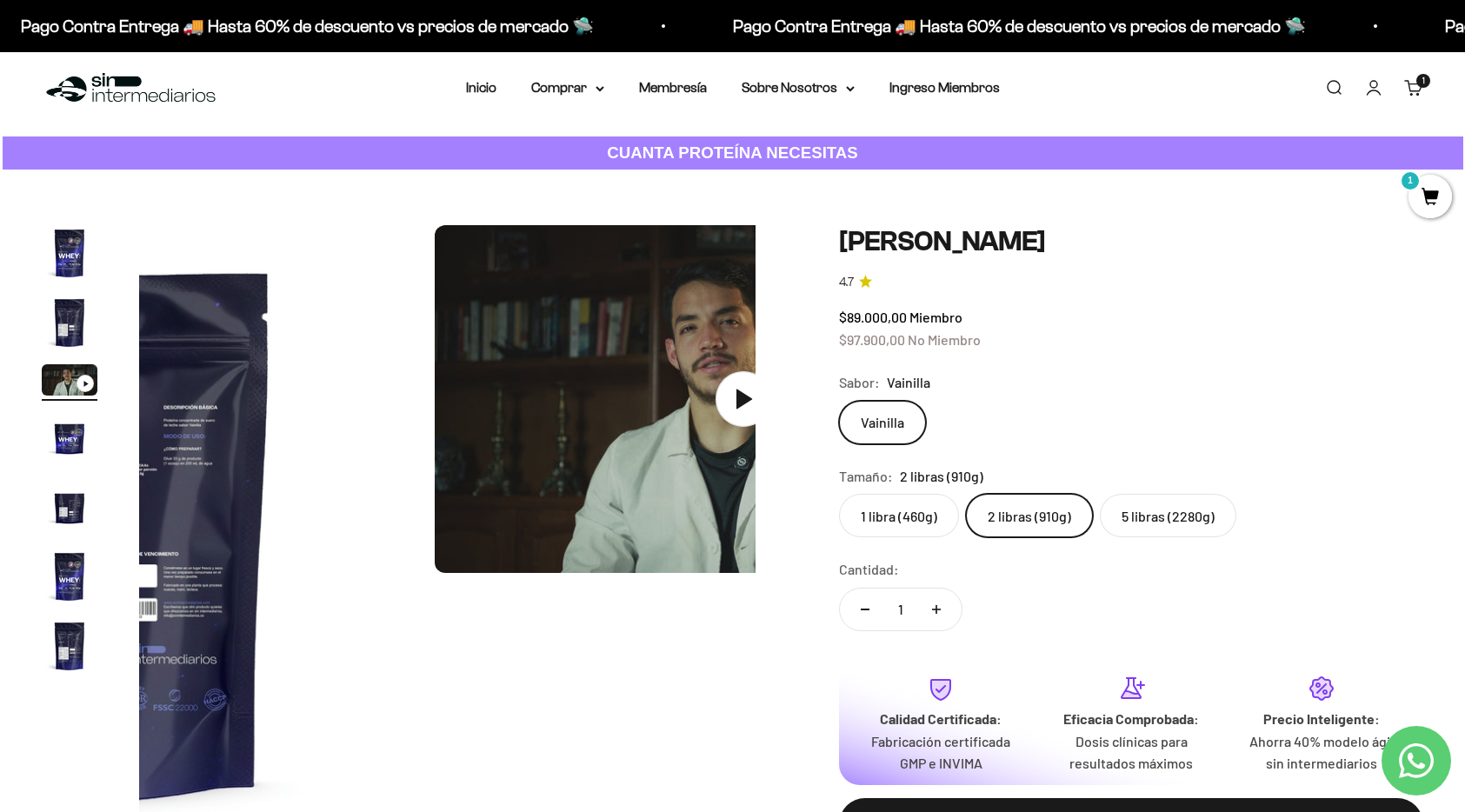
scroll to position [0, 1275]
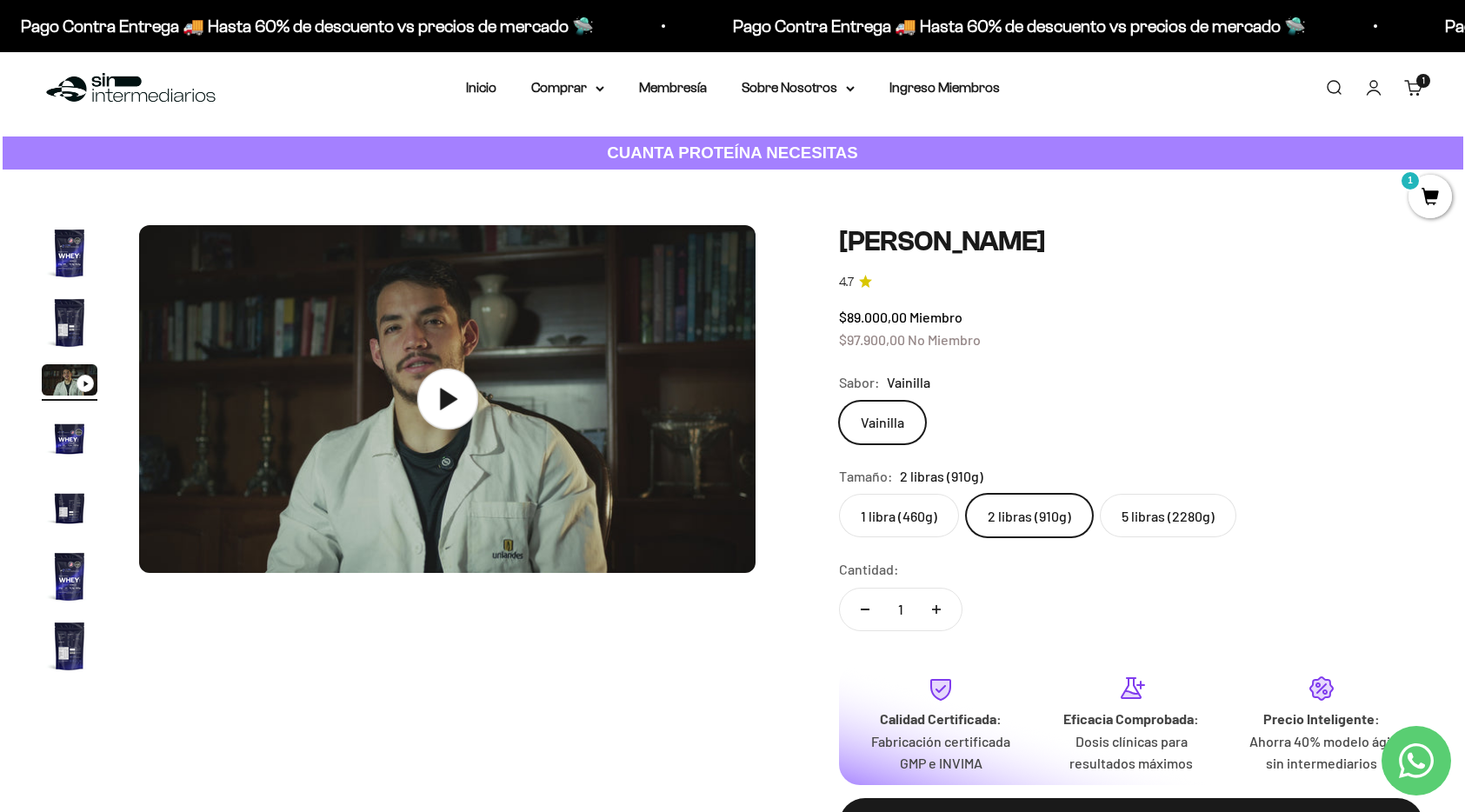
click at [470, 404] on icon at bounding box center [447, 398] width 61 height 61
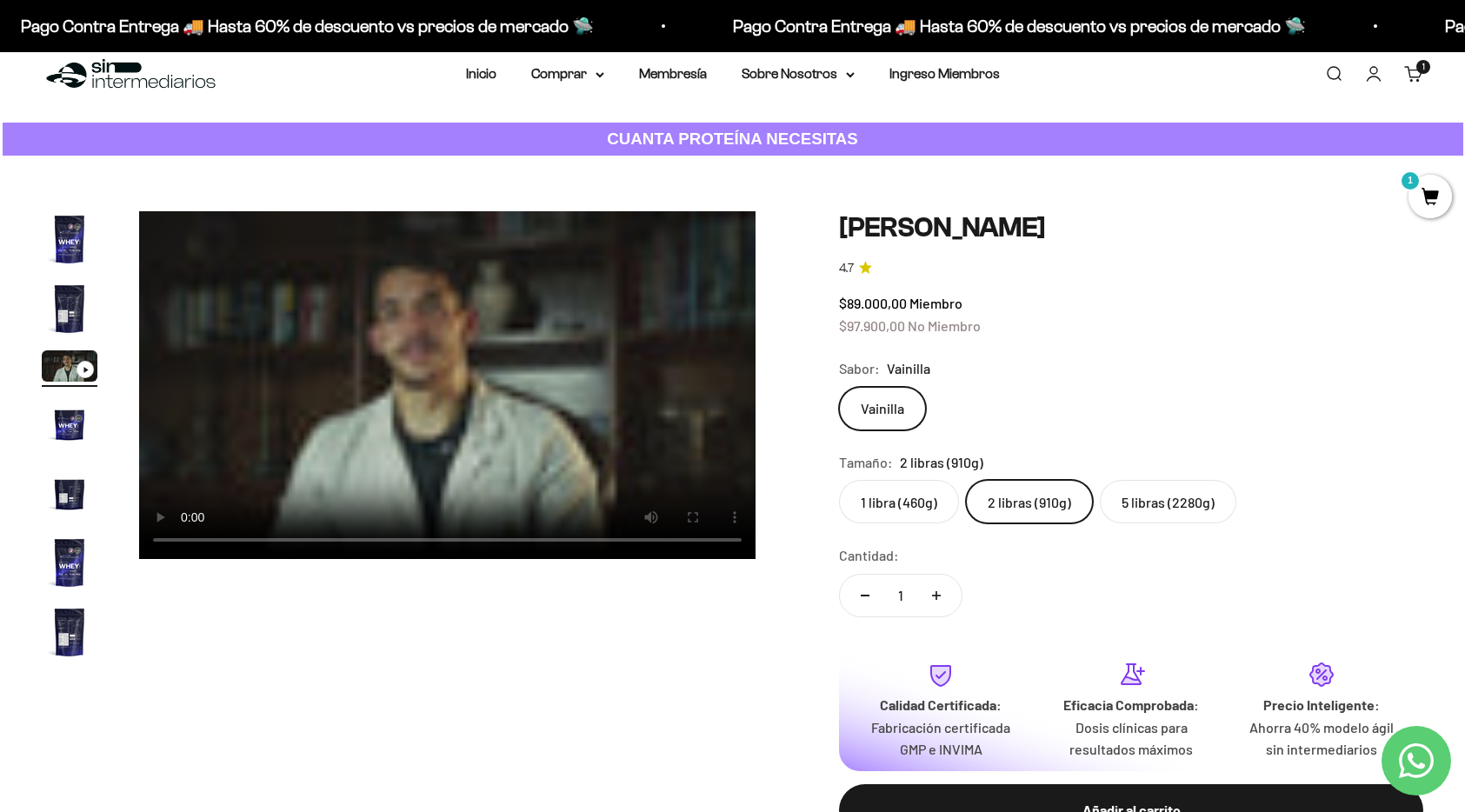
click at [415, 470] on video "Proteína Whey - Vainilla" at bounding box center [447, 385] width 617 height 348
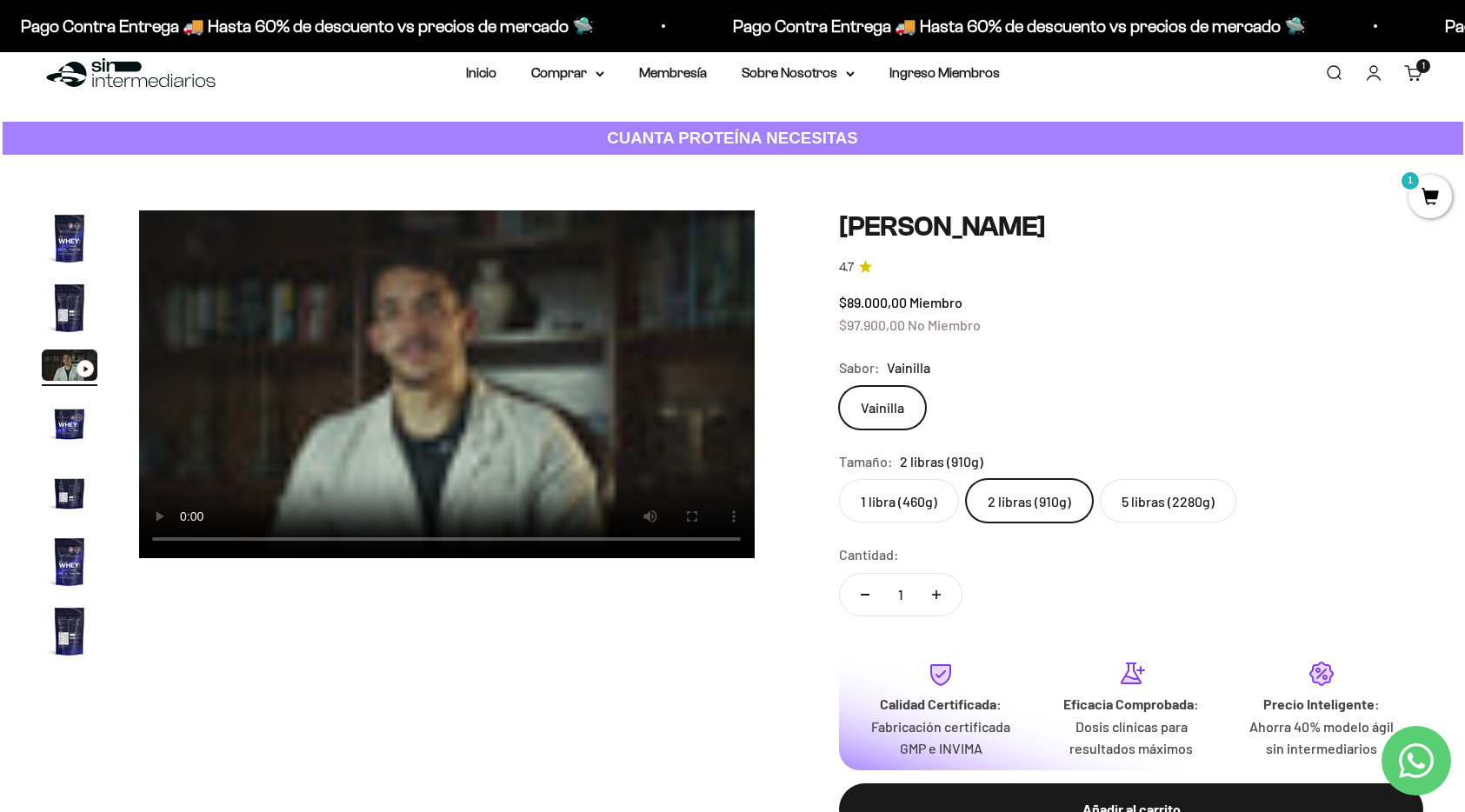
click at [398, 452] on video "Proteína Whey - Vainilla" at bounding box center [446, 384] width 617 height 348
